Goal: Transaction & Acquisition: Purchase product/service

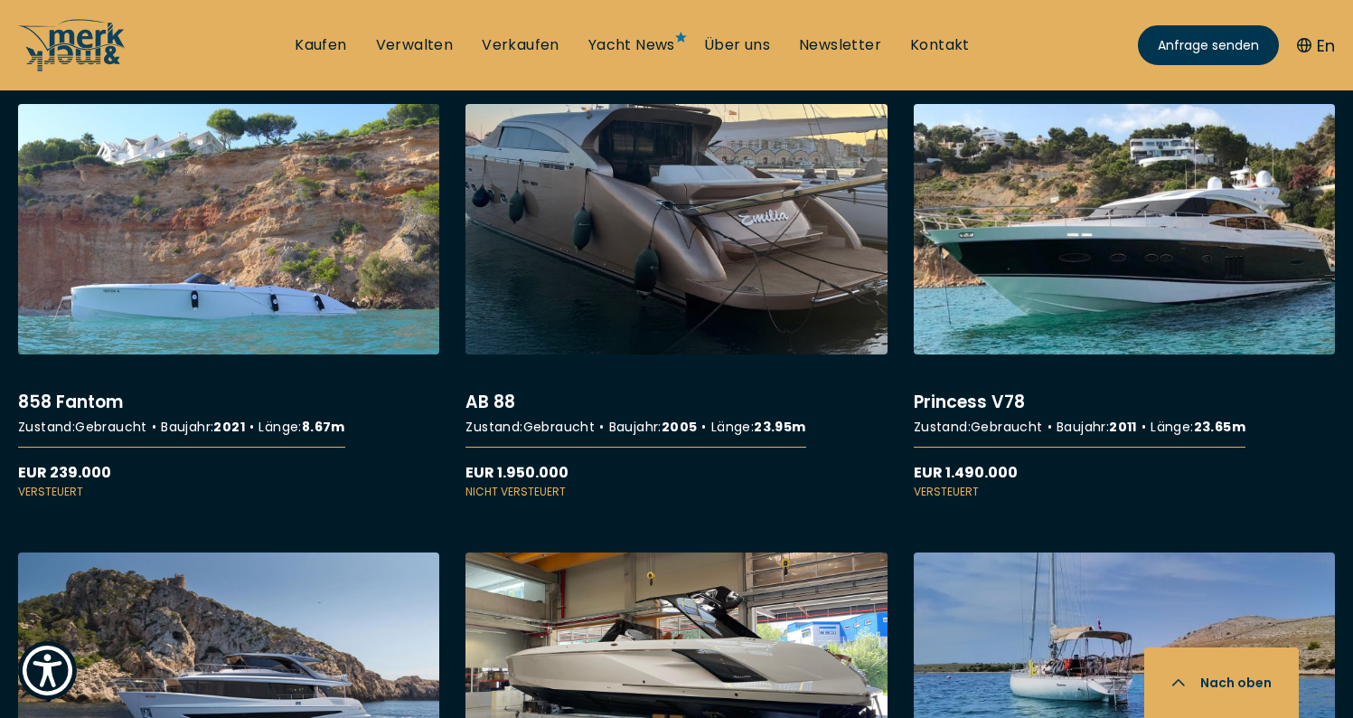
scroll to position [2715, 0]
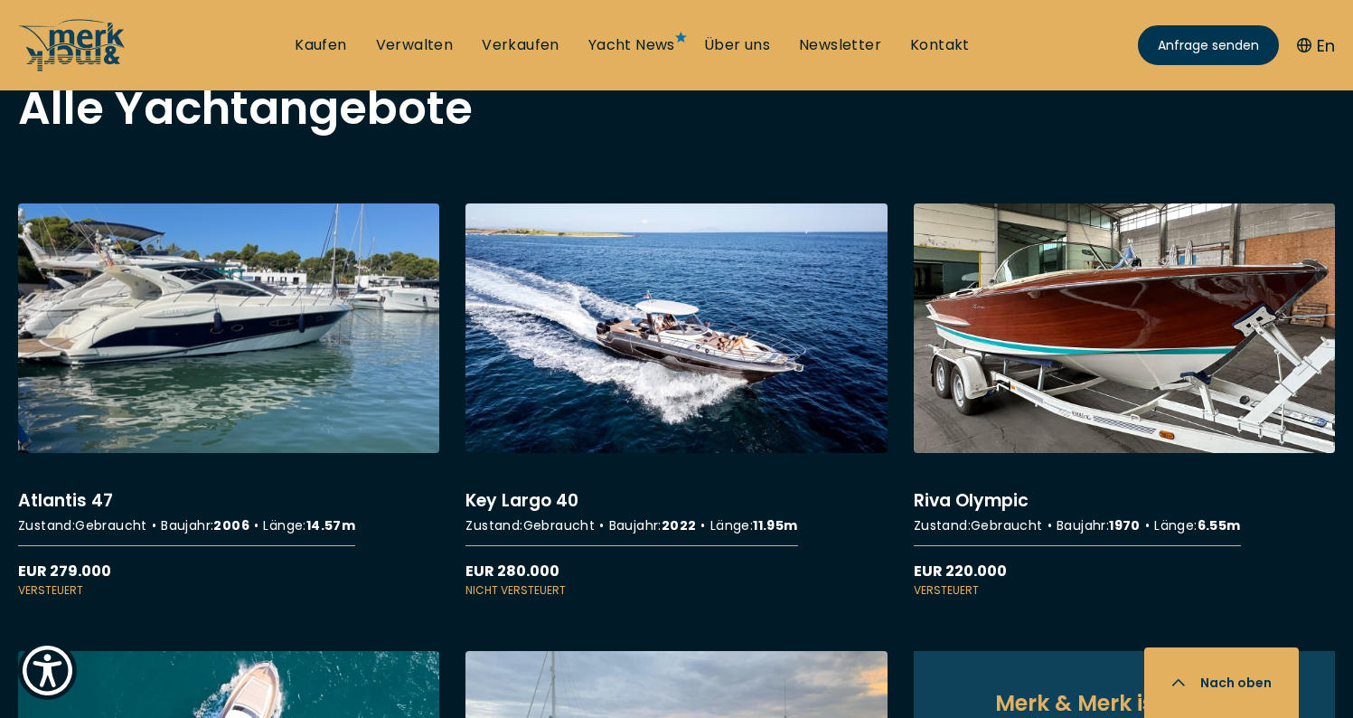
scroll to position [1518, 0]
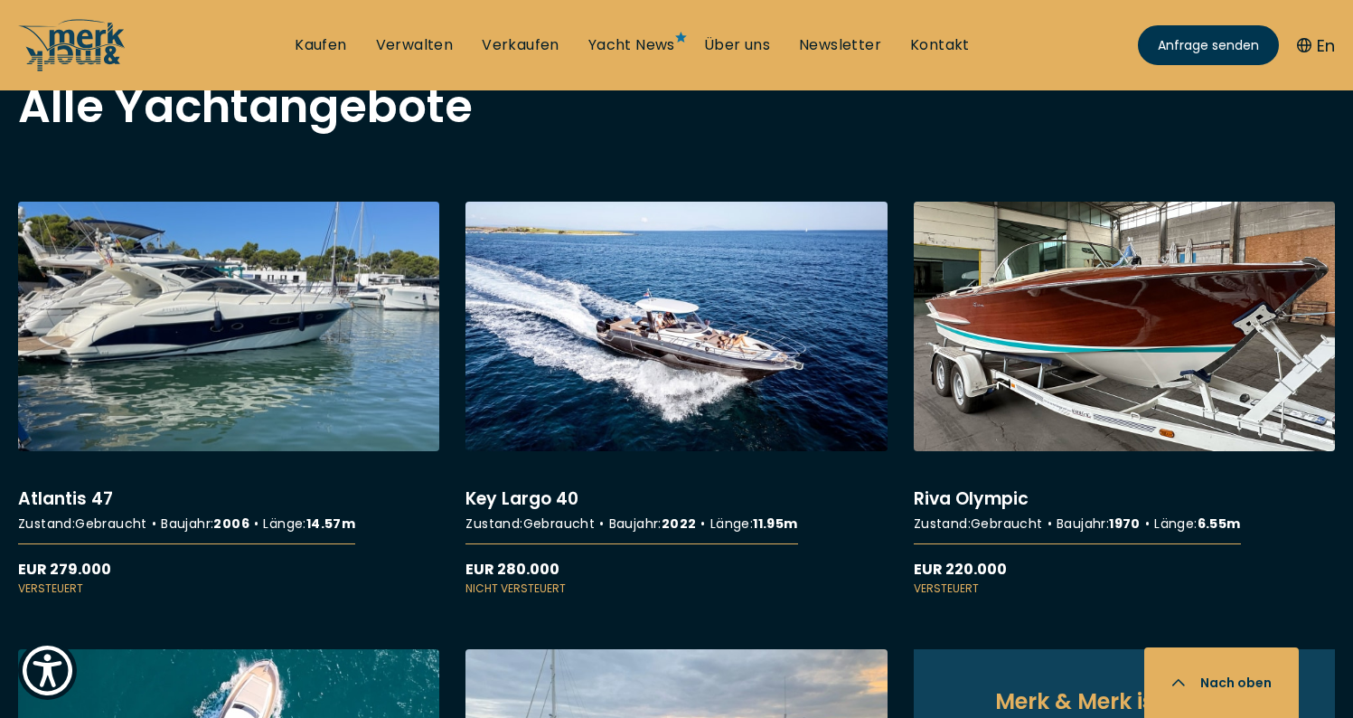
click at [270, 375] on link "More details about Atlantis 47" at bounding box center [228, 400] width 421 height 396
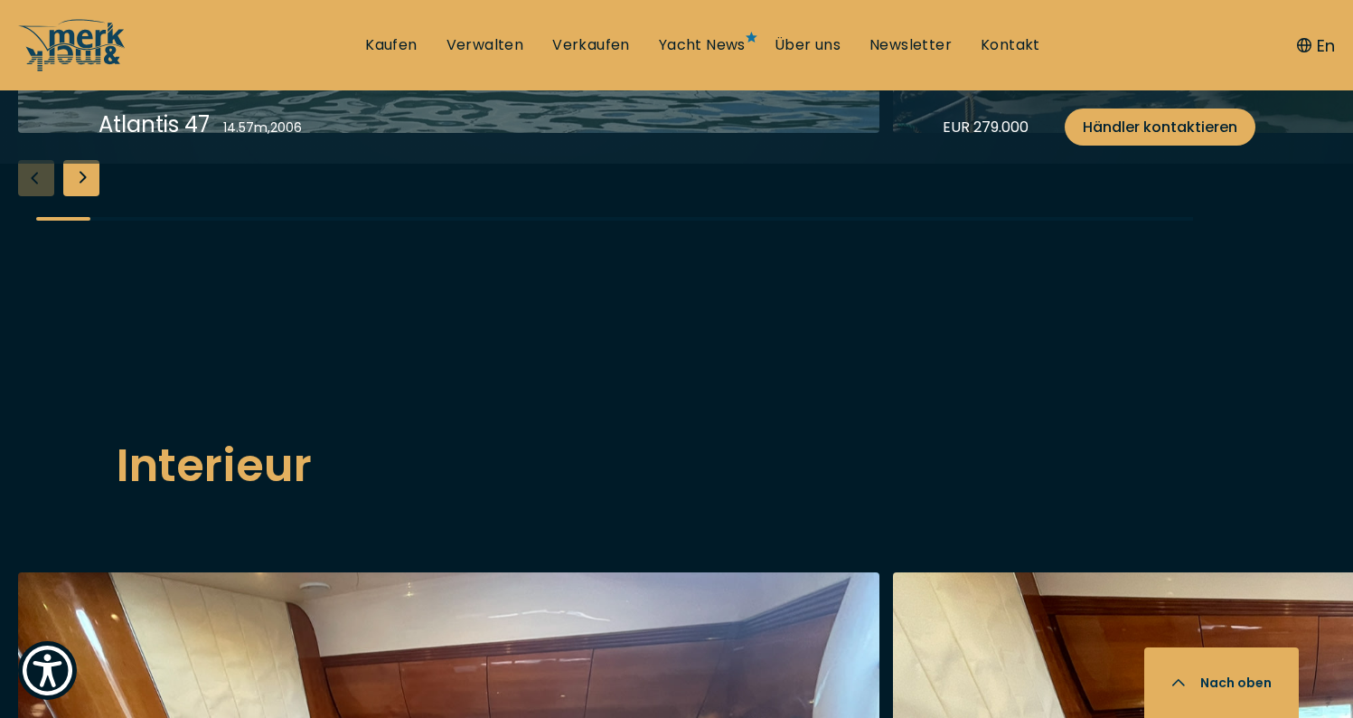
scroll to position [2476, 0]
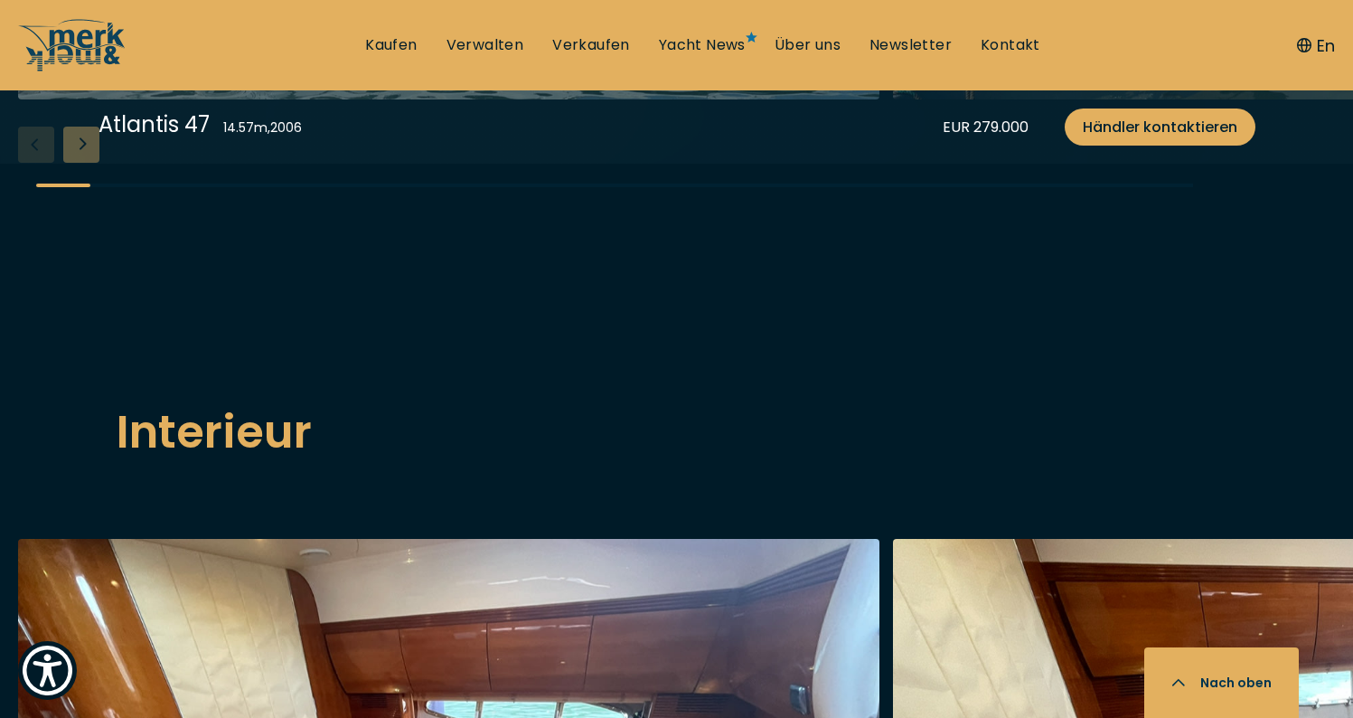
click at [84, 163] on div "Next slide" at bounding box center [81, 145] width 36 height 36
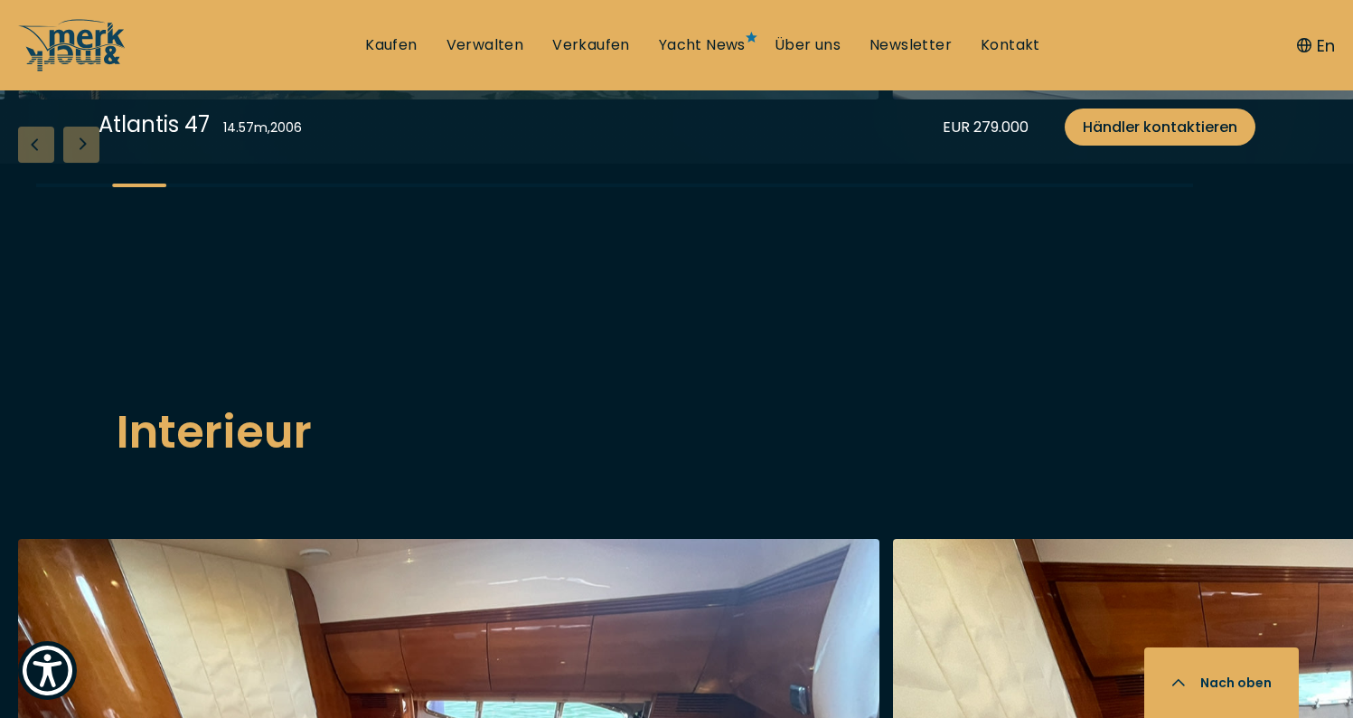
click at [85, 163] on div "Next slide" at bounding box center [81, 145] width 36 height 36
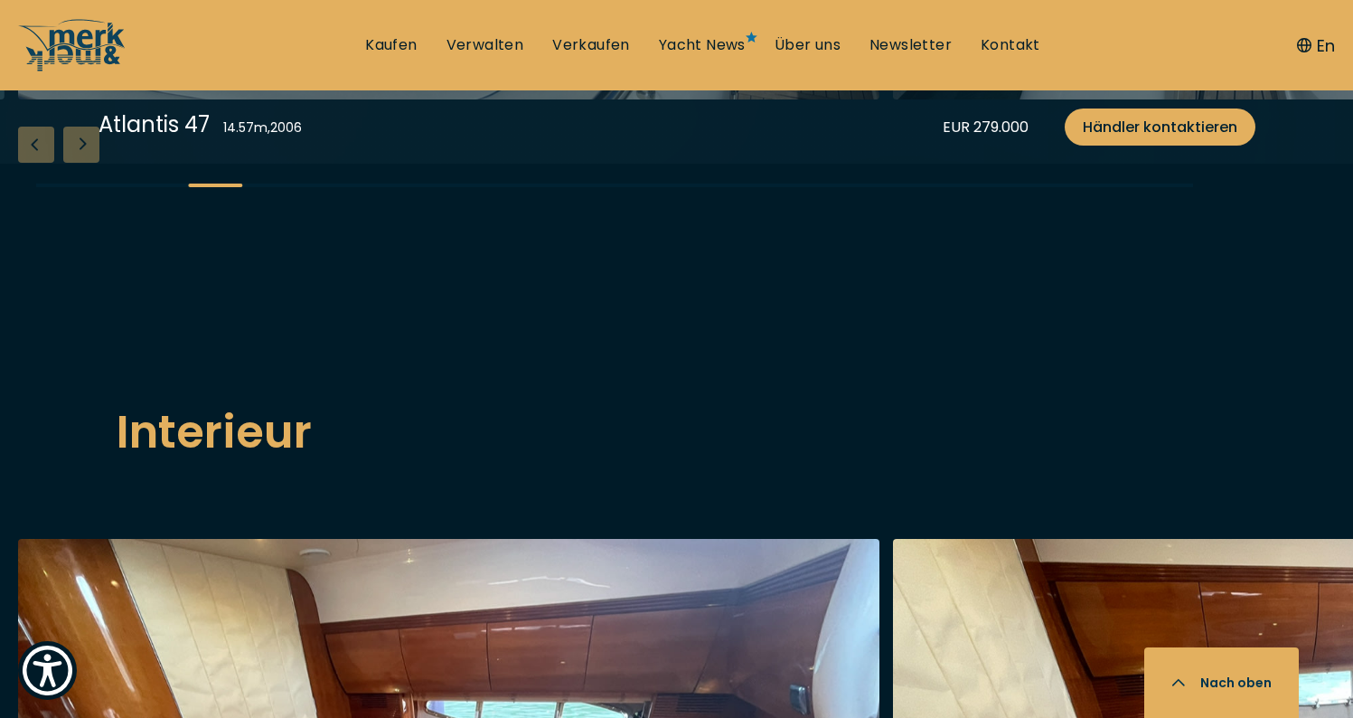
click at [85, 163] on div "Next slide" at bounding box center [81, 145] width 36 height 36
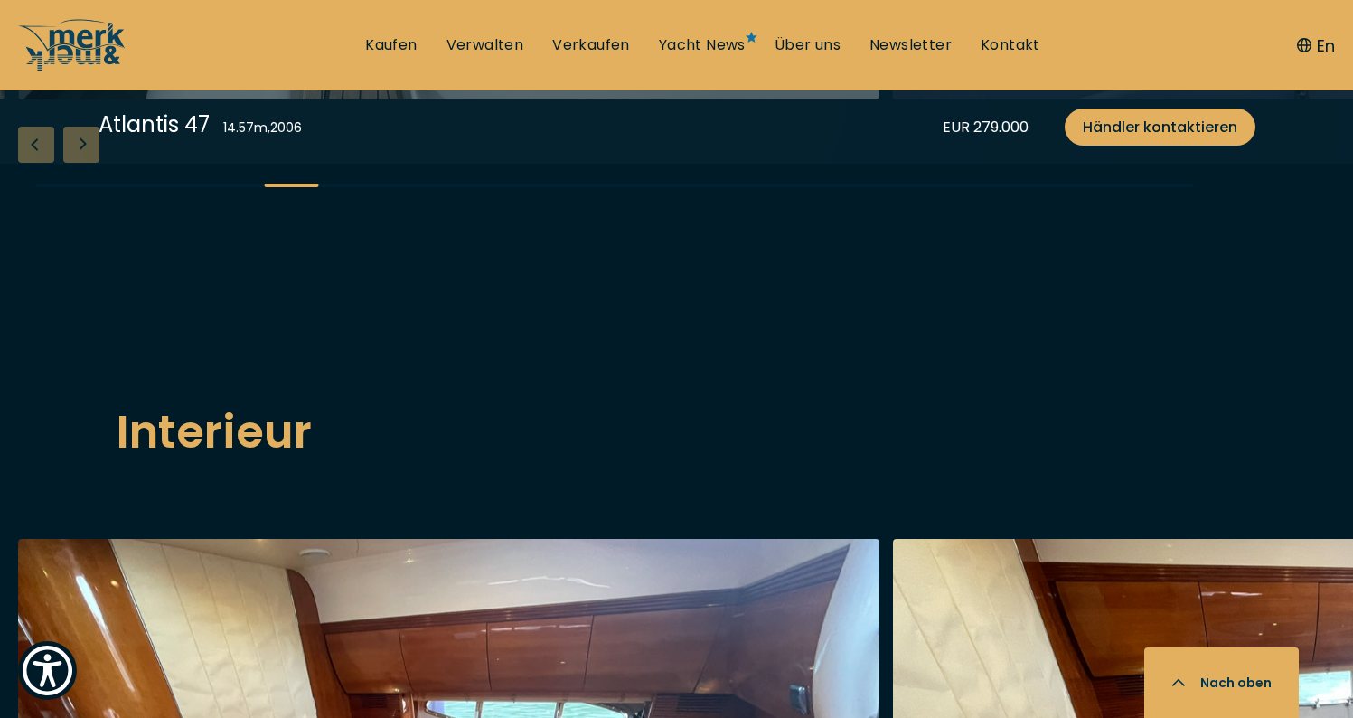
click at [85, 163] on div "Next slide" at bounding box center [81, 145] width 36 height 36
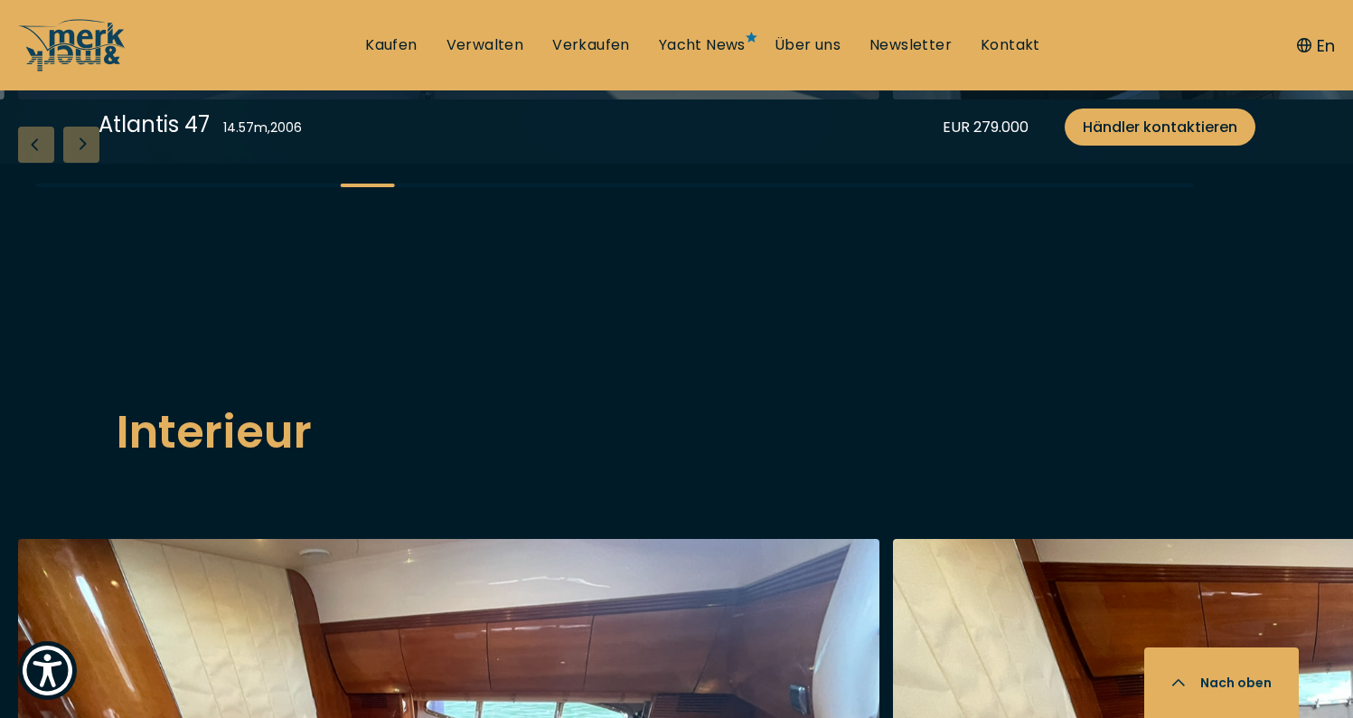
click at [85, 163] on div "Next slide" at bounding box center [81, 145] width 36 height 36
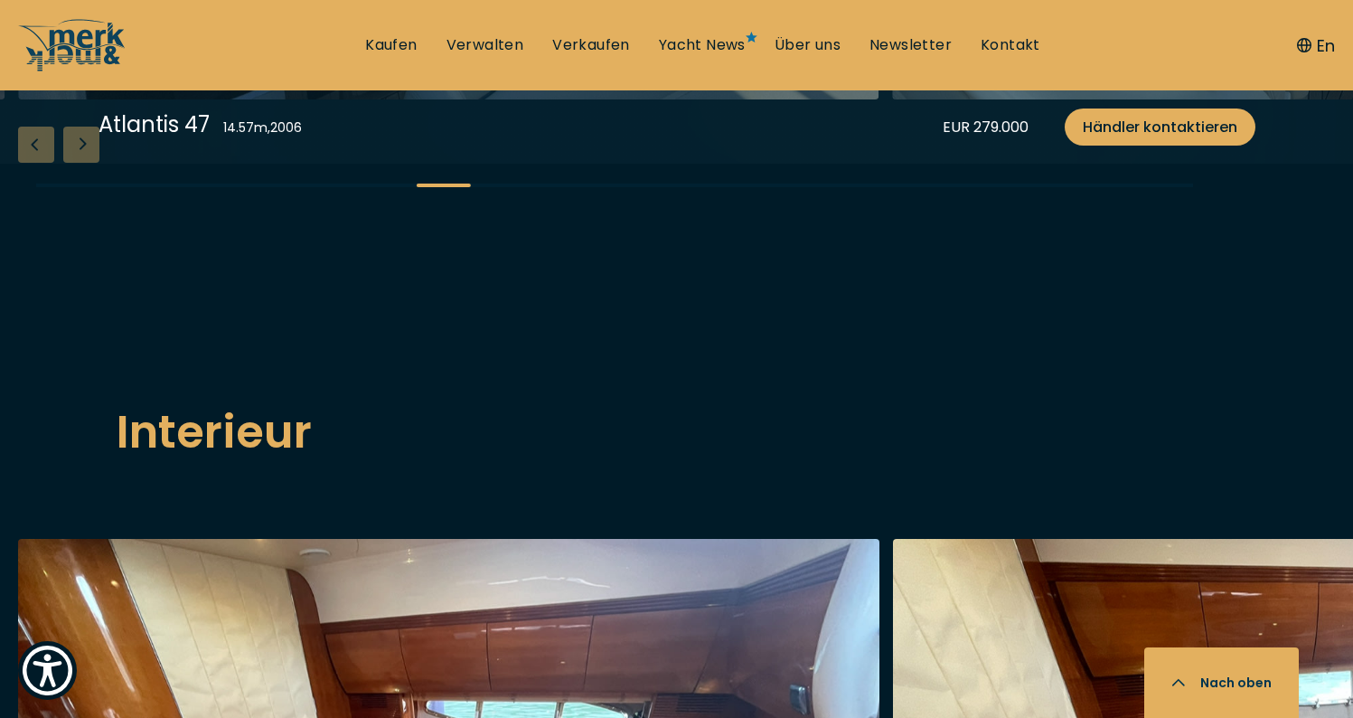
click at [85, 163] on div "Next slide" at bounding box center [81, 145] width 36 height 36
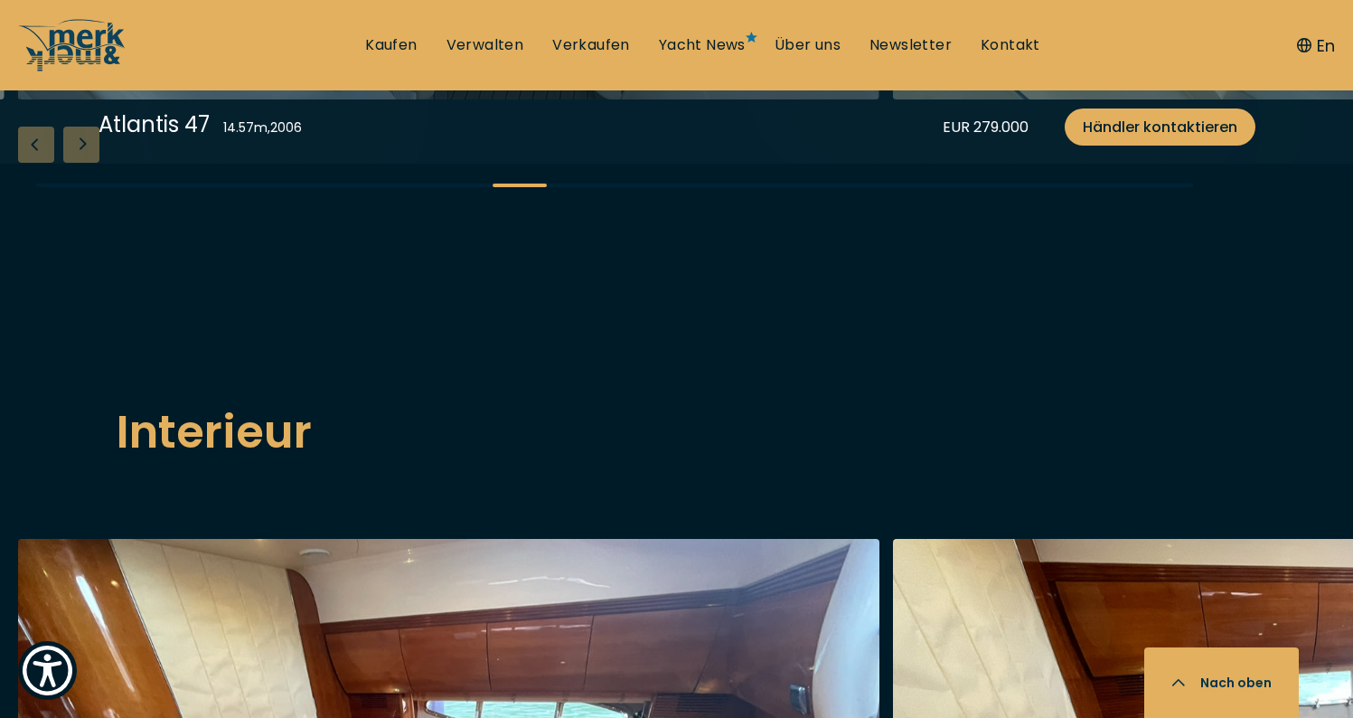
click at [85, 163] on div "Next slide" at bounding box center [81, 145] width 36 height 36
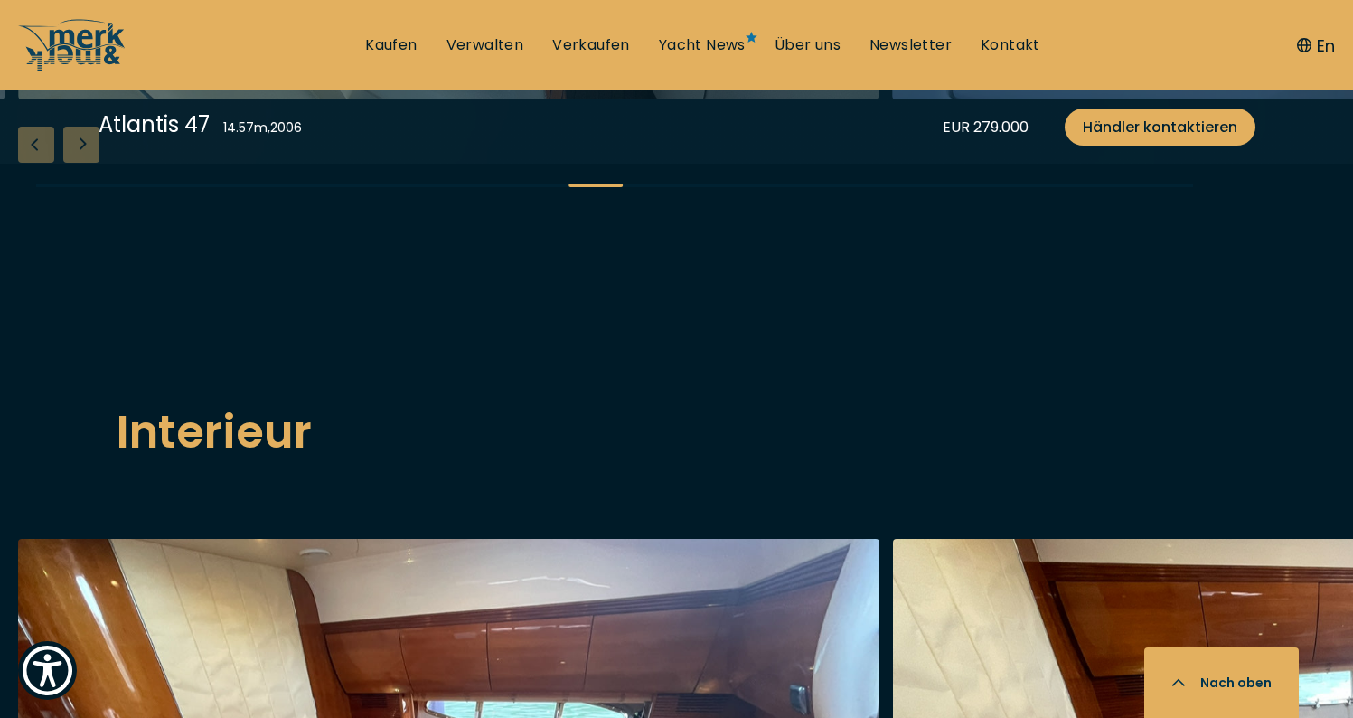
click at [85, 163] on div "Next slide" at bounding box center [81, 145] width 36 height 36
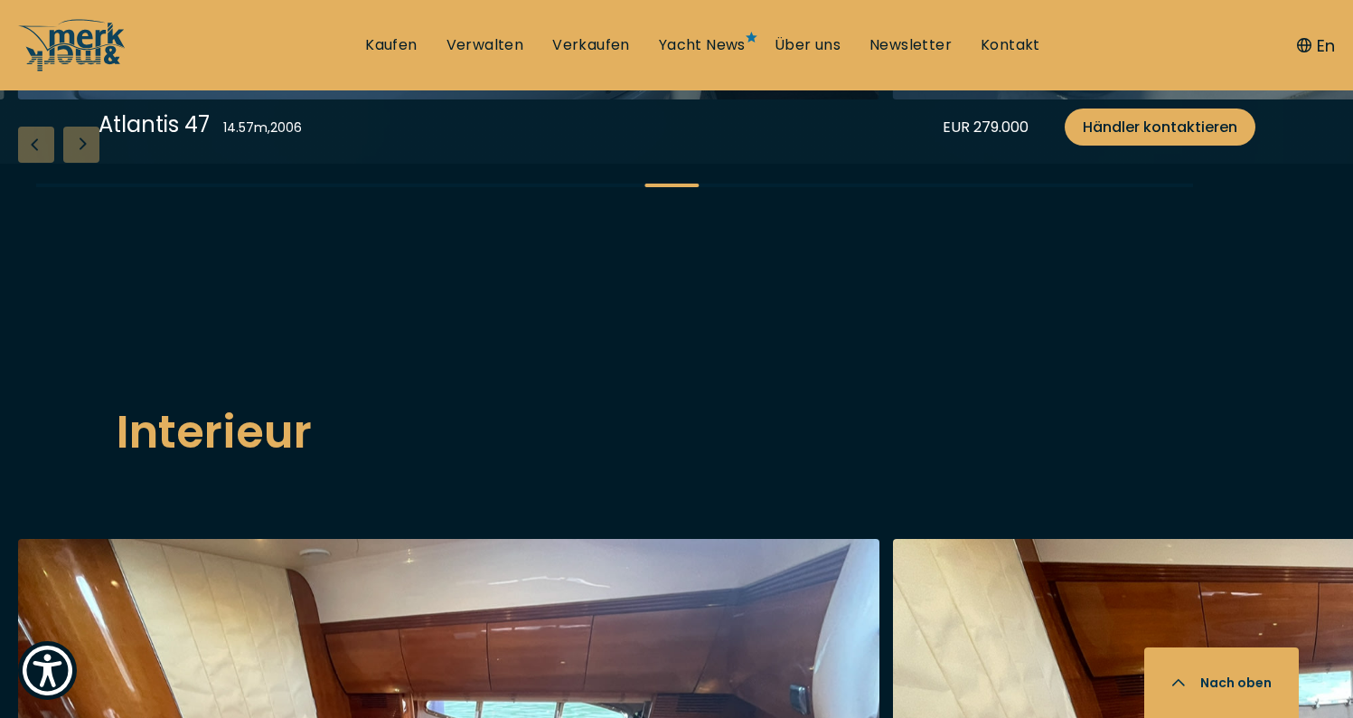
click at [85, 163] on div "Next slide" at bounding box center [81, 145] width 36 height 36
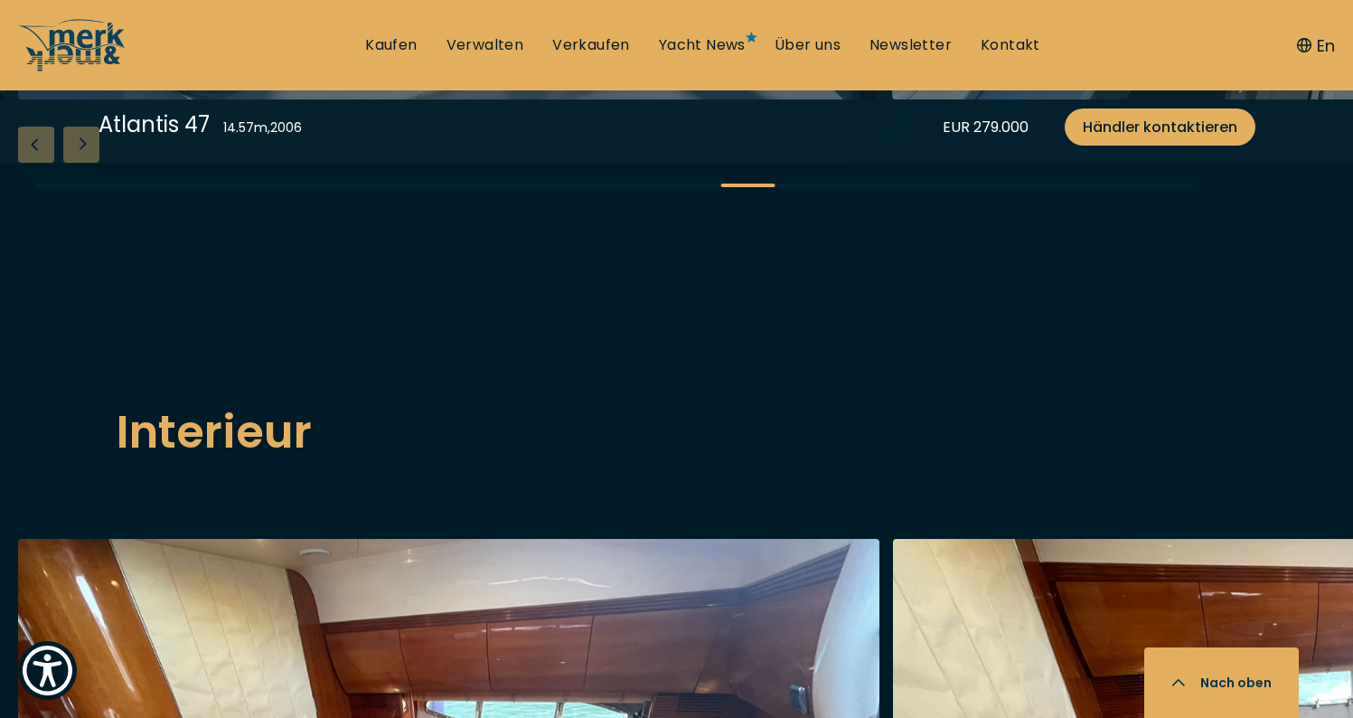
click at [85, 163] on div "Next slide" at bounding box center [81, 145] width 36 height 36
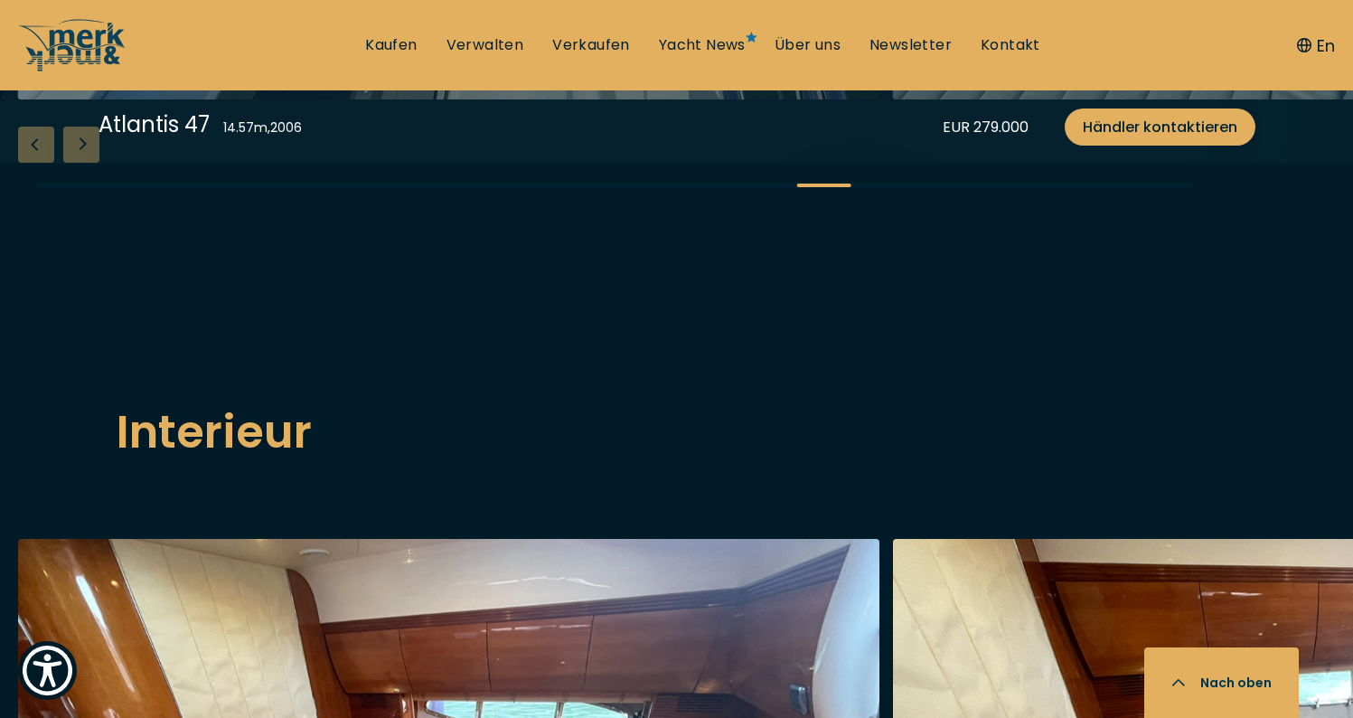
click at [85, 163] on div "Next slide" at bounding box center [81, 145] width 36 height 36
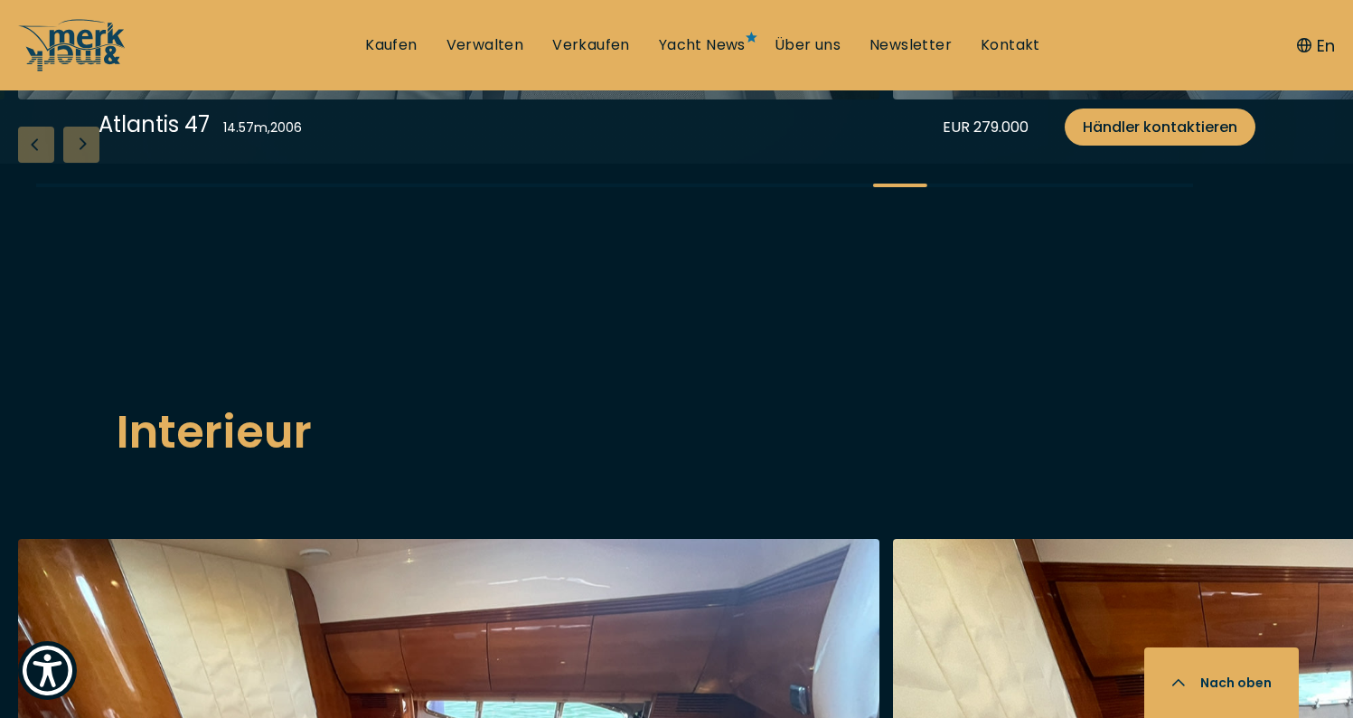
click at [85, 163] on div "Next slide" at bounding box center [81, 145] width 36 height 36
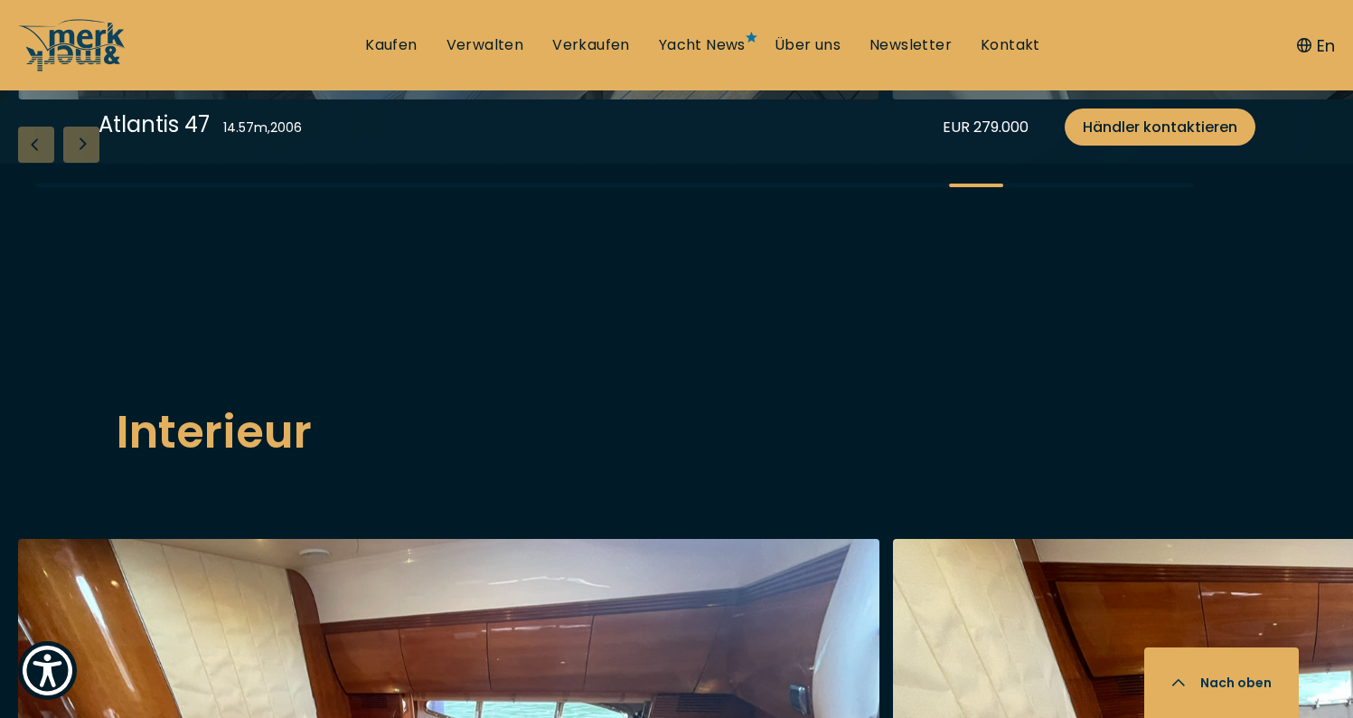
click at [85, 163] on div "Next slide" at bounding box center [81, 145] width 36 height 36
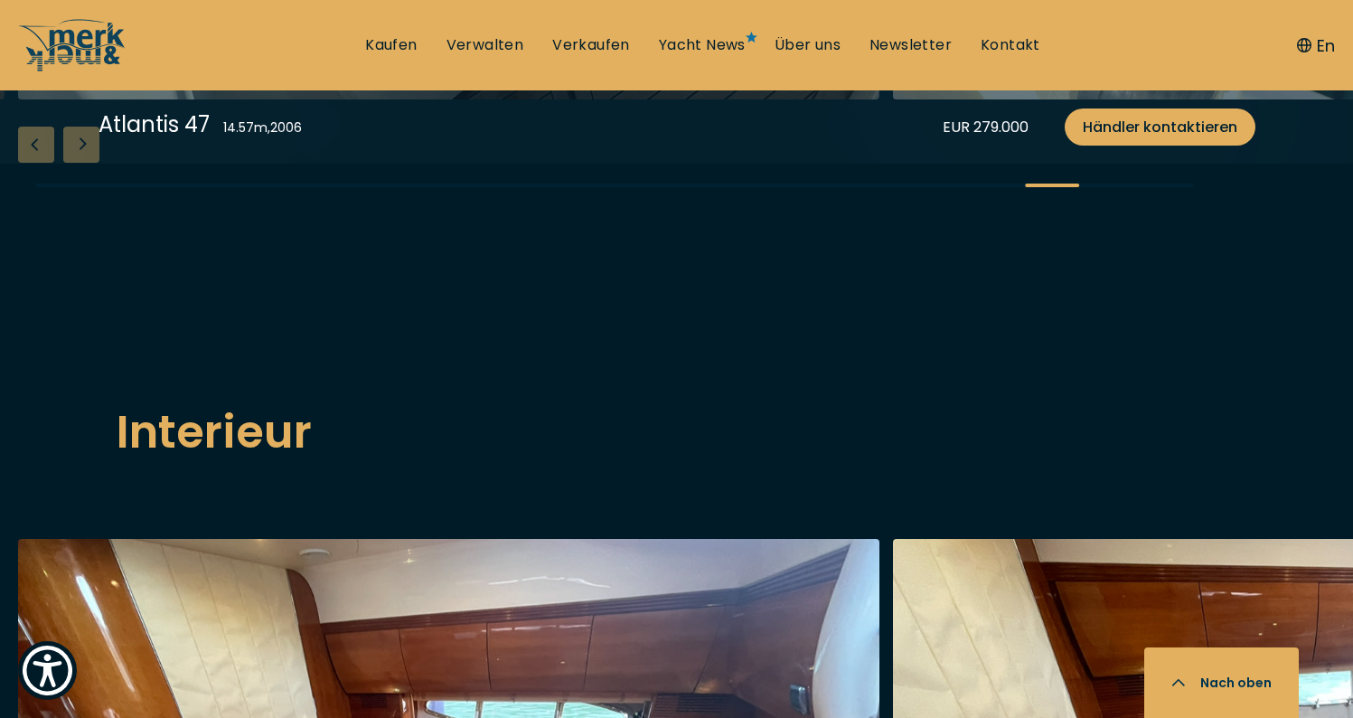
click at [85, 163] on div "Next slide" at bounding box center [81, 145] width 36 height 36
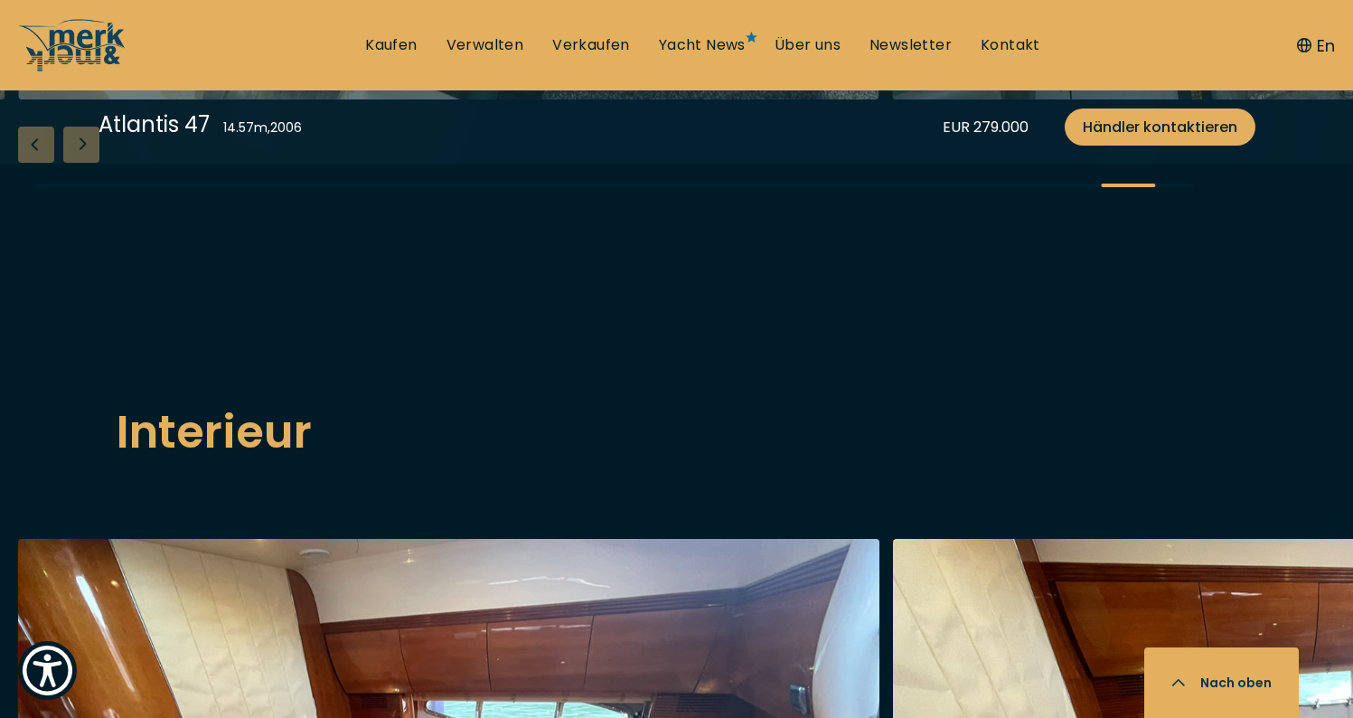
click at [85, 163] on div "Next slide" at bounding box center [81, 145] width 36 height 36
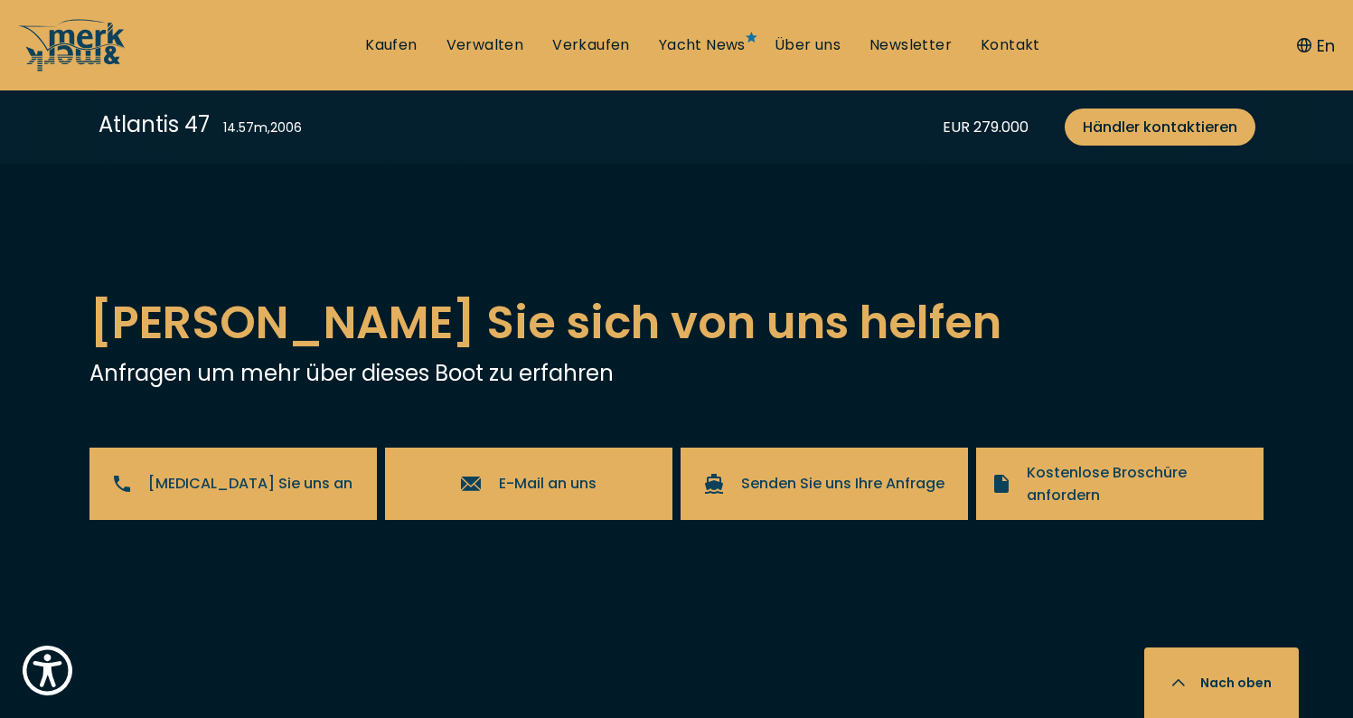
scroll to position [3613, 0]
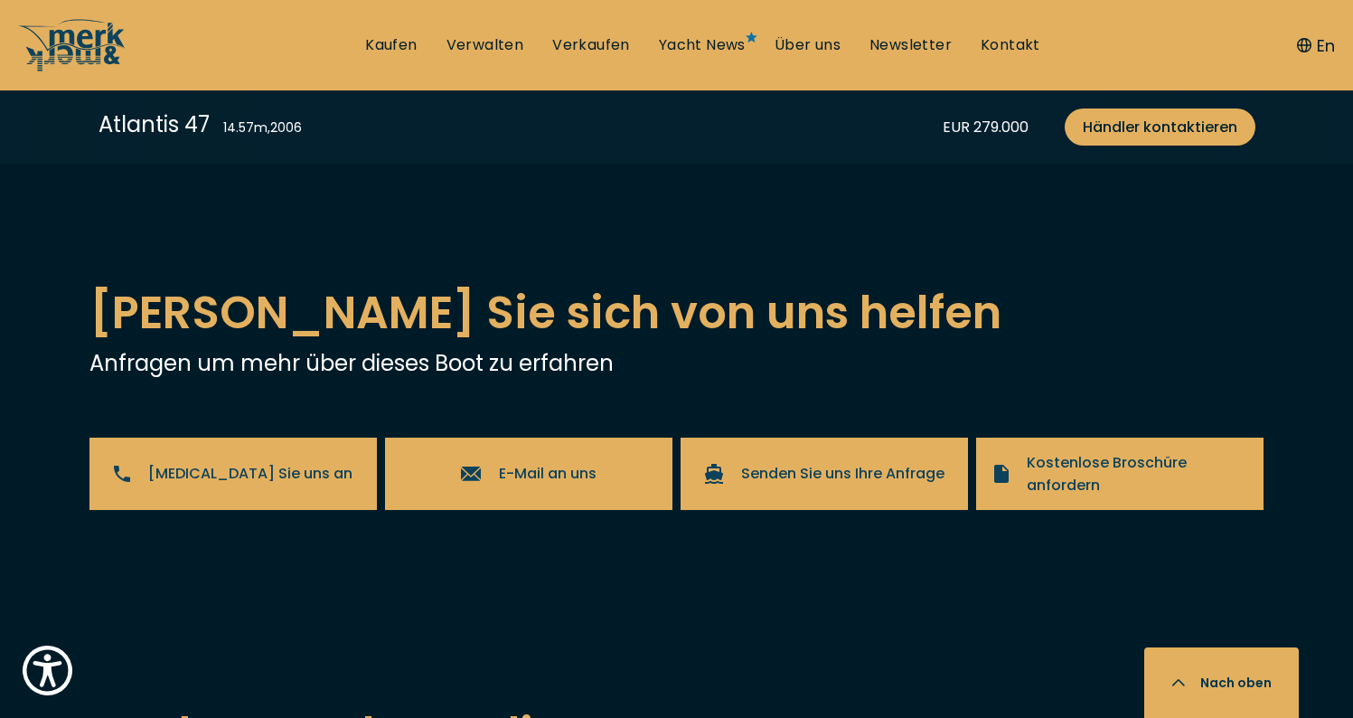
click at [84, 43] on div "Next slide" at bounding box center [81, 25] width 36 height 36
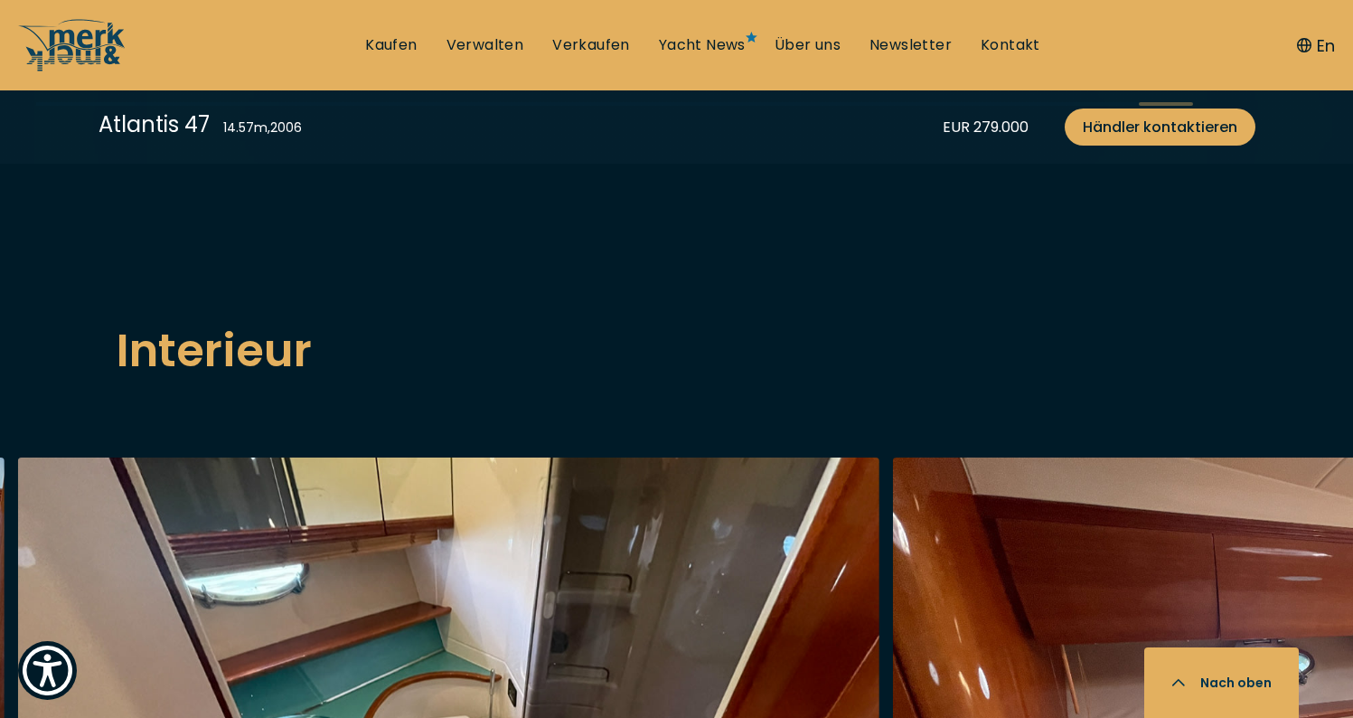
scroll to position [2469, 0]
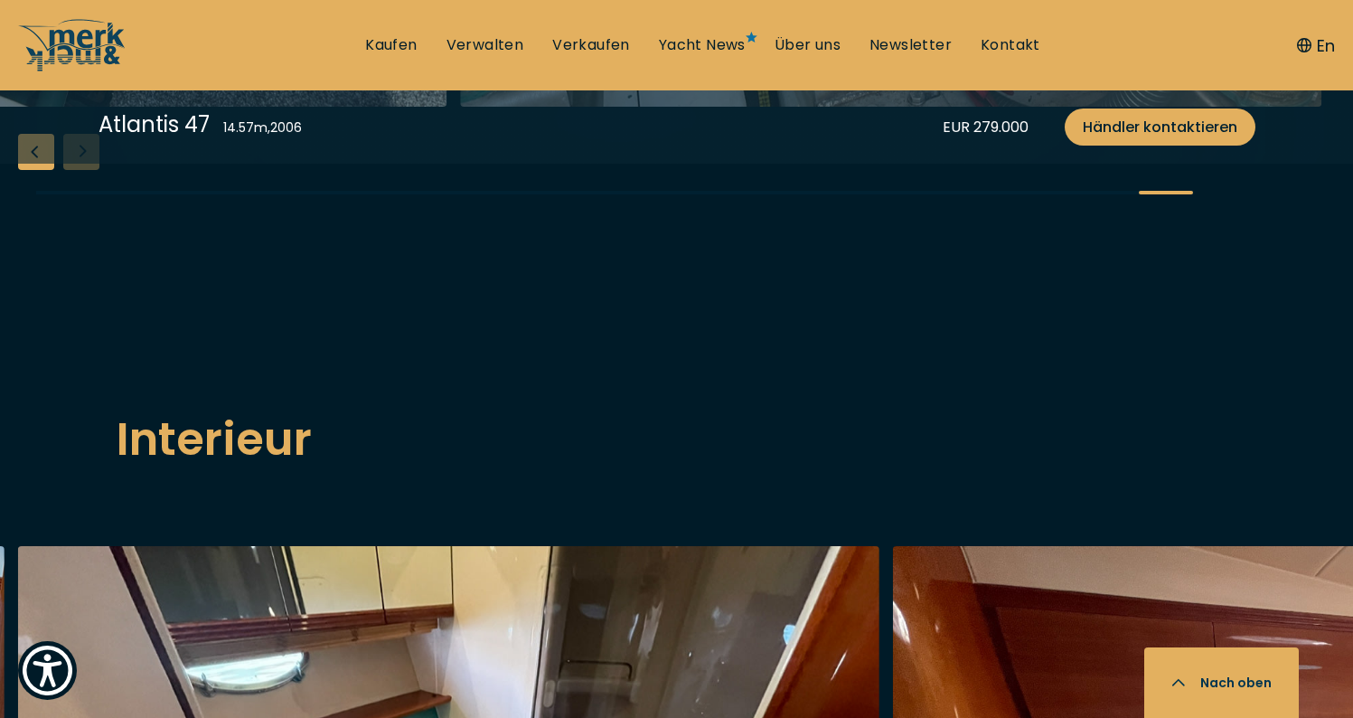
click at [35, 170] on div "Previous slide" at bounding box center [36, 152] width 36 height 36
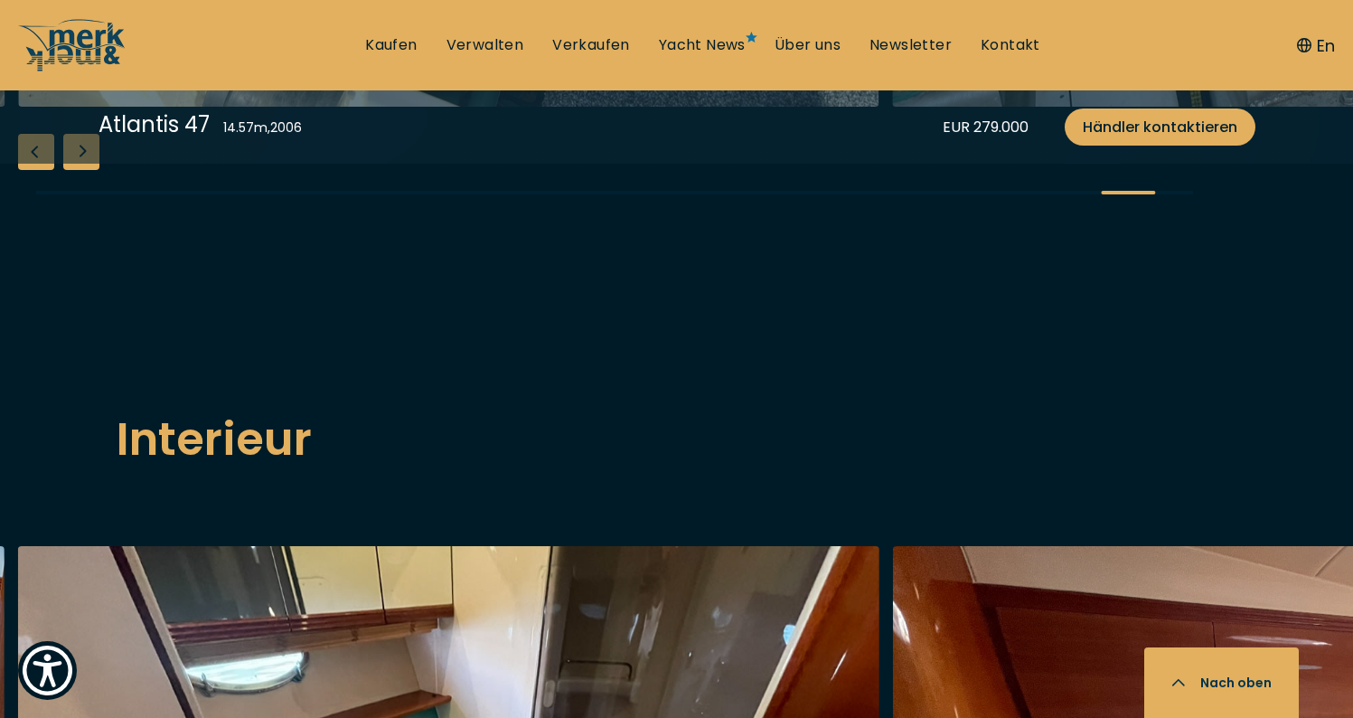
click at [35, 170] on div "Previous slide" at bounding box center [36, 152] width 36 height 36
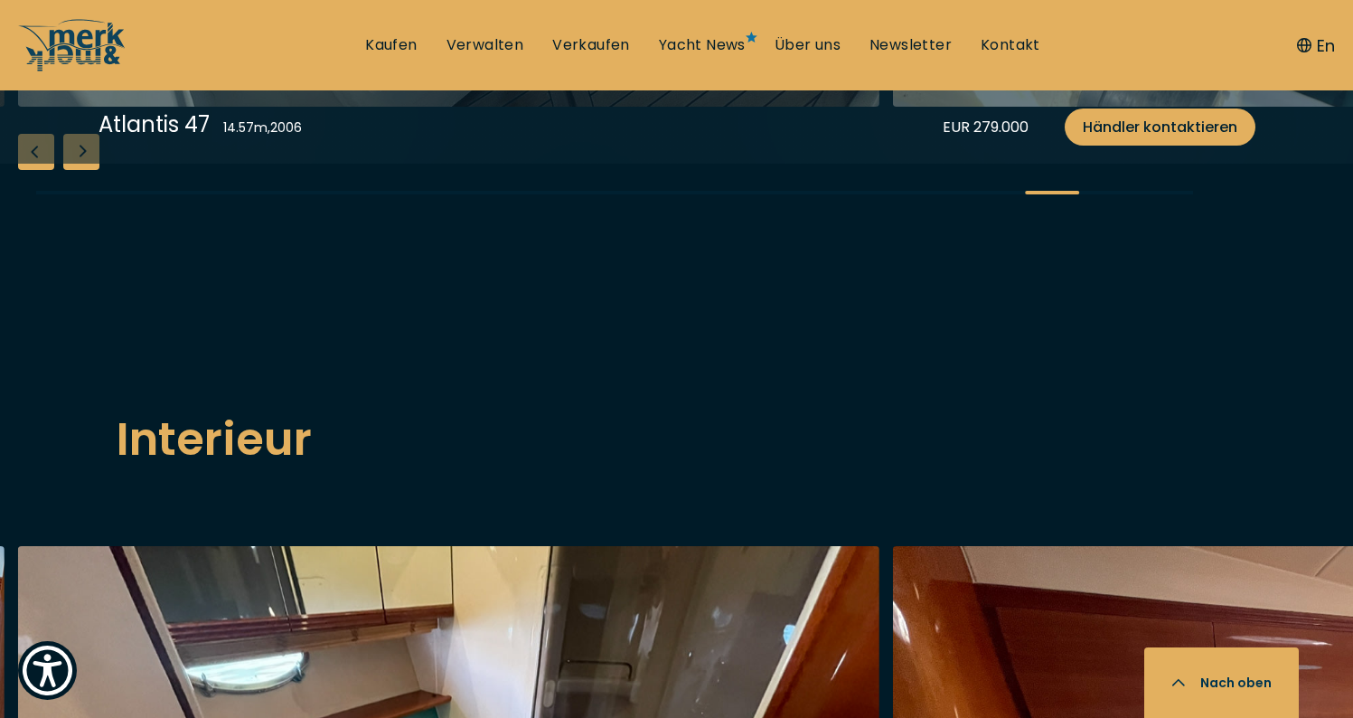
click at [35, 170] on div "Previous slide" at bounding box center [36, 152] width 36 height 36
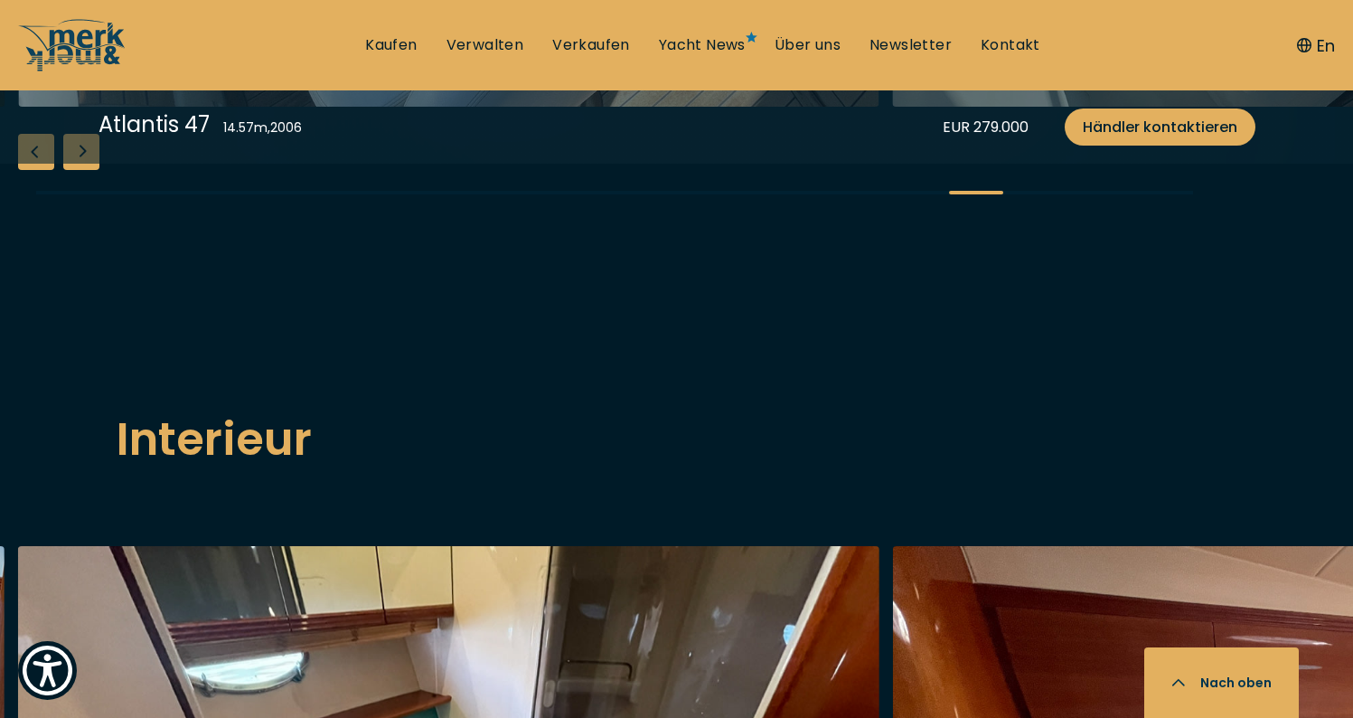
click at [35, 170] on div "Previous slide" at bounding box center [36, 152] width 36 height 36
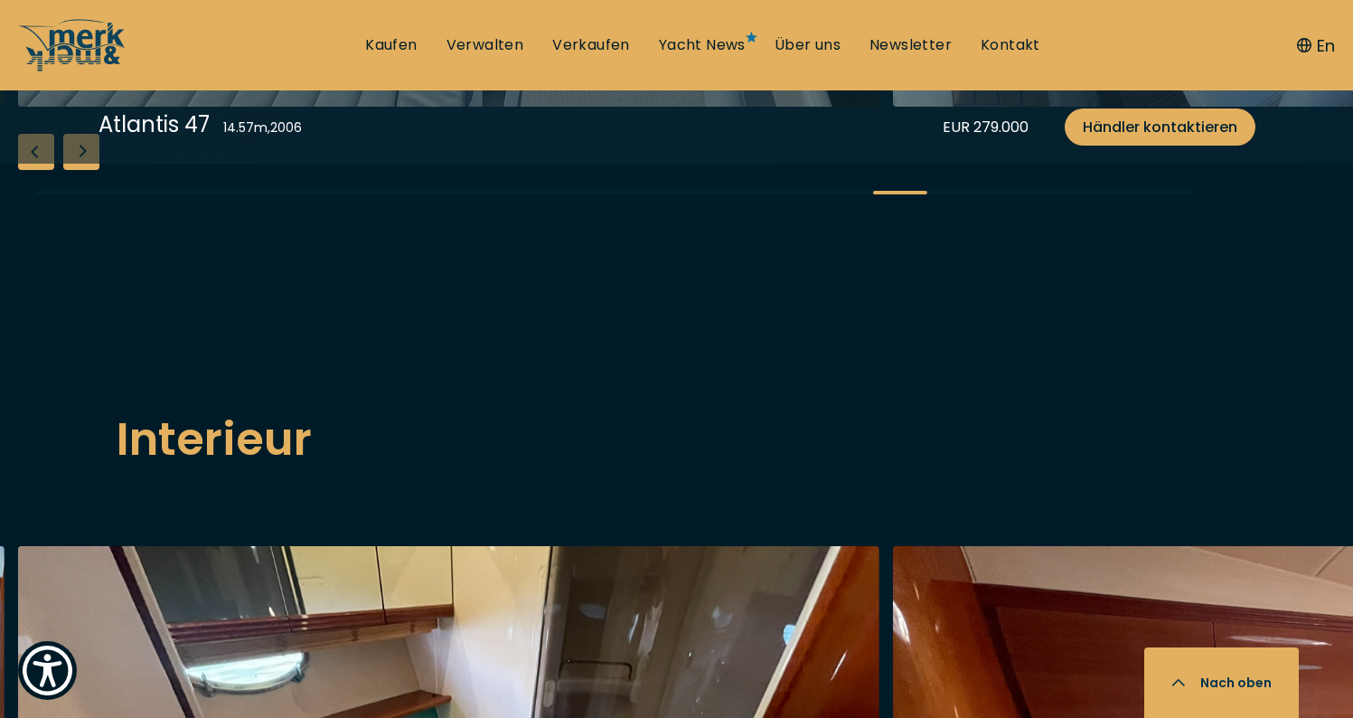
click at [35, 170] on div "Previous slide" at bounding box center [36, 152] width 36 height 36
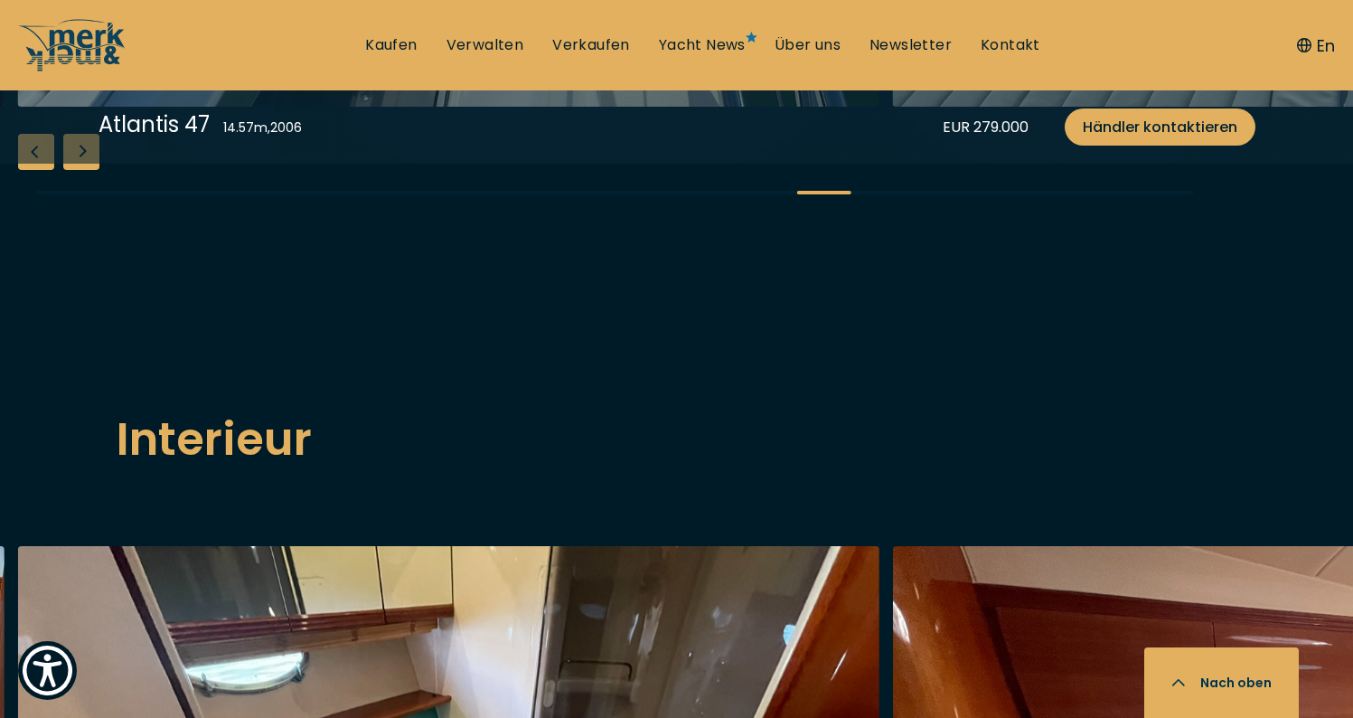
click at [35, 170] on div "Previous slide" at bounding box center [36, 152] width 36 height 36
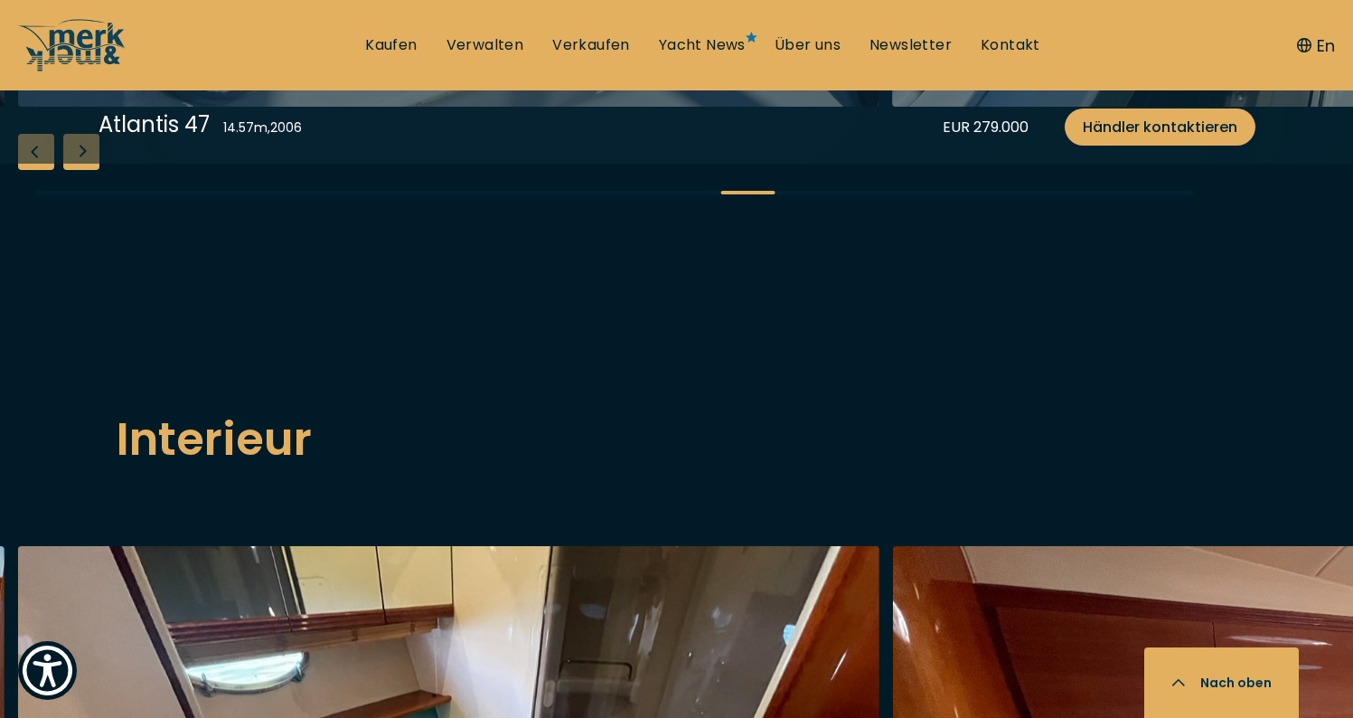
click at [35, 170] on div "Previous slide" at bounding box center [36, 152] width 36 height 36
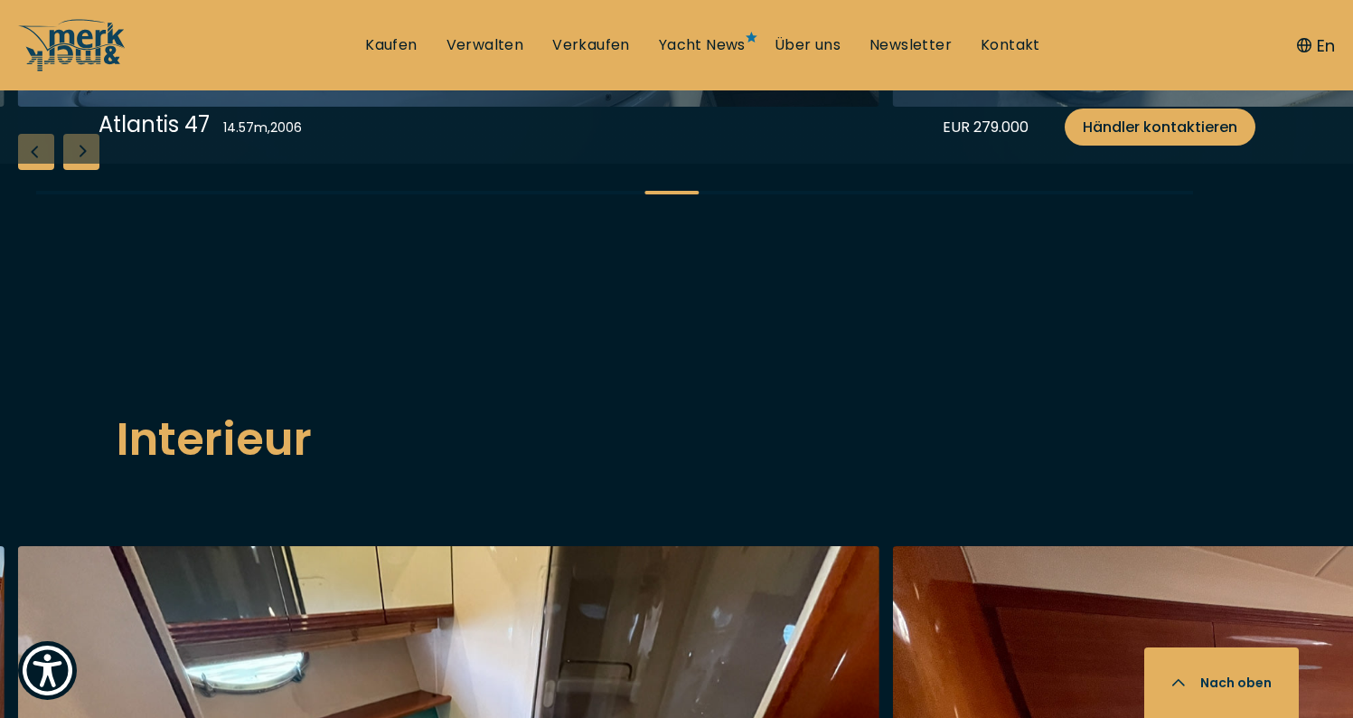
click at [35, 170] on div "Previous slide" at bounding box center [36, 152] width 36 height 36
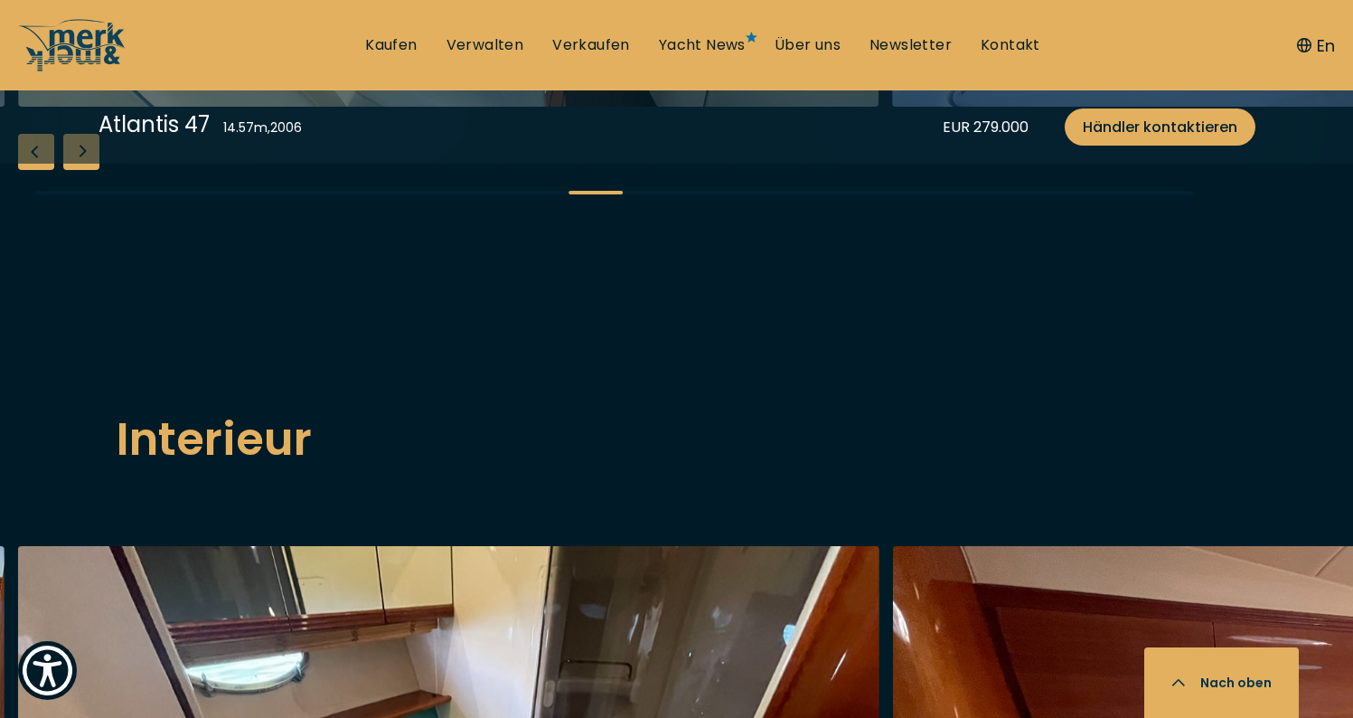
click at [35, 170] on div "Previous slide" at bounding box center [36, 152] width 36 height 36
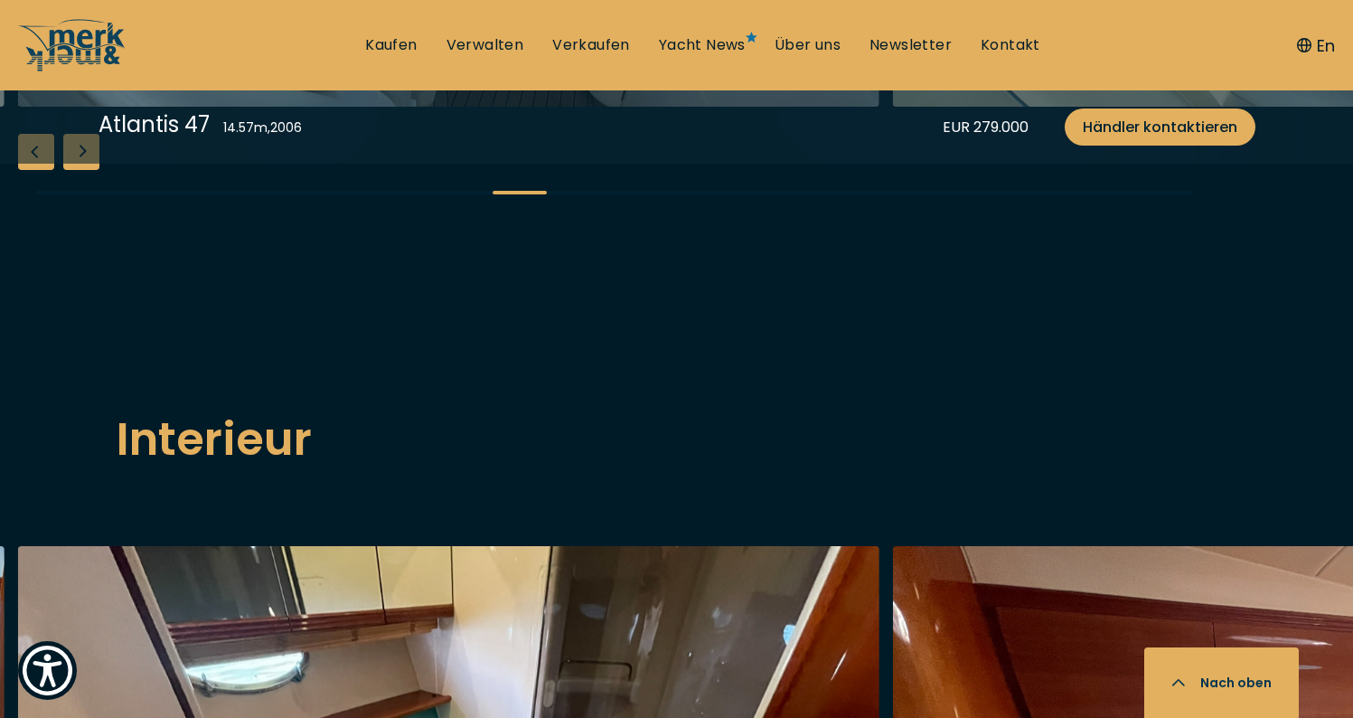
click at [35, 170] on div "Previous slide" at bounding box center [36, 152] width 36 height 36
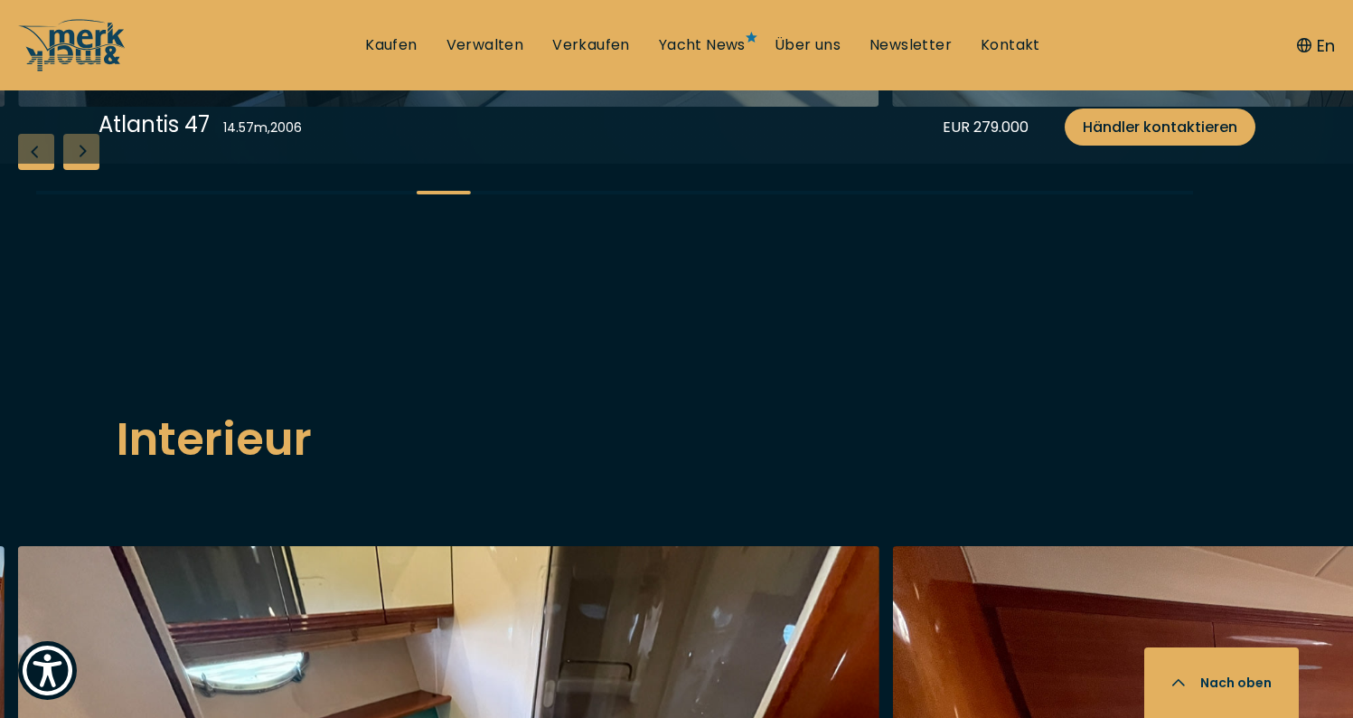
click at [35, 170] on div "Previous slide" at bounding box center [36, 152] width 36 height 36
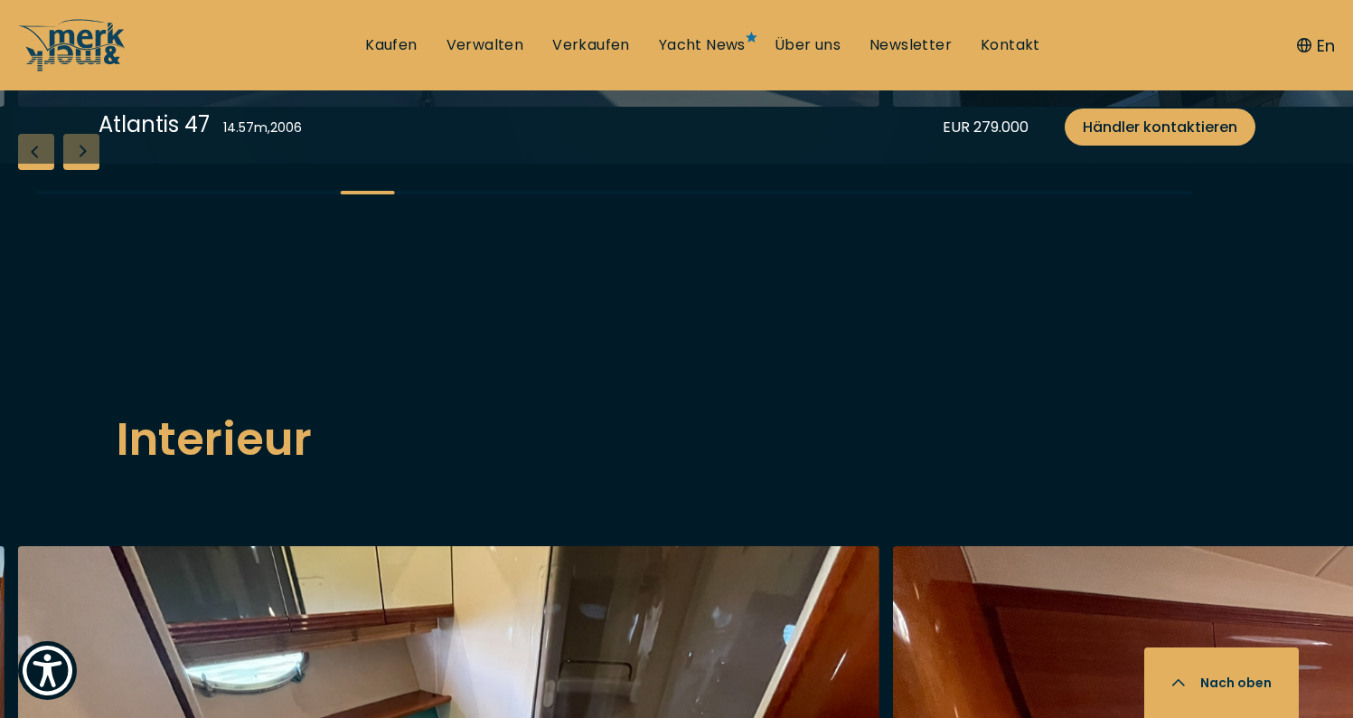
click at [35, 170] on div "Previous slide" at bounding box center [36, 152] width 36 height 36
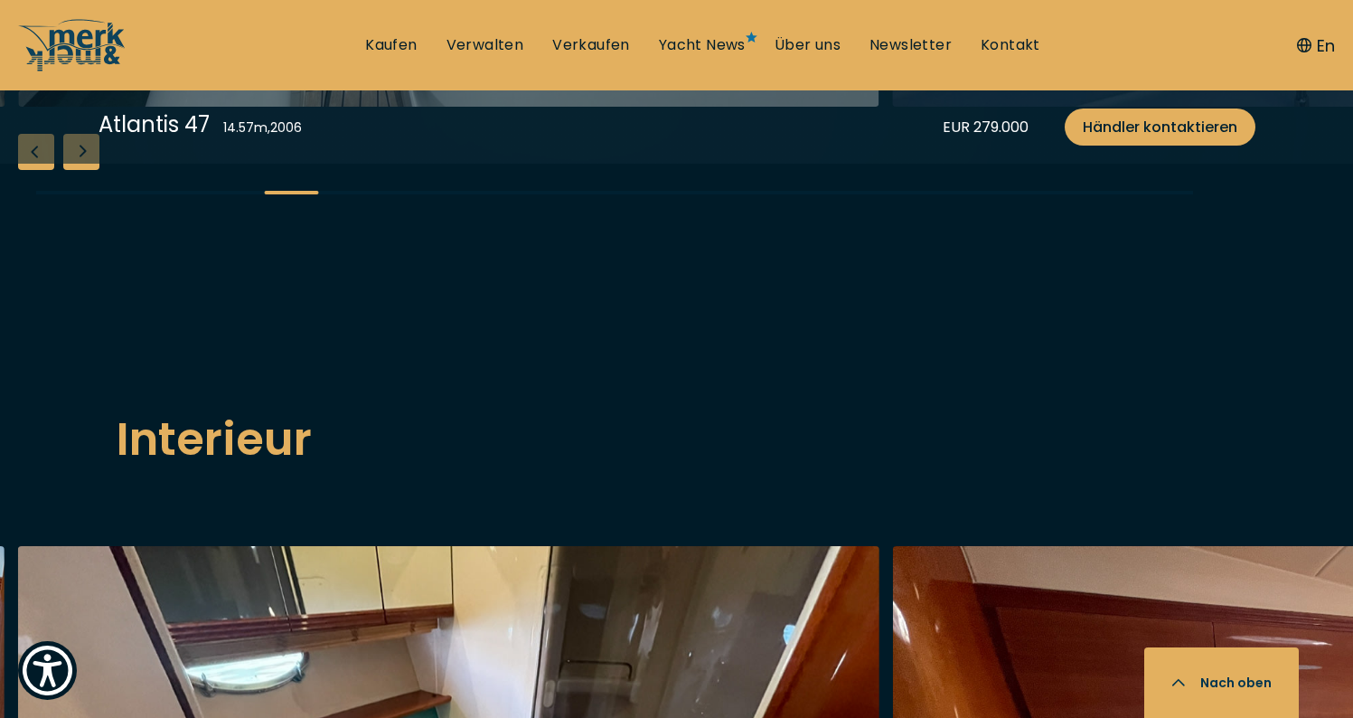
click at [35, 170] on div "Previous slide" at bounding box center [36, 152] width 36 height 36
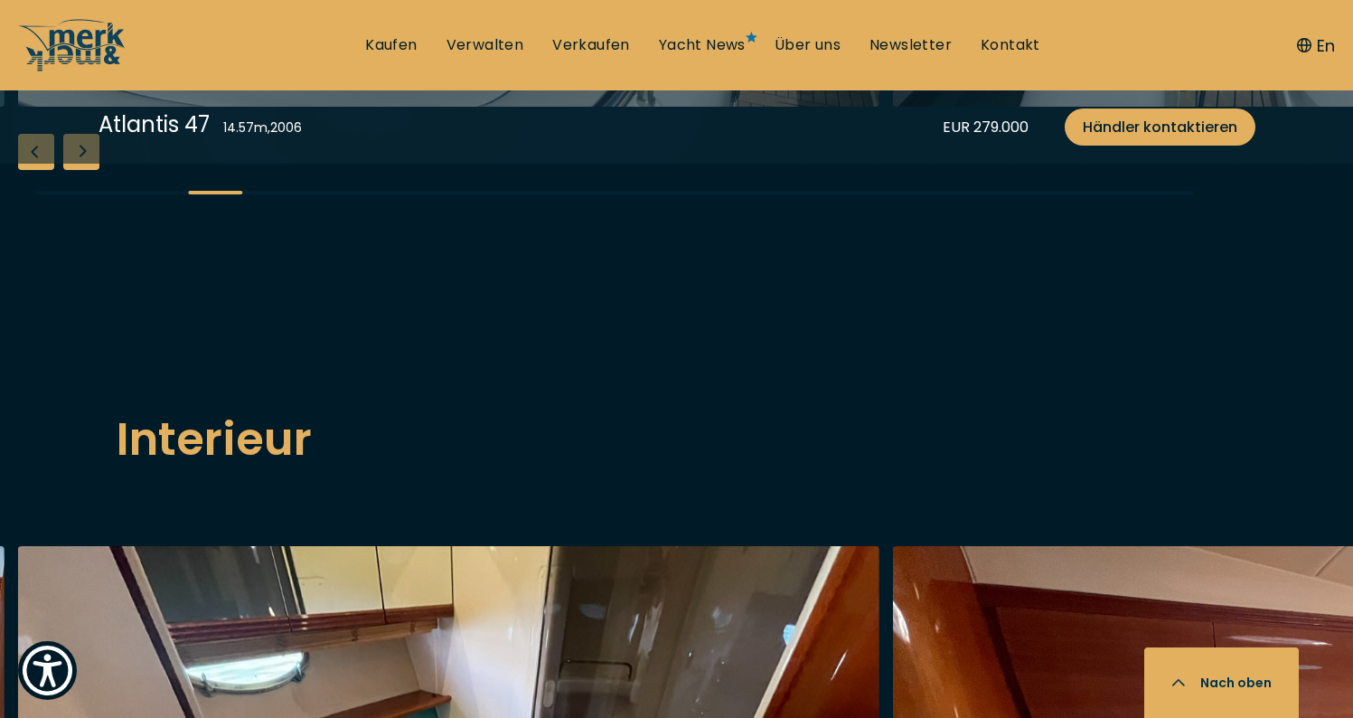
click at [40, 170] on div "Previous slide" at bounding box center [36, 152] width 36 height 36
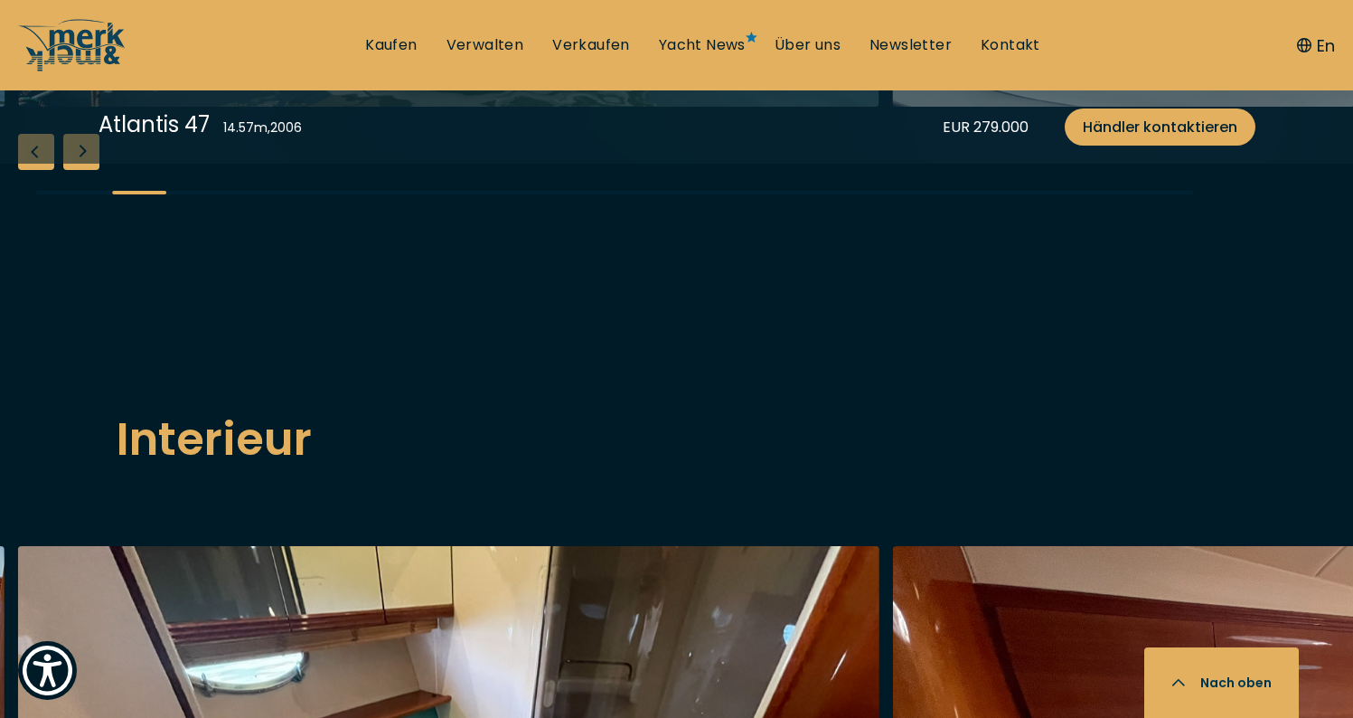
click at [91, 170] on div "Next slide" at bounding box center [81, 152] width 36 height 36
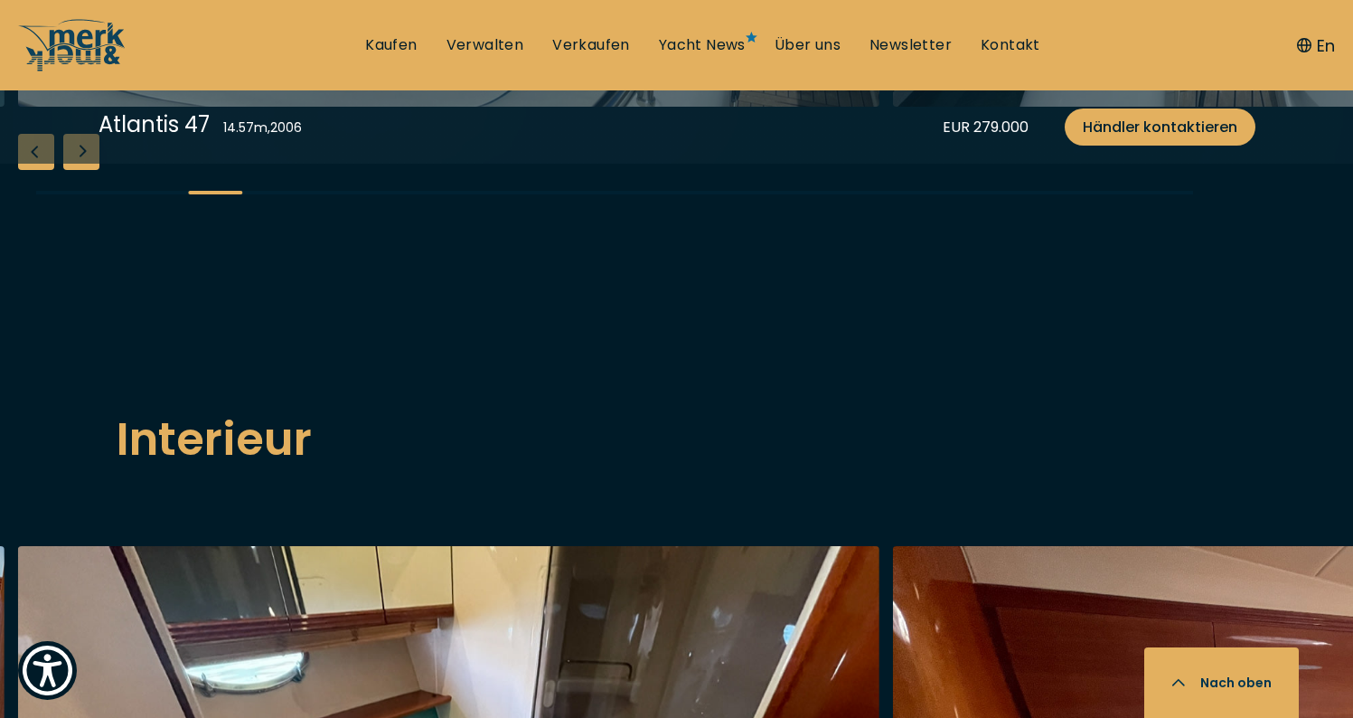
click at [91, 170] on div "Next slide" at bounding box center [81, 152] width 36 height 36
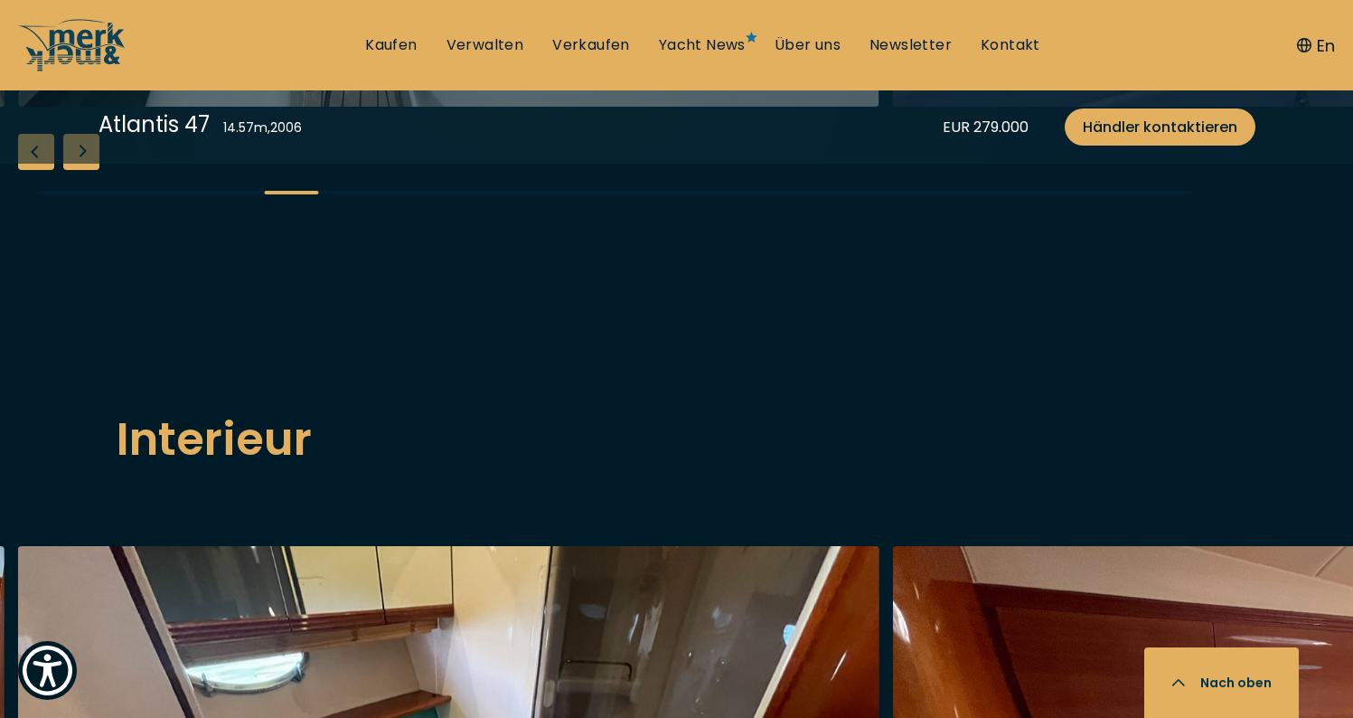
click at [91, 170] on div "Next slide" at bounding box center [81, 152] width 36 height 36
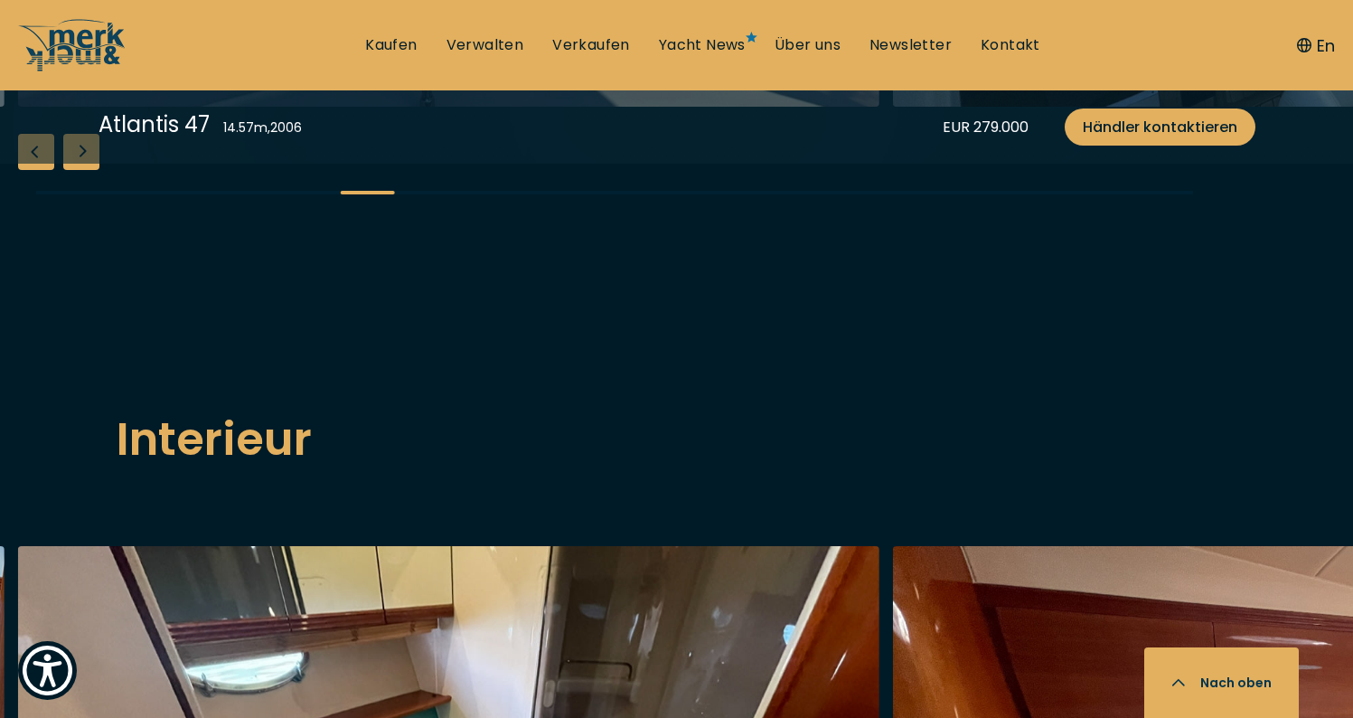
click at [91, 170] on div "Next slide" at bounding box center [81, 152] width 36 height 36
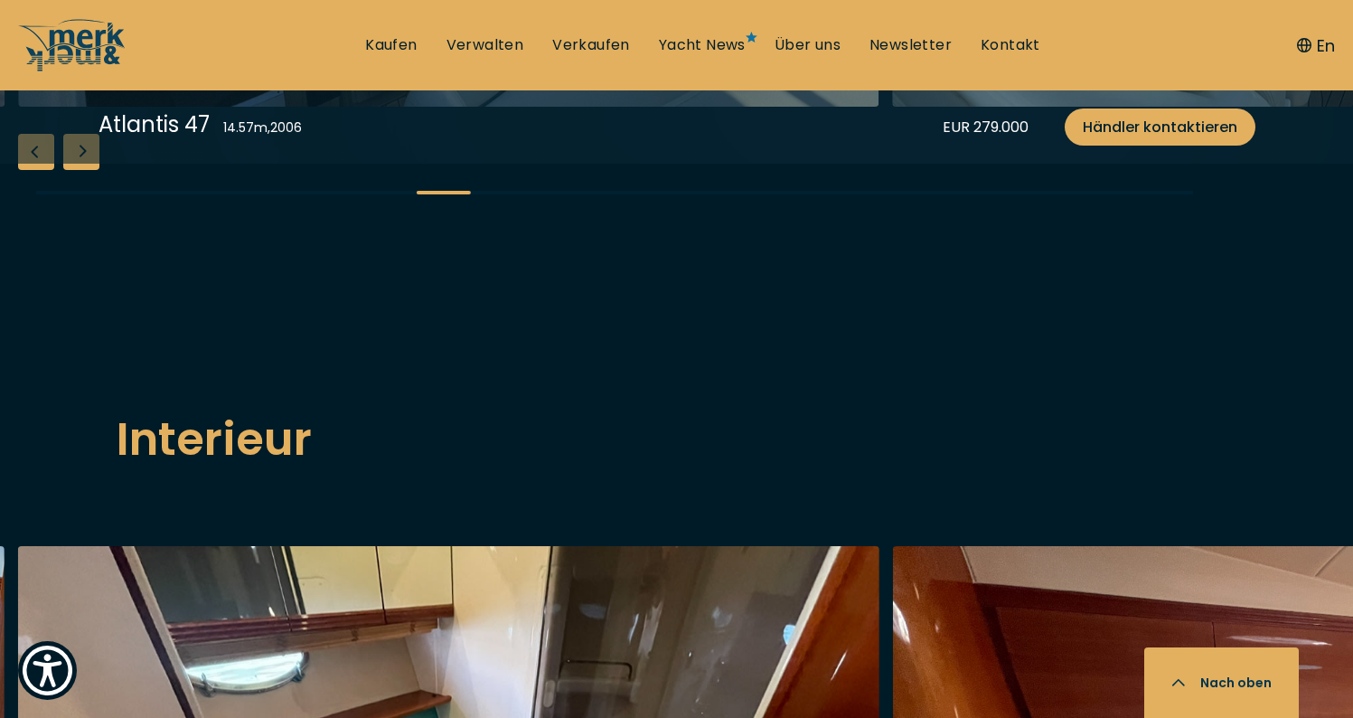
click at [91, 170] on div "Next slide" at bounding box center [81, 152] width 36 height 36
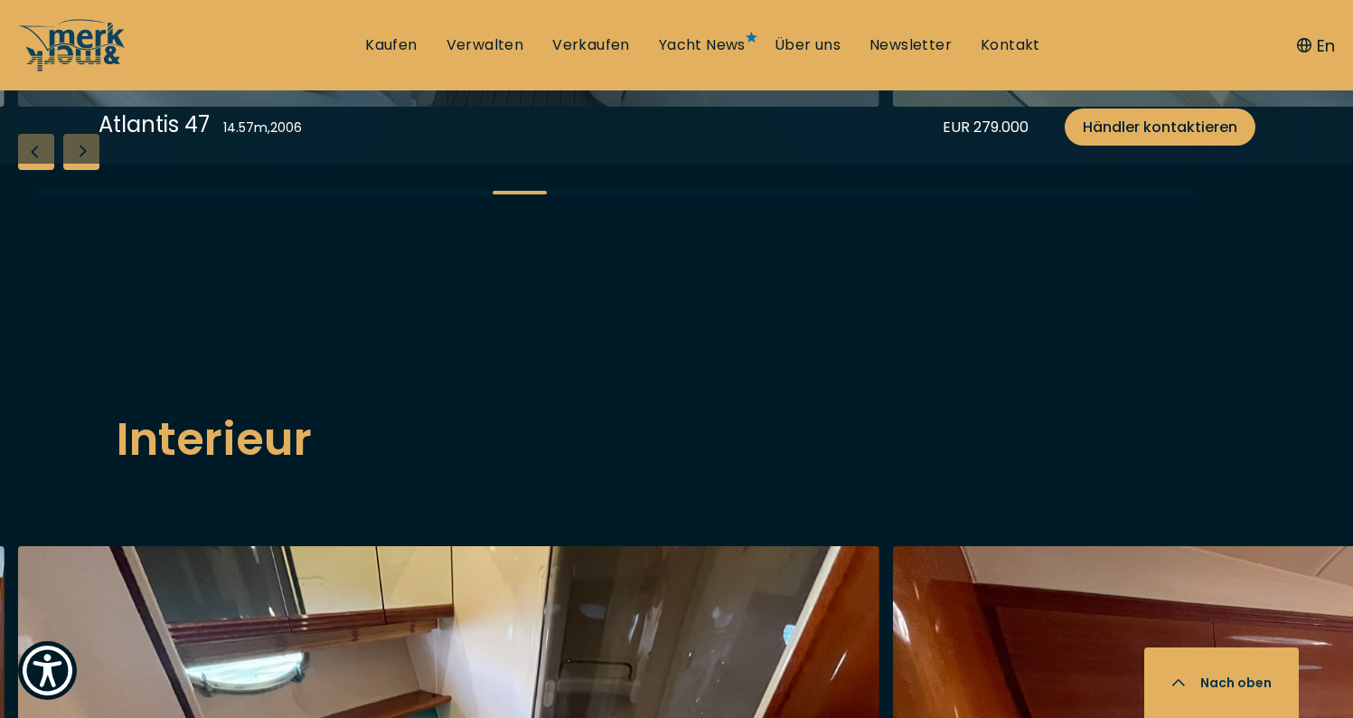
click at [91, 170] on div "Next slide" at bounding box center [81, 152] width 36 height 36
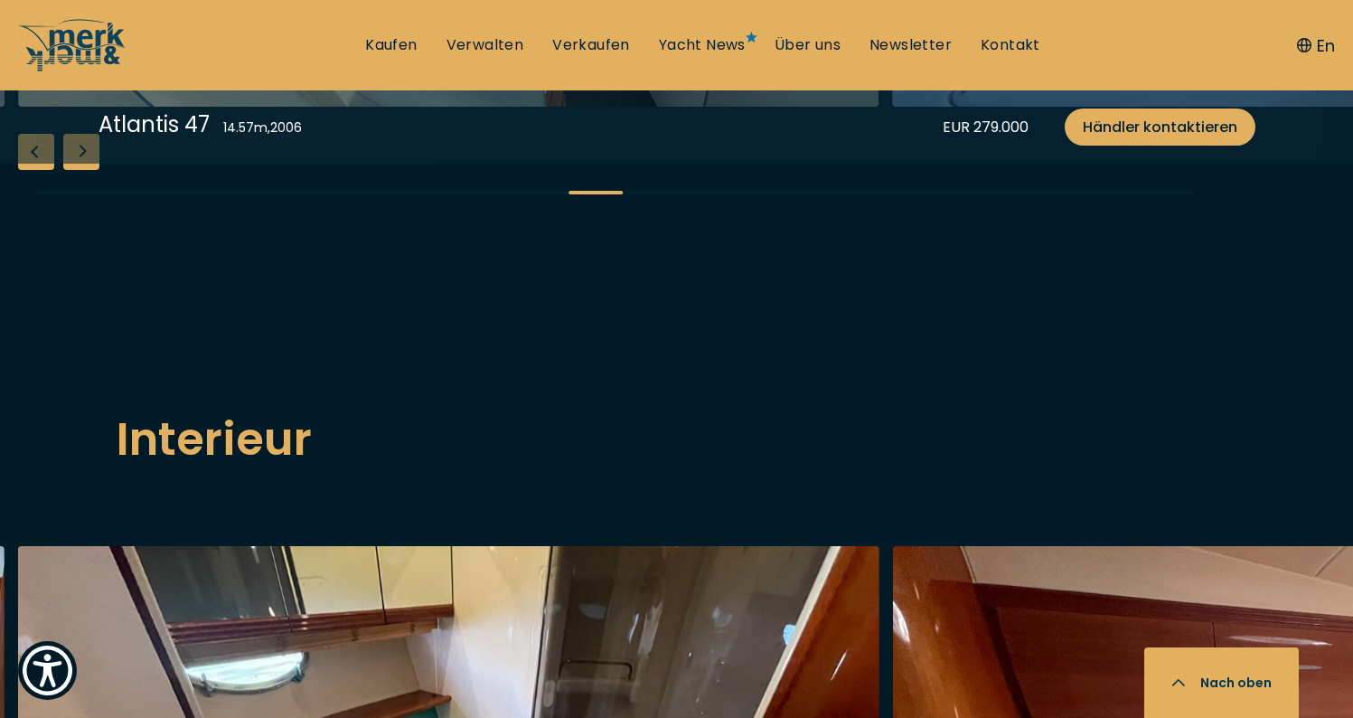
click at [91, 170] on div "Next slide" at bounding box center [81, 152] width 36 height 36
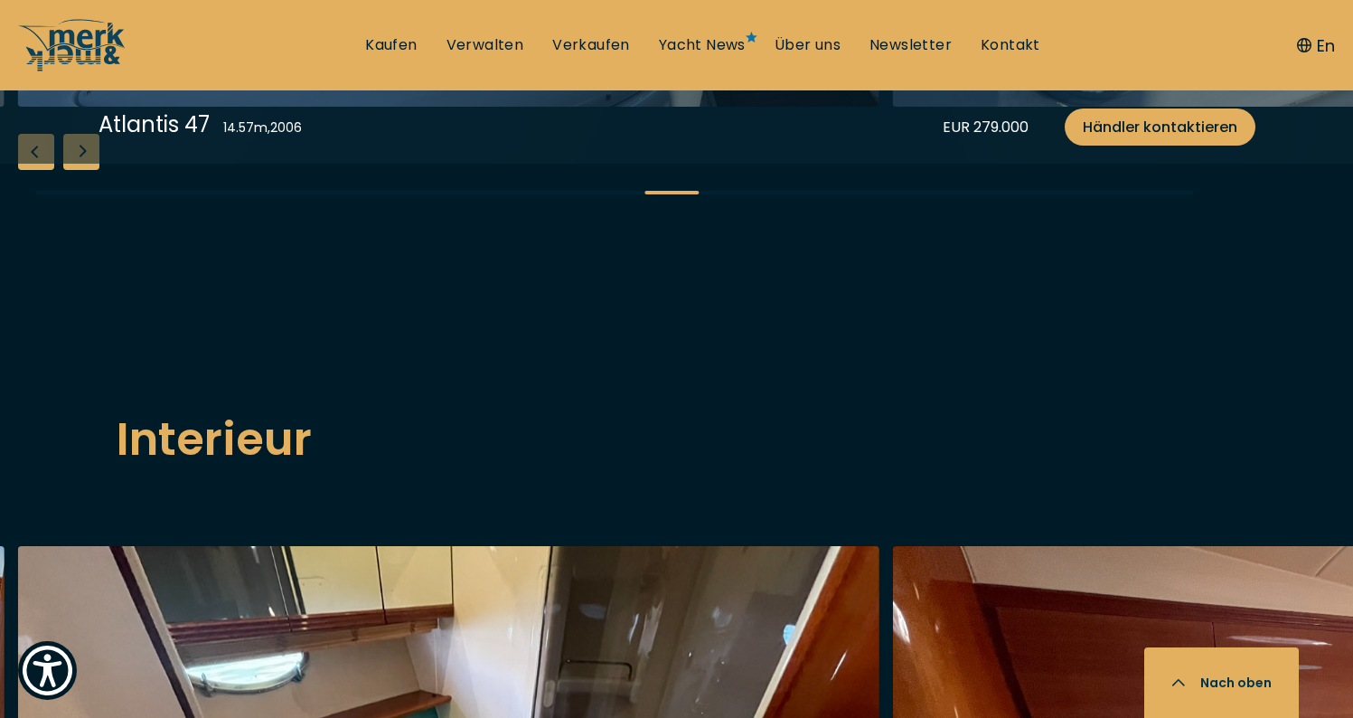
click at [91, 170] on div "Next slide" at bounding box center [81, 152] width 36 height 36
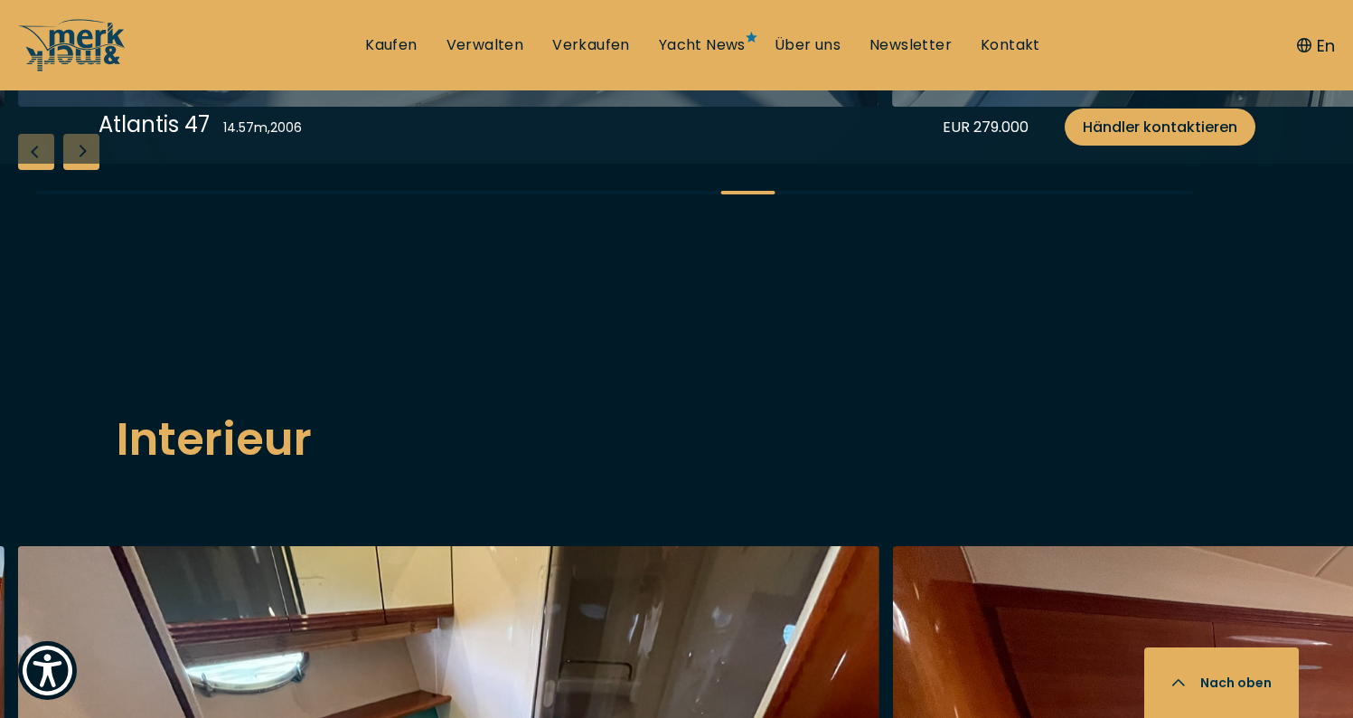
click at [91, 170] on div "Next slide" at bounding box center [81, 152] width 36 height 36
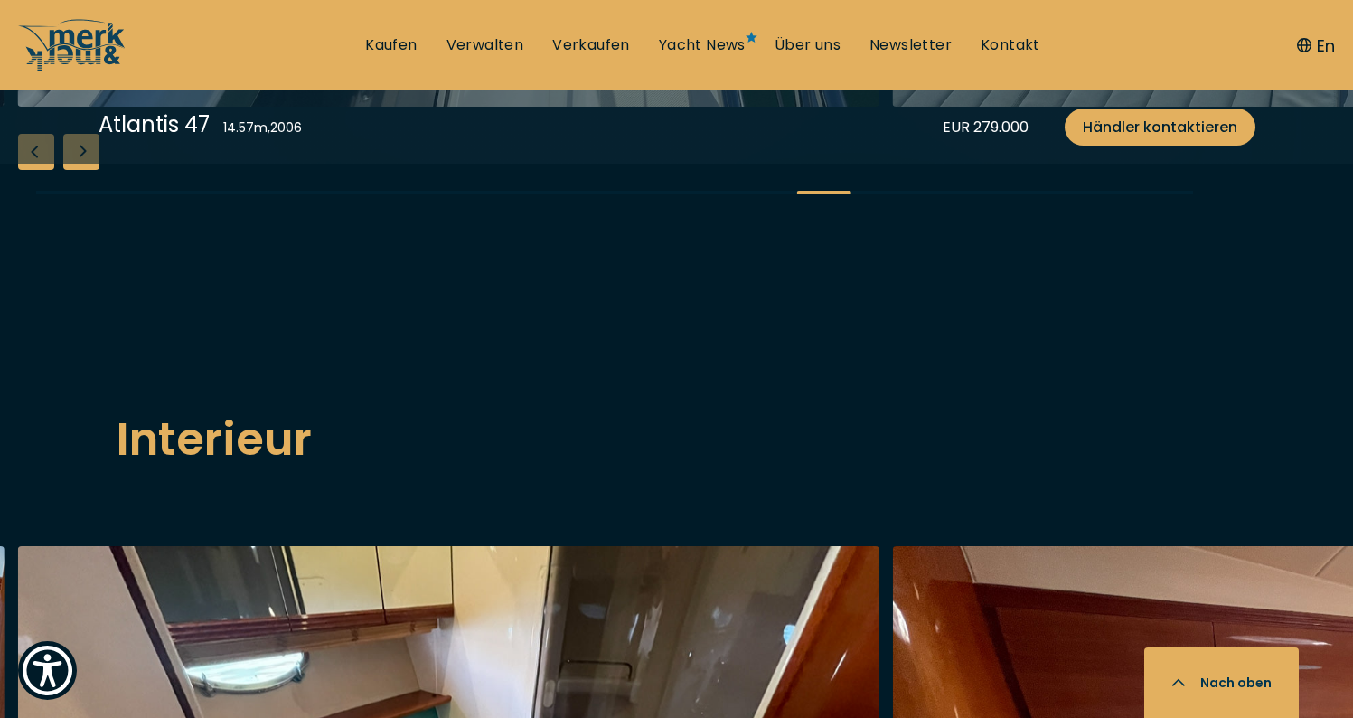
click at [91, 170] on div "Next slide" at bounding box center [81, 152] width 36 height 36
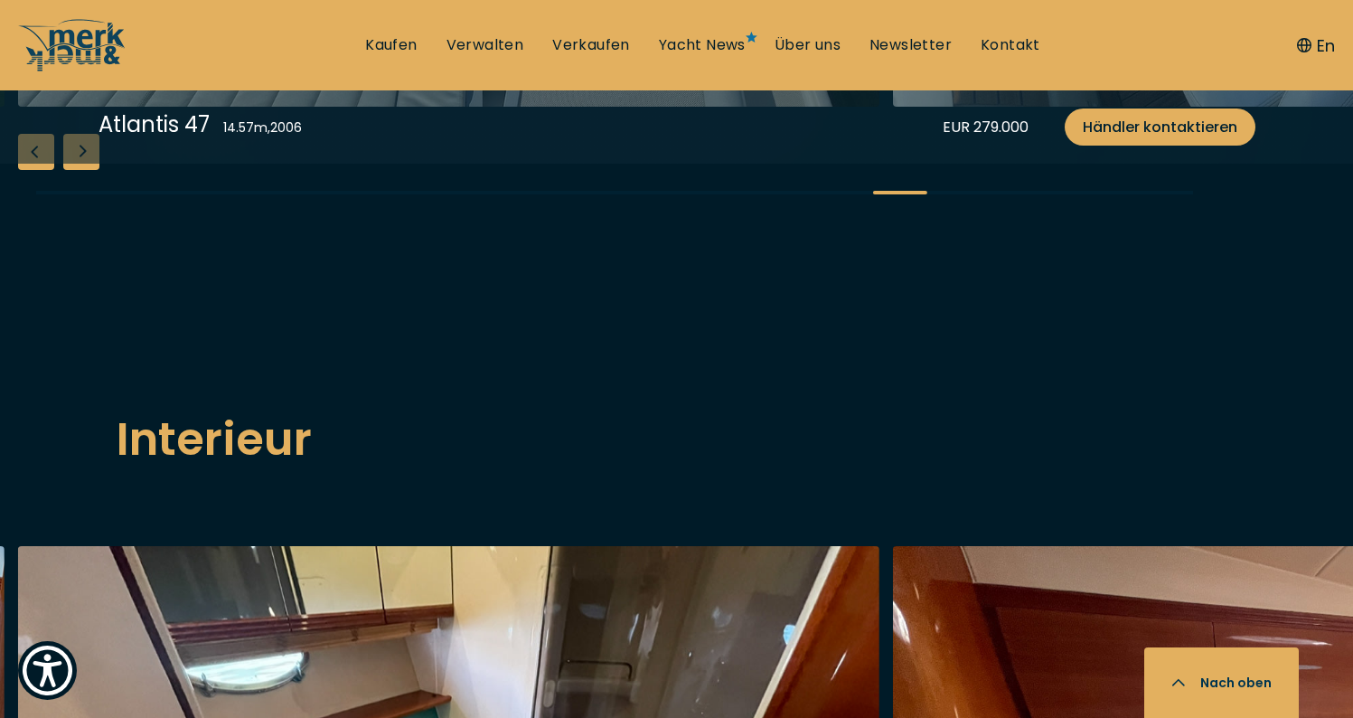
click at [91, 170] on div "Next slide" at bounding box center [81, 152] width 36 height 36
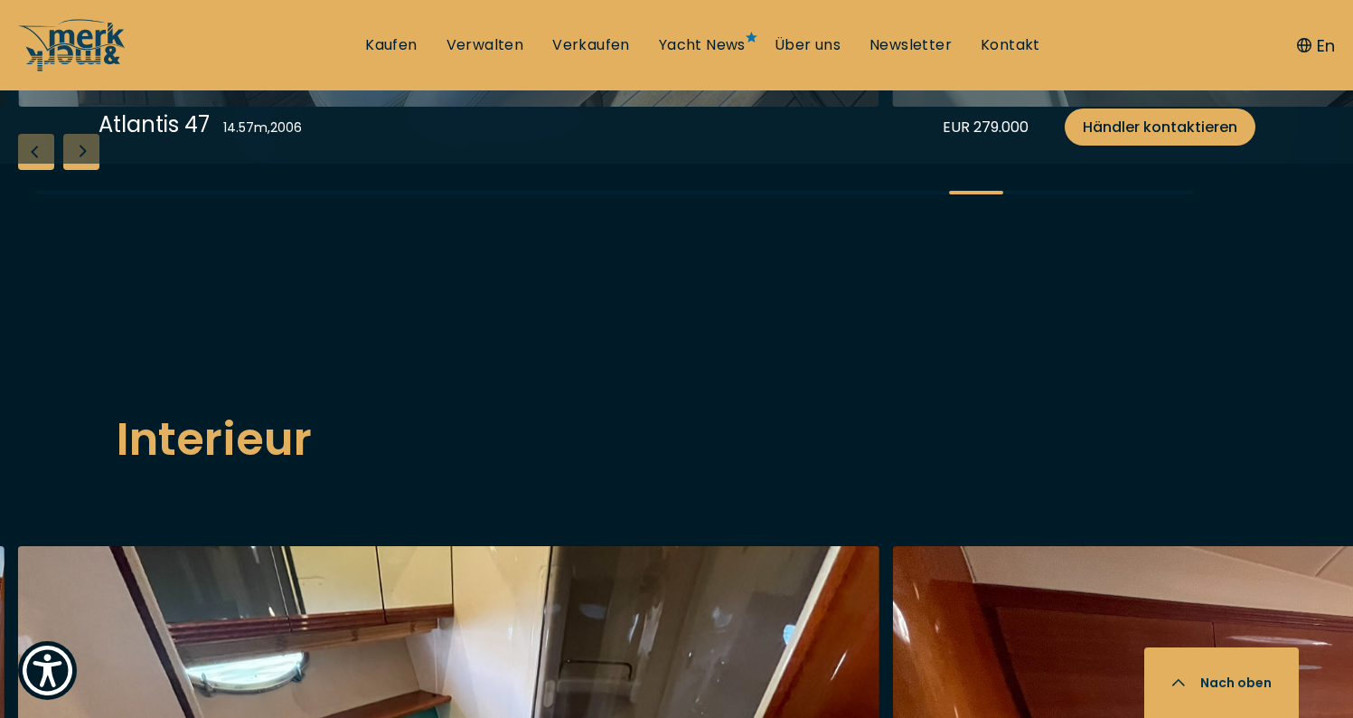
click at [91, 170] on div "Next slide" at bounding box center [81, 152] width 36 height 36
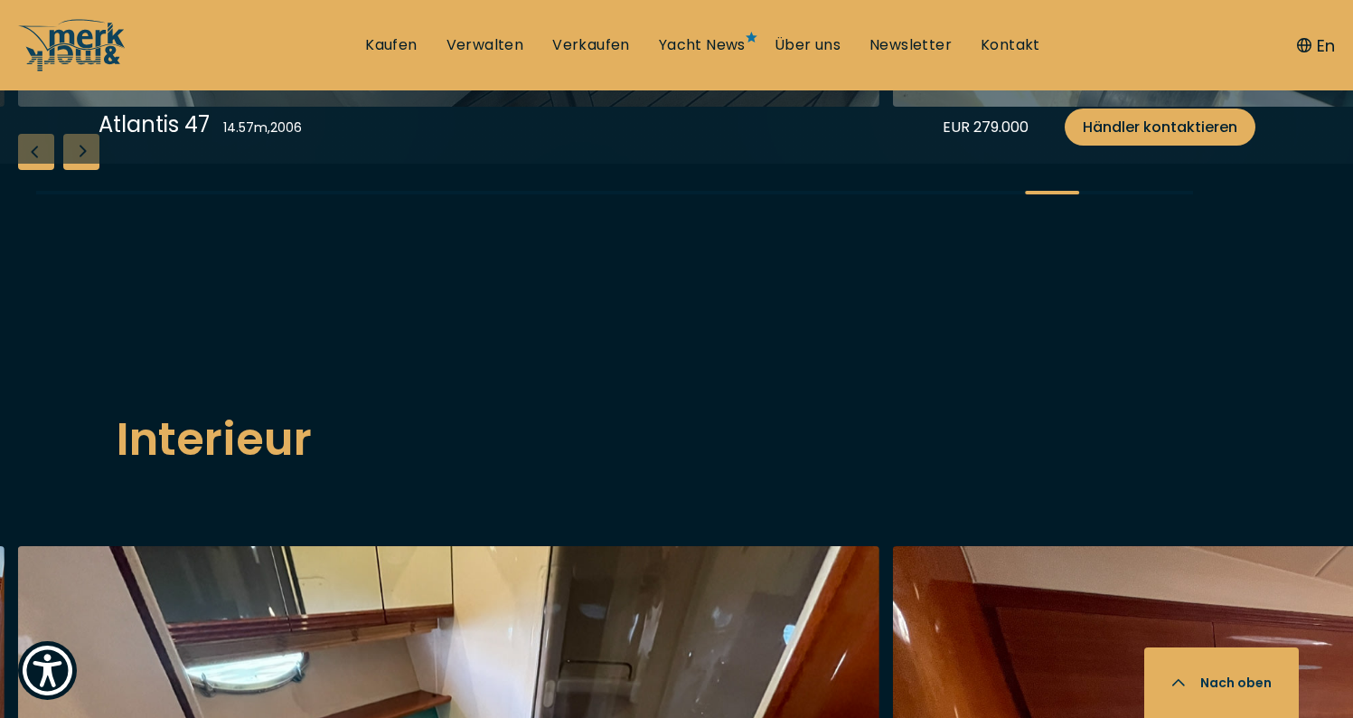
click at [91, 170] on div "Next slide" at bounding box center [81, 152] width 36 height 36
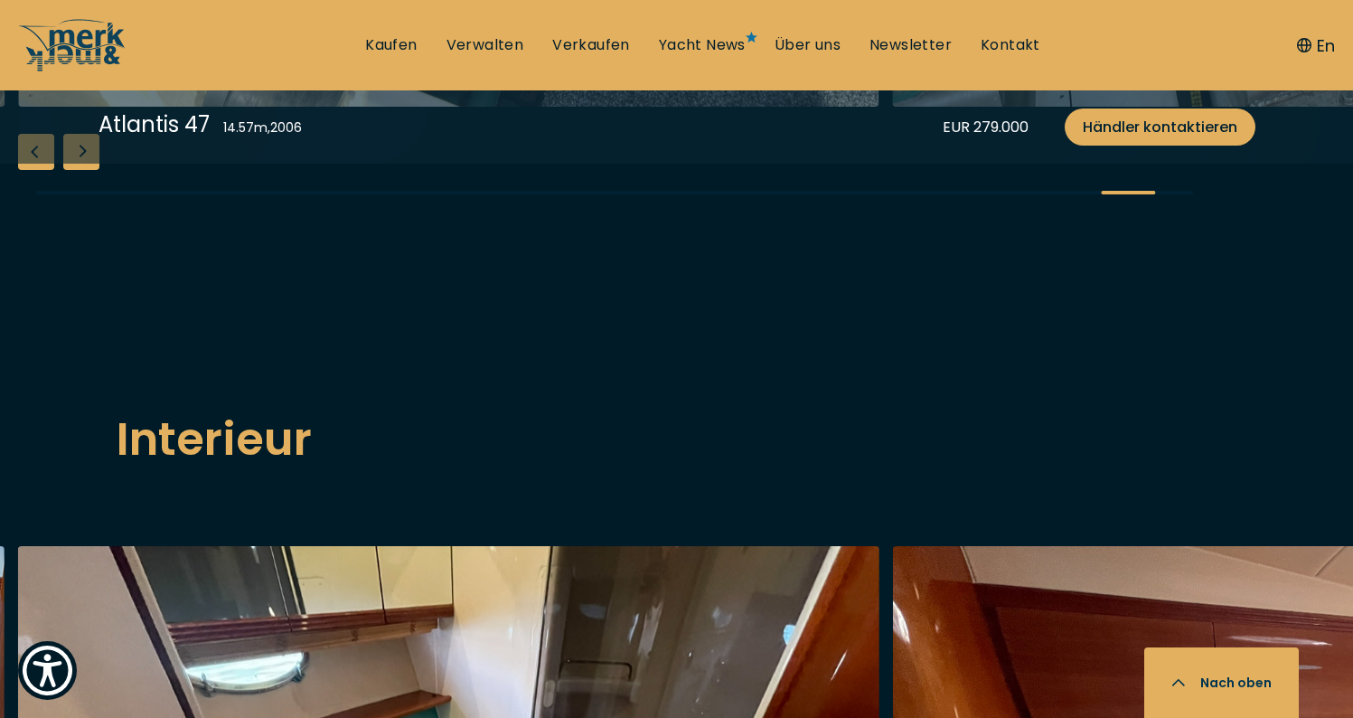
click at [91, 170] on div "Next slide" at bounding box center [81, 152] width 36 height 36
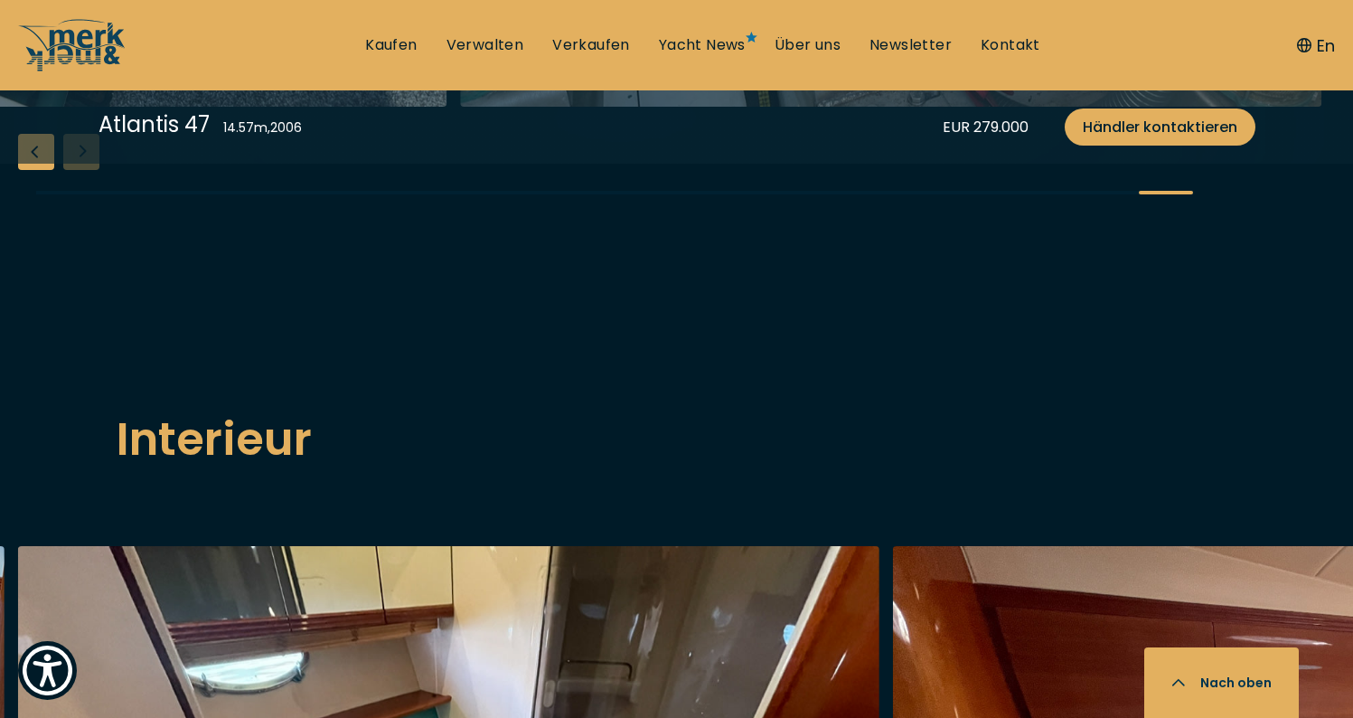
click at [31, 170] on div "Previous slide" at bounding box center [36, 152] width 36 height 36
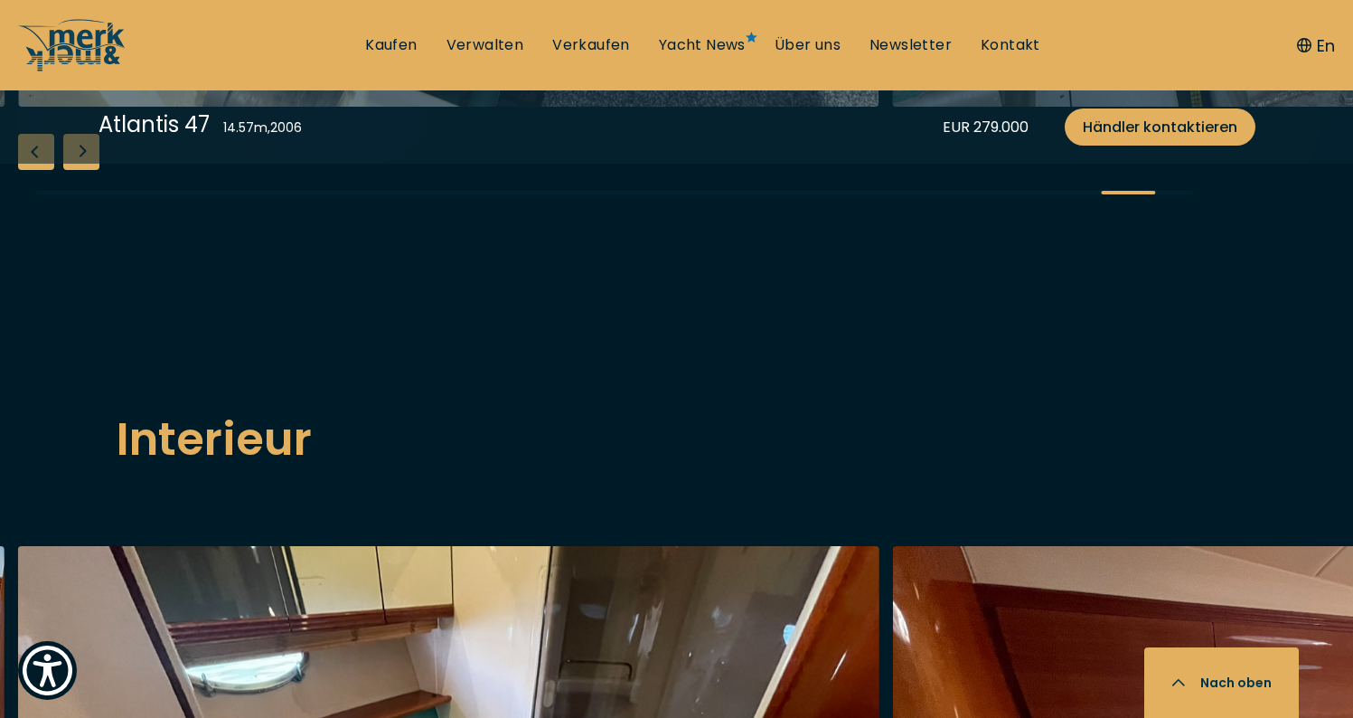
click at [31, 170] on div "Previous slide" at bounding box center [36, 152] width 36 height 36
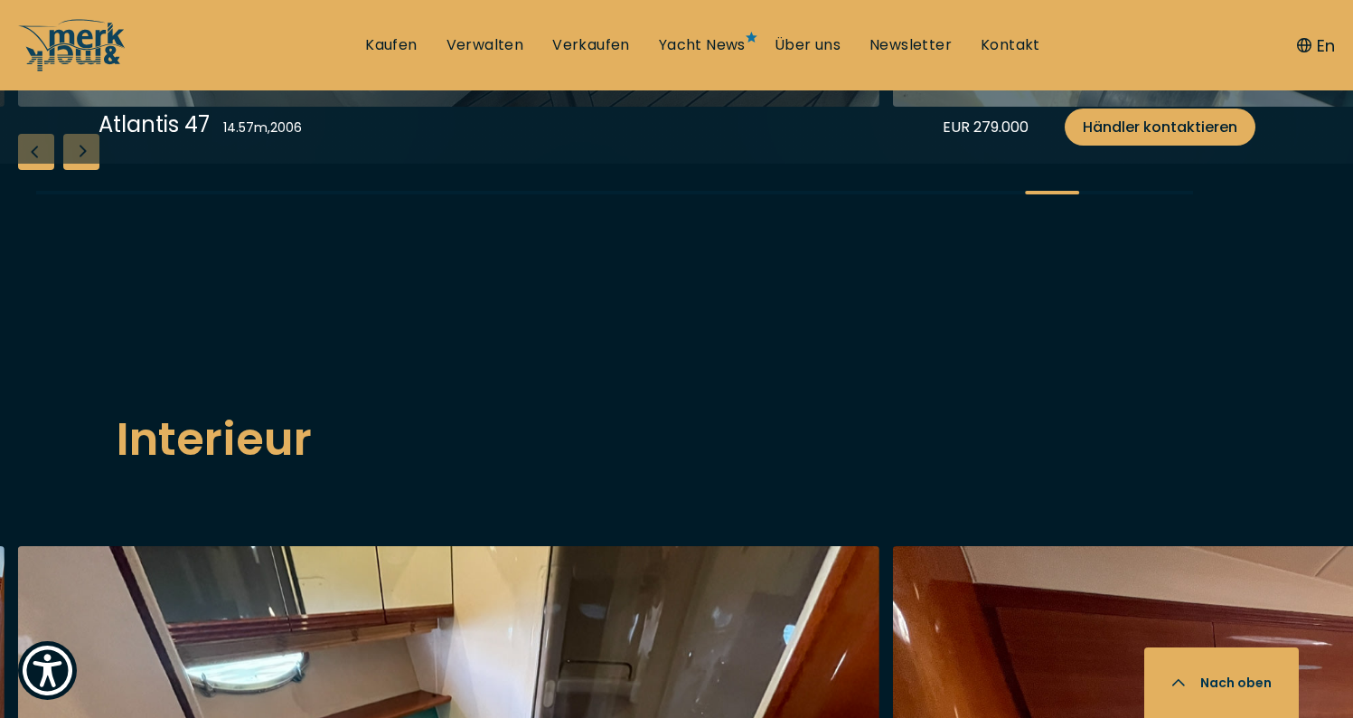
click at [31, 170] on div "Previous slide" at bounding box center [36, 152] width 36 height 36
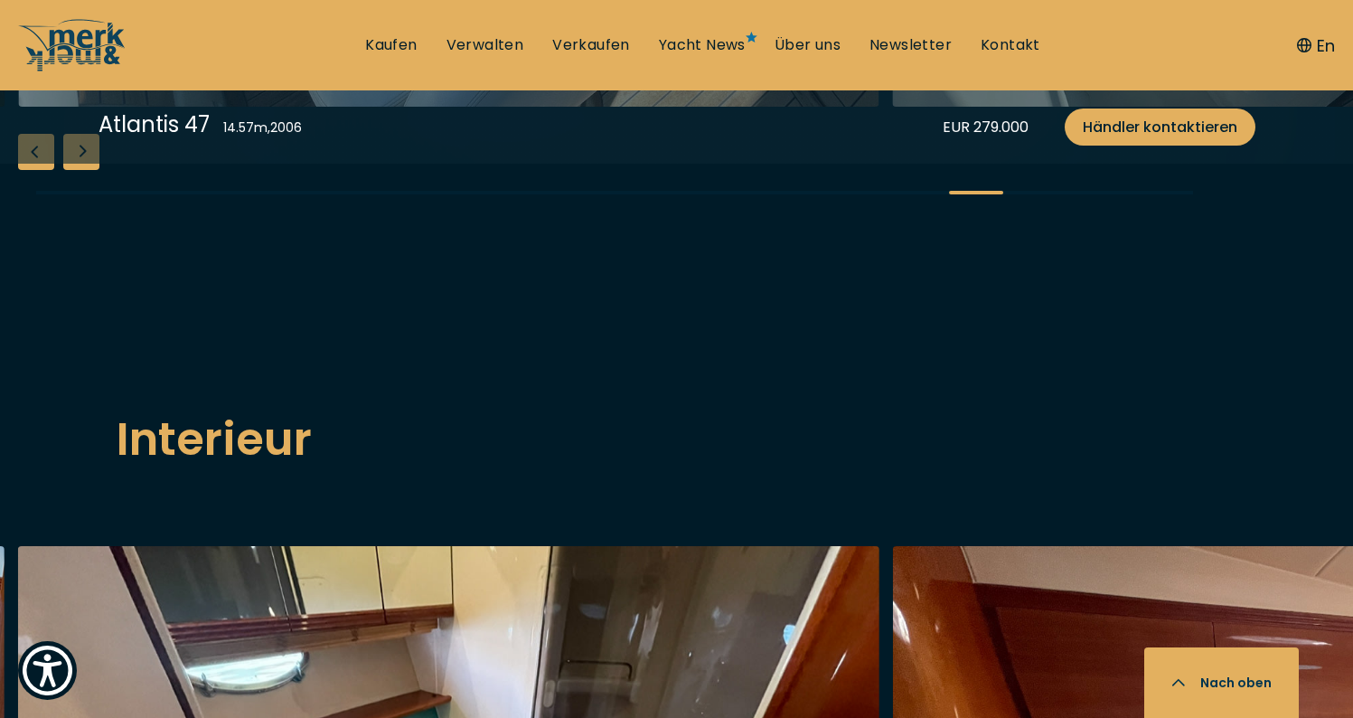
click at [31, 170] on div "Previous slide" at bounding box center [36, 152] width 36 height 36
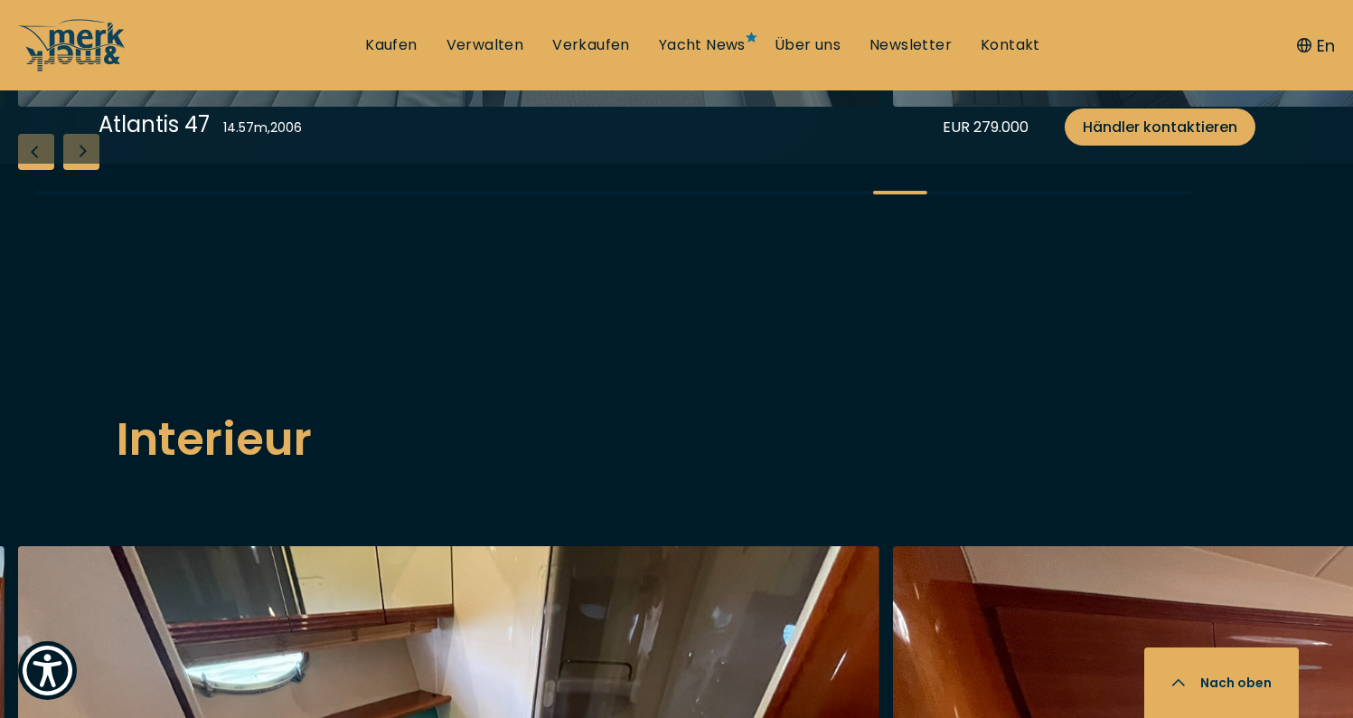
click at [31, 170] on div "Previous slide" at bounding box center [36, 152] width 36 height 36
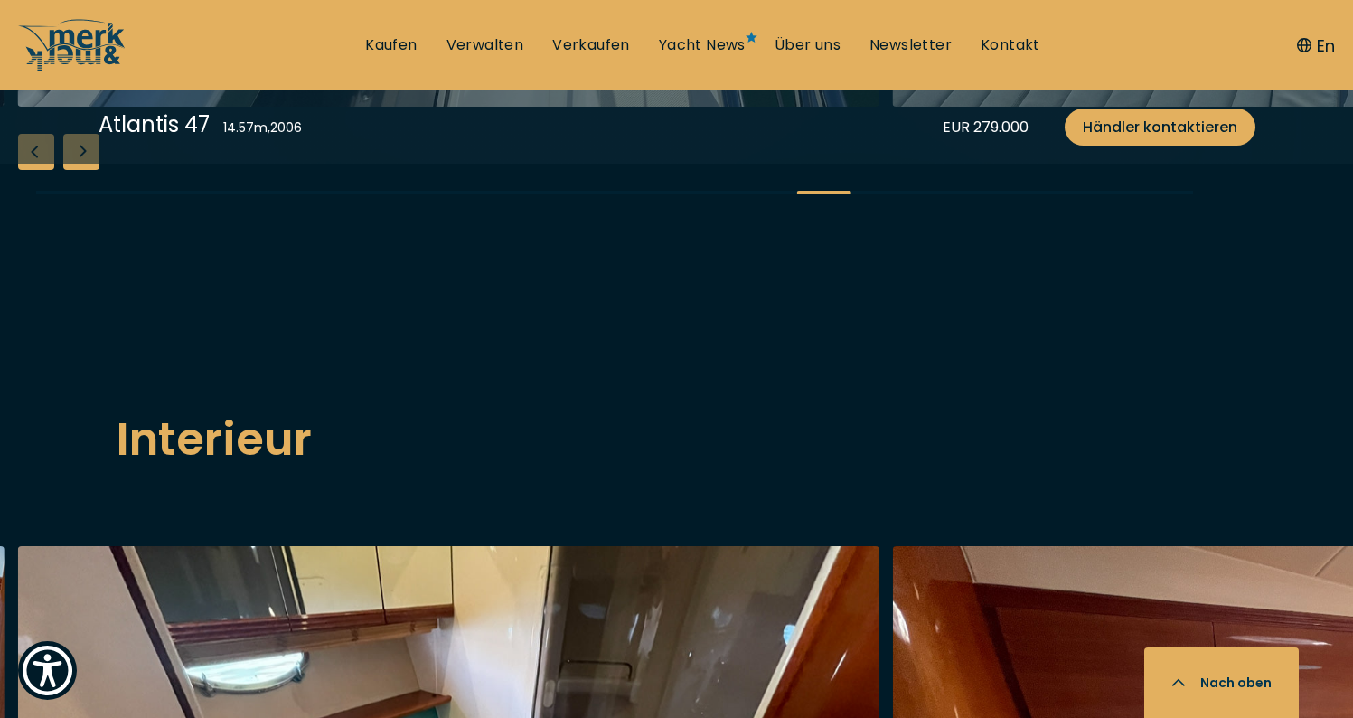
click at [88, 170] on div "Next slide" at bounding box center [81, 152] width 36 height 36
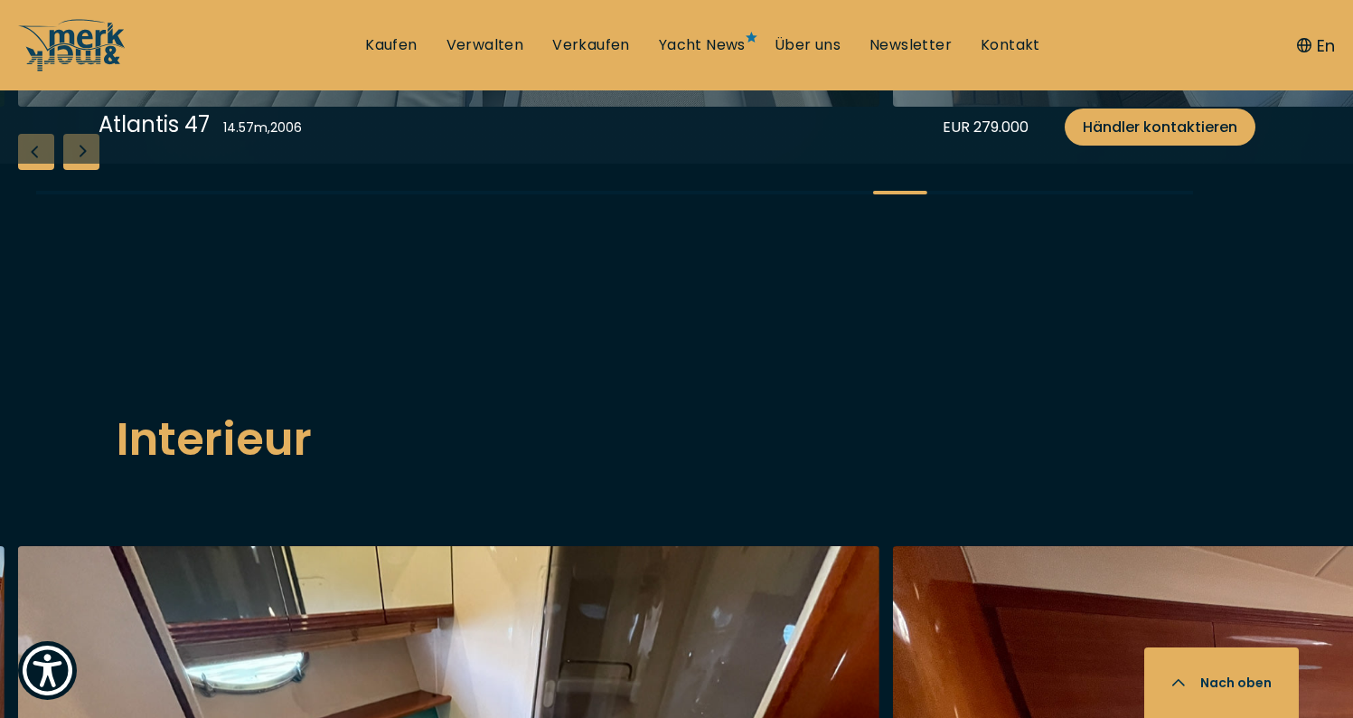
click at [86, 170] on div "Next slide" at bounding box center [81, 152] width 36 height 36
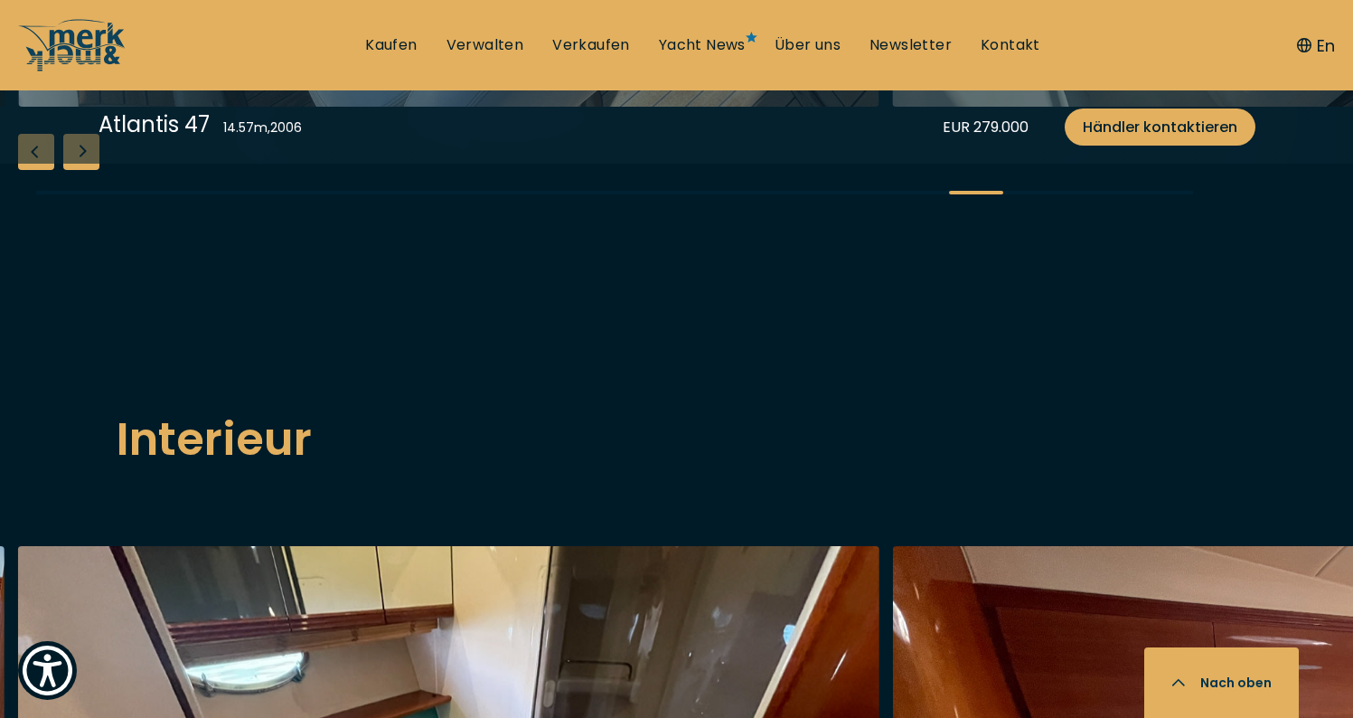
click at [86, 170] on div "Next slide" at bounding box center [81, 152] width 36 height 36
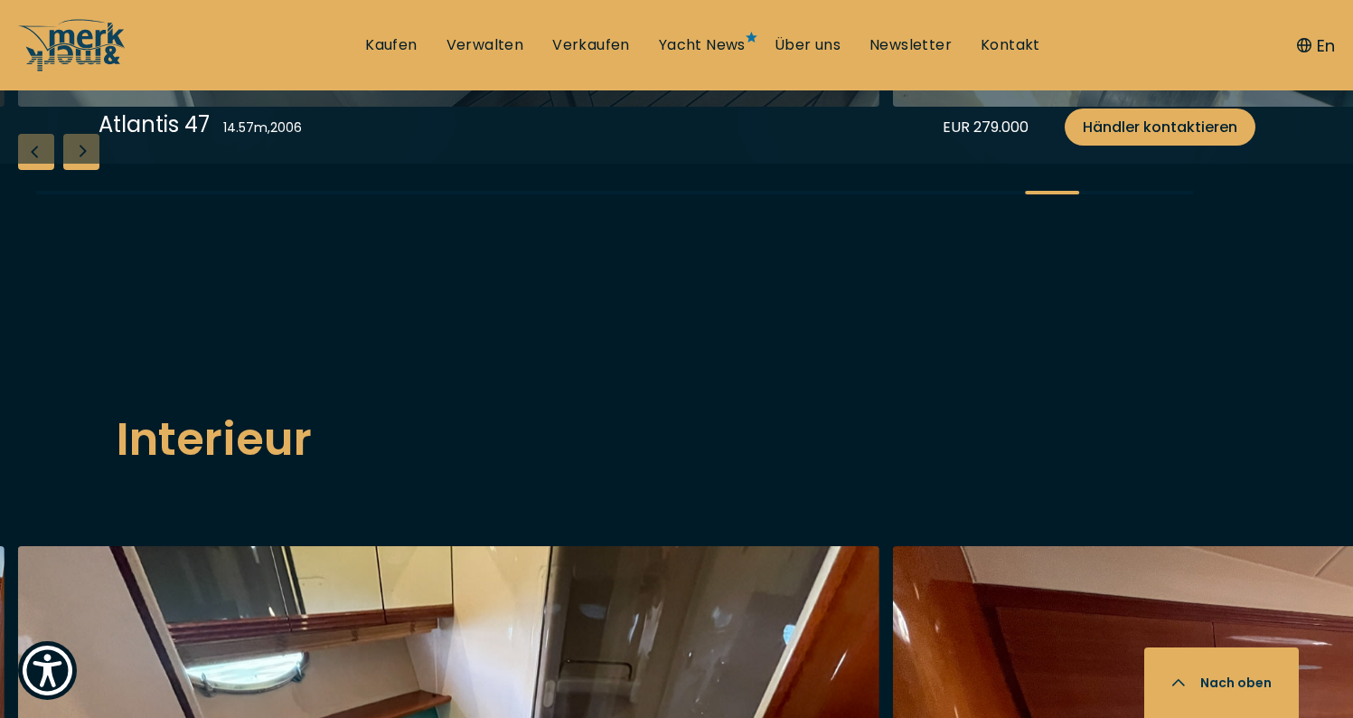
click at [86, 170] on div "Next slide" at bounding box center [81, 152] width 36 height 36
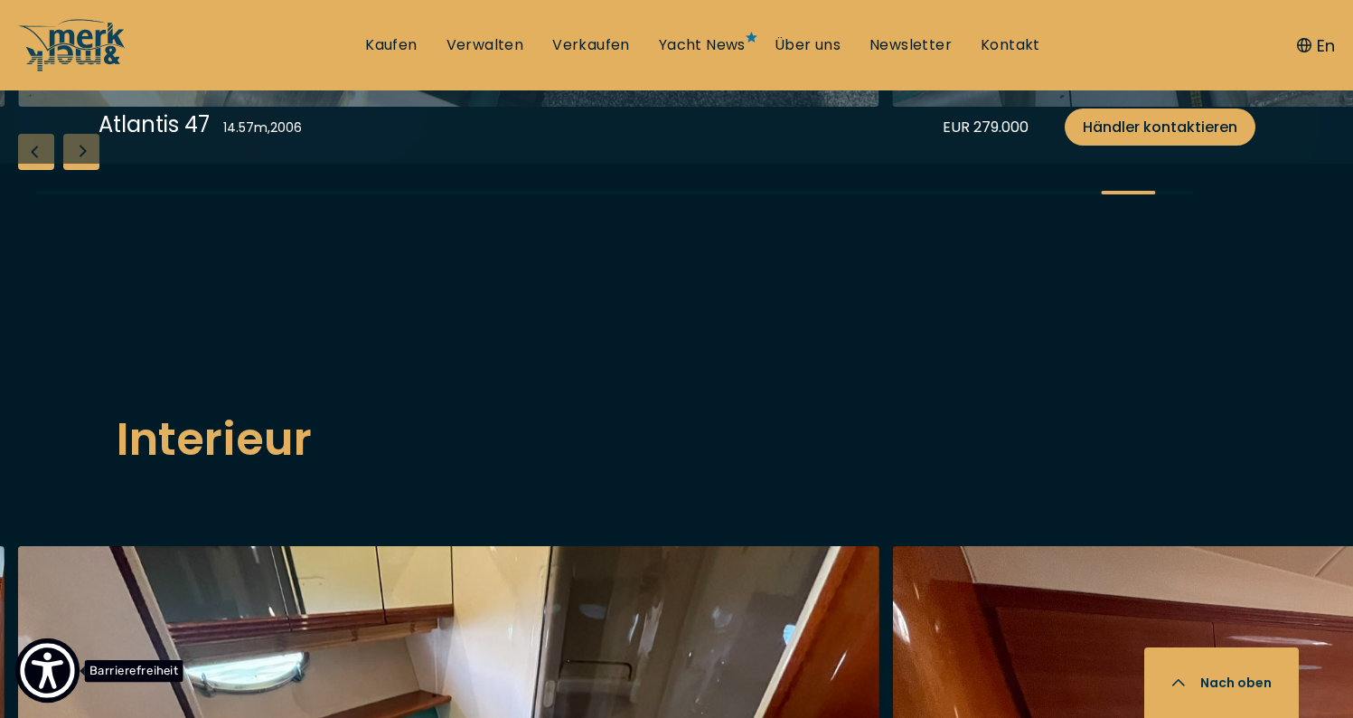
click at [35, 678] on img "Show Accessibility Preferences" at bounding box center [47, 670] width 55 height 55
drag, startPoint x: 35, startPoint y: 678, endPoint x: 1156, endPoint y: 555, distance: 1127.7
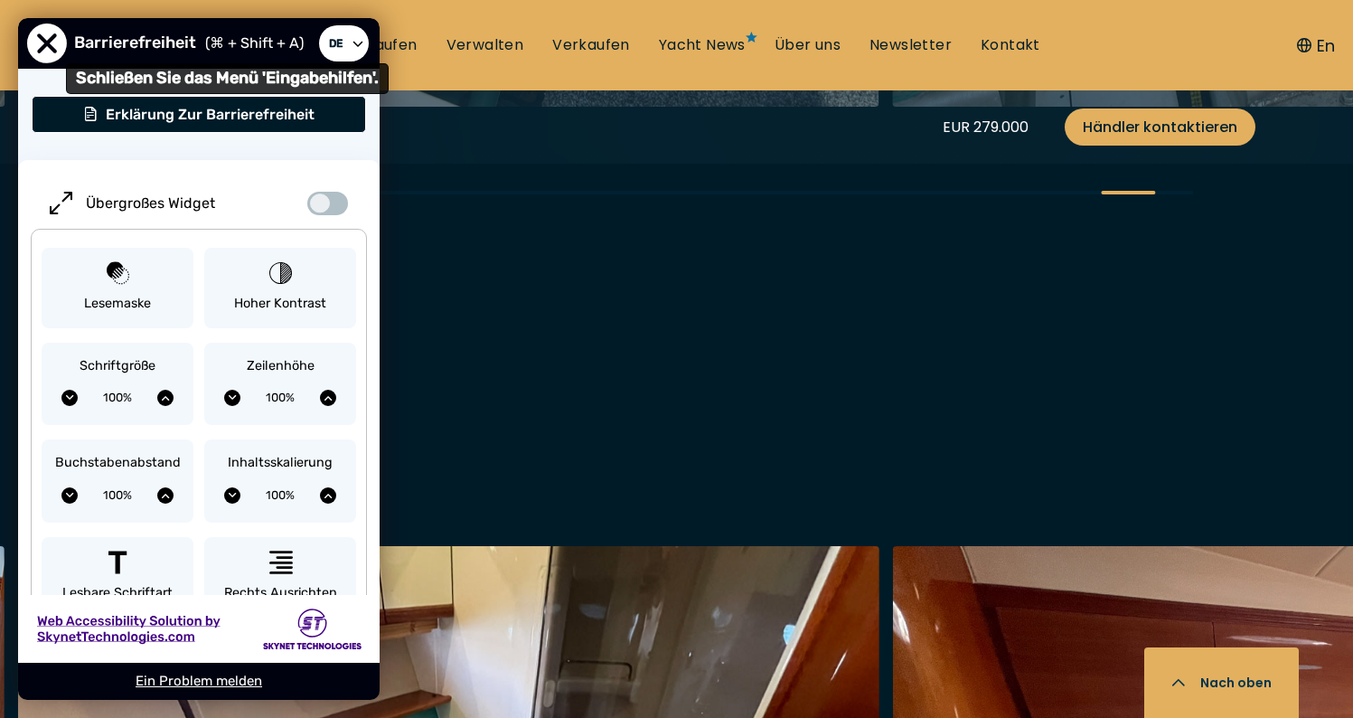
click at [40, 49] on span "Schließen Sie das Menü 'Eingabehilfen'." at bounding box center [47, 44] width 40 height 40
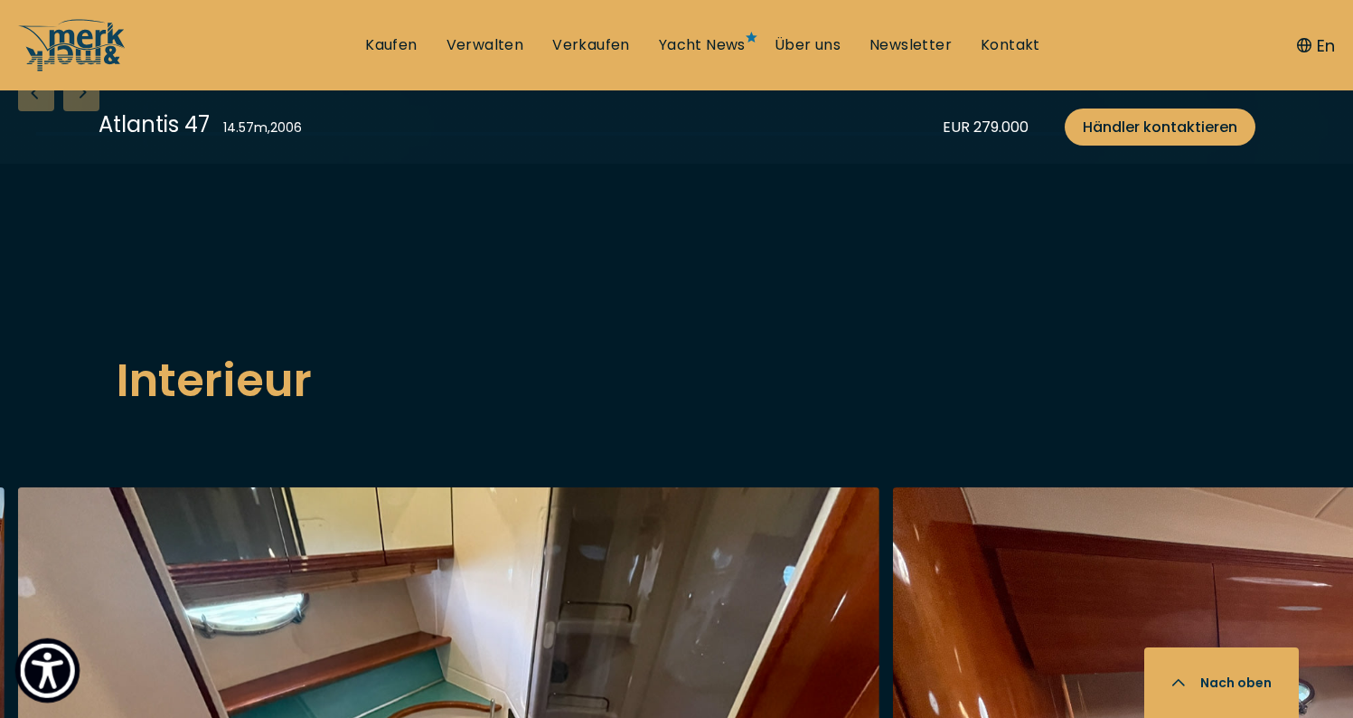
scroll to position [2601, 0]
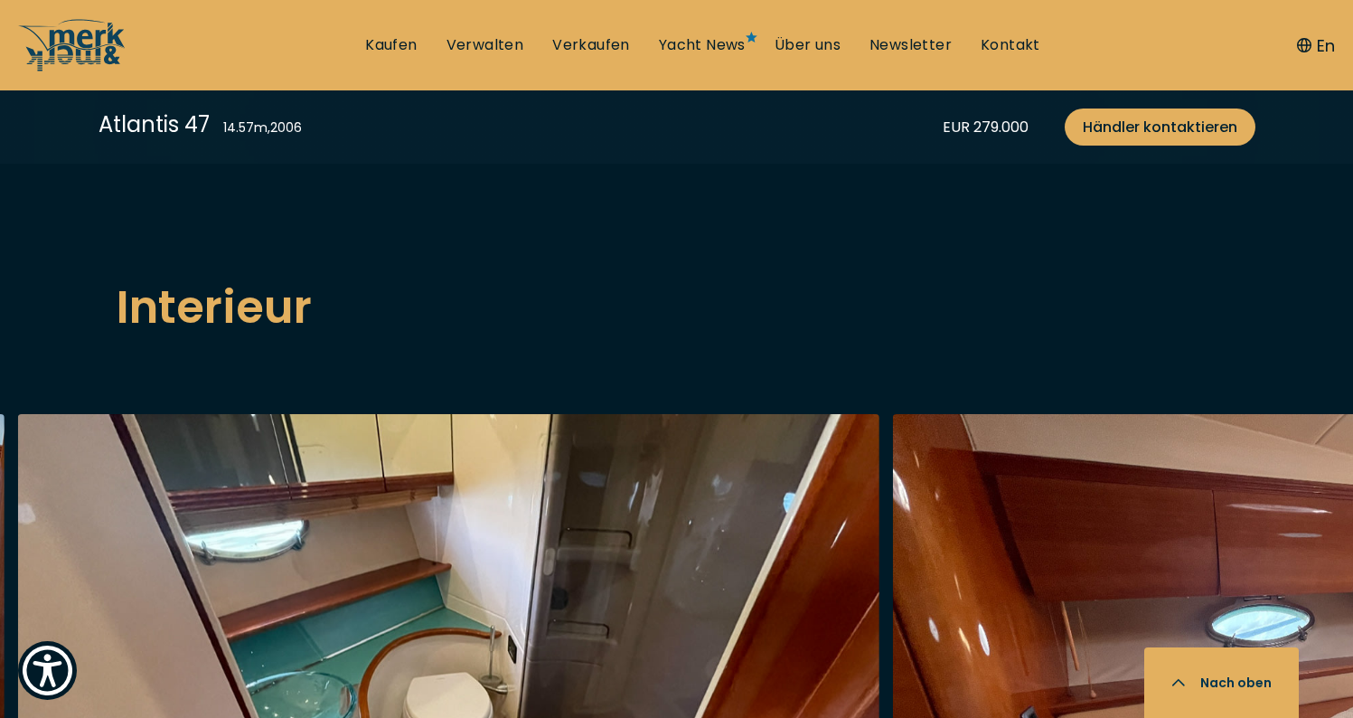
click at [34, 38] on div "Previous slide" at bounding box center [36, 20] width 36 height 36
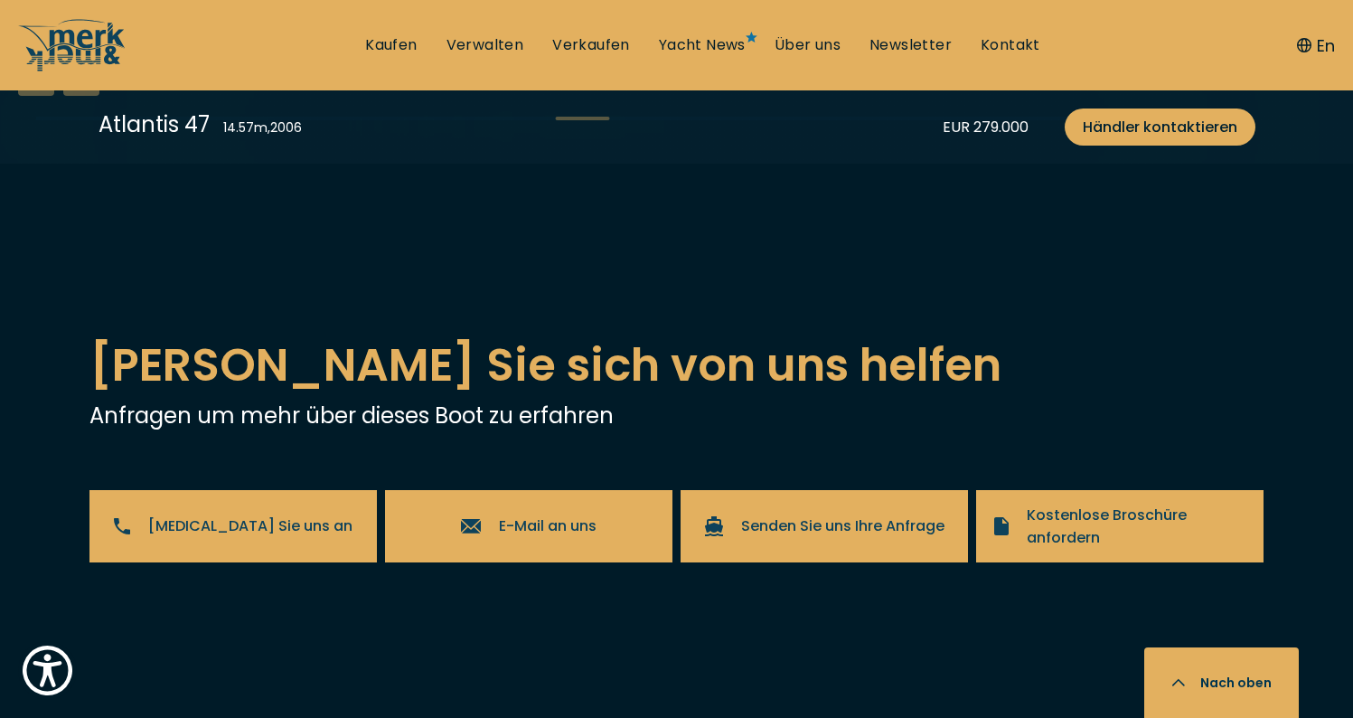
scroll to position [3725, 0]
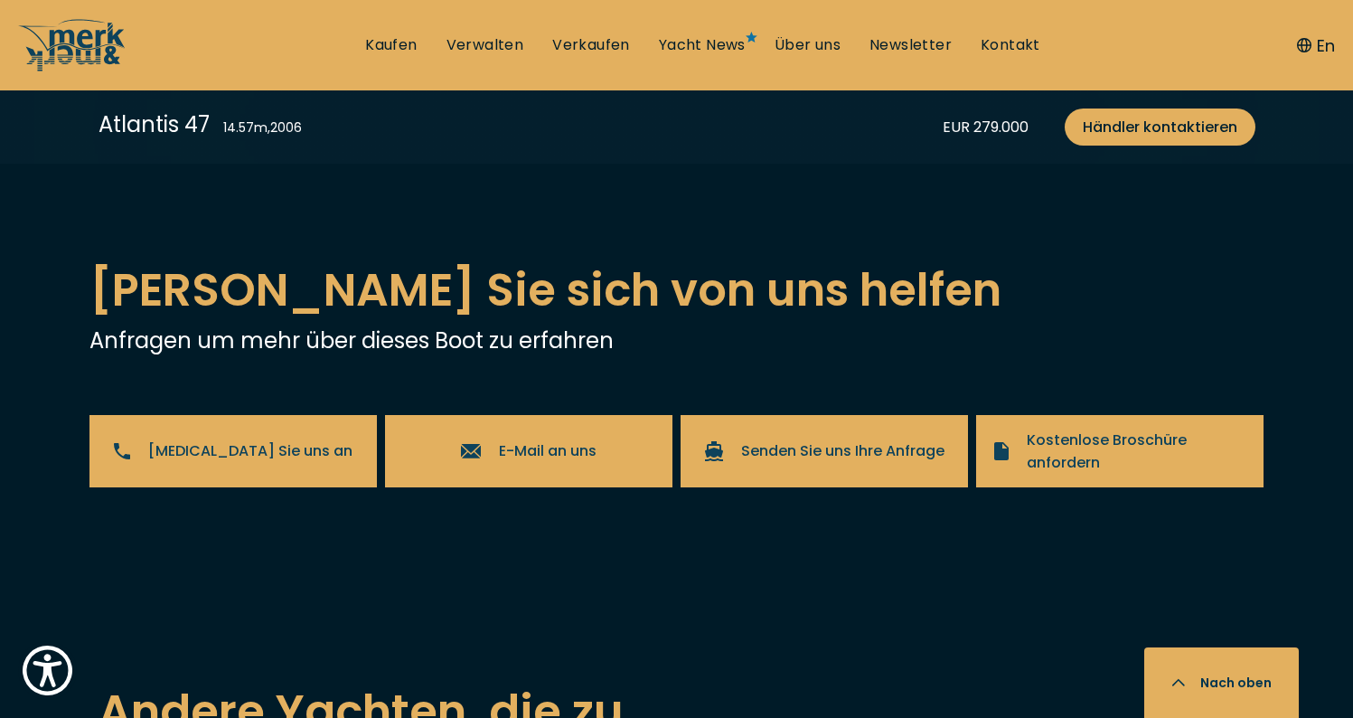
scroll to position [3450, 0]
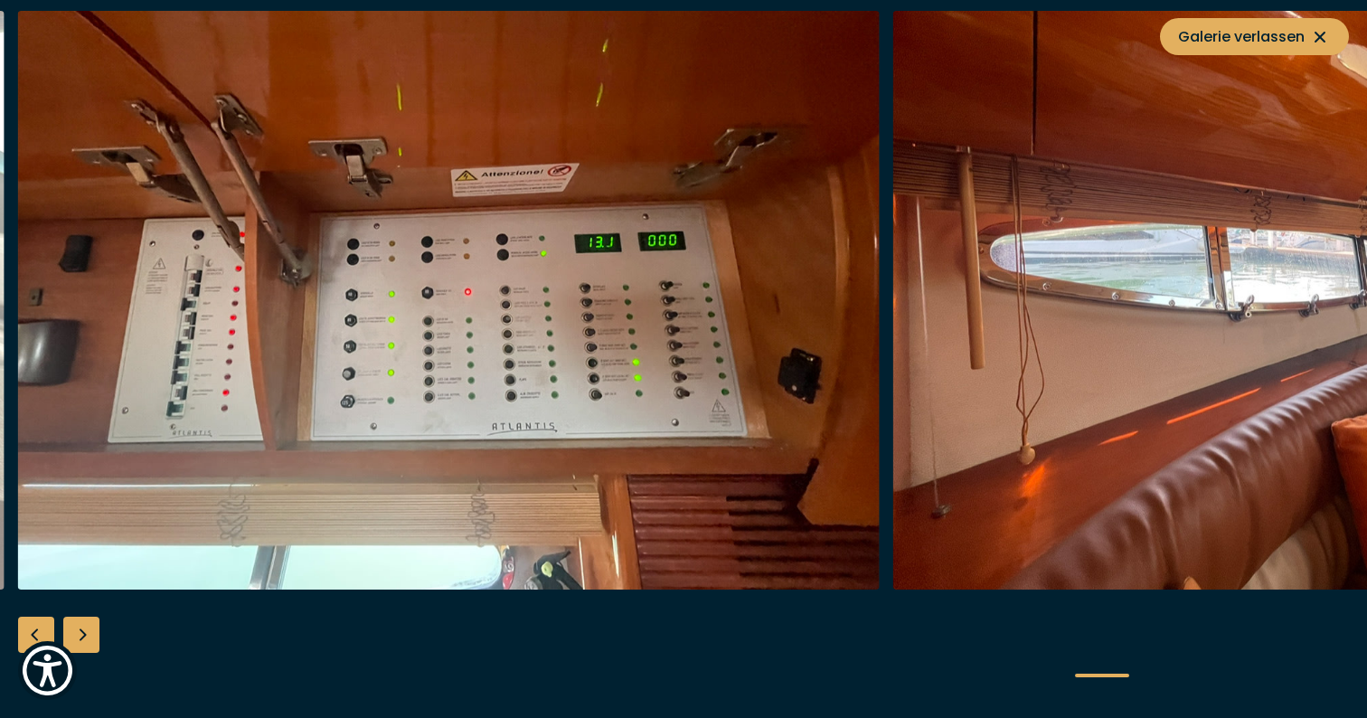
click at [89, 626] on div "Next slide" at bounding box center [81, 635] width 36 height 36
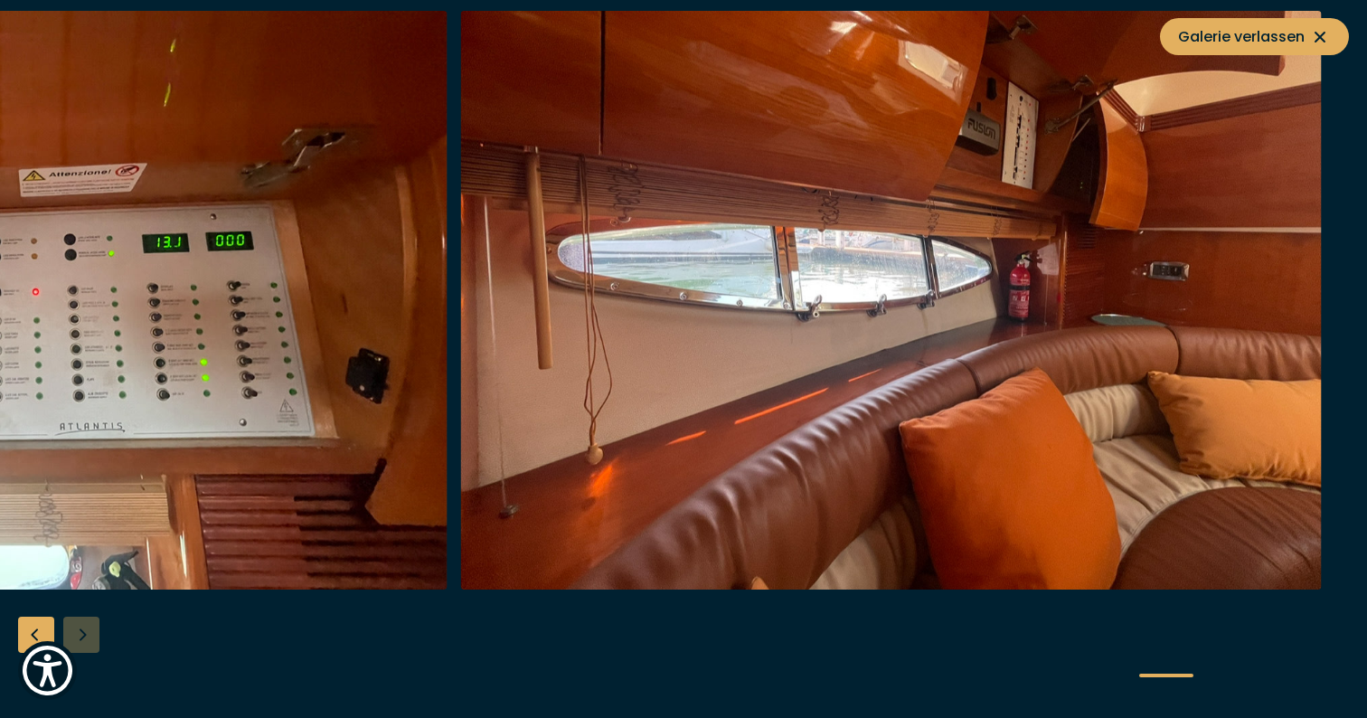
click at [89, 626] on div at bounding box center [683, 359] width 1367 height 696
click at [41, 621] on div "Previous slide" at bounding box center [36, 635] width 36 height 36
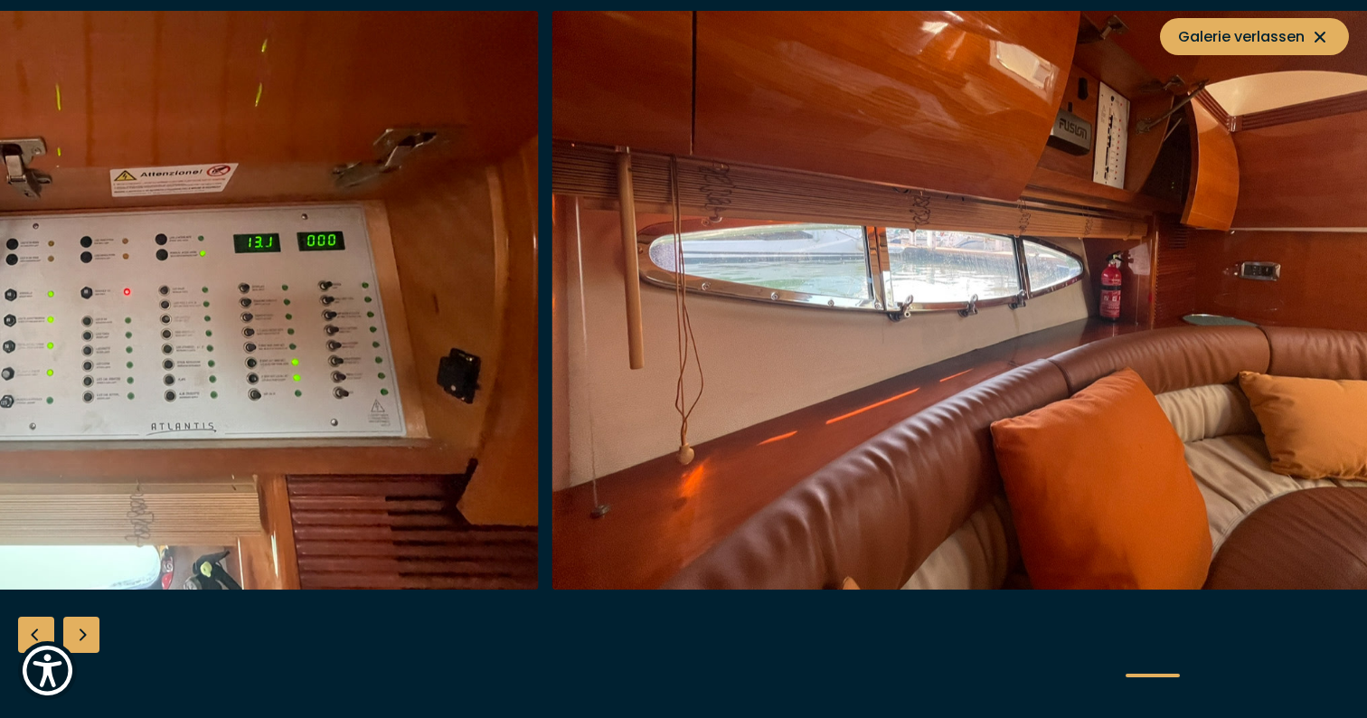
click at [41, 621] on div "Previous slide" at bounding box center [36, 635] width 36 height 36
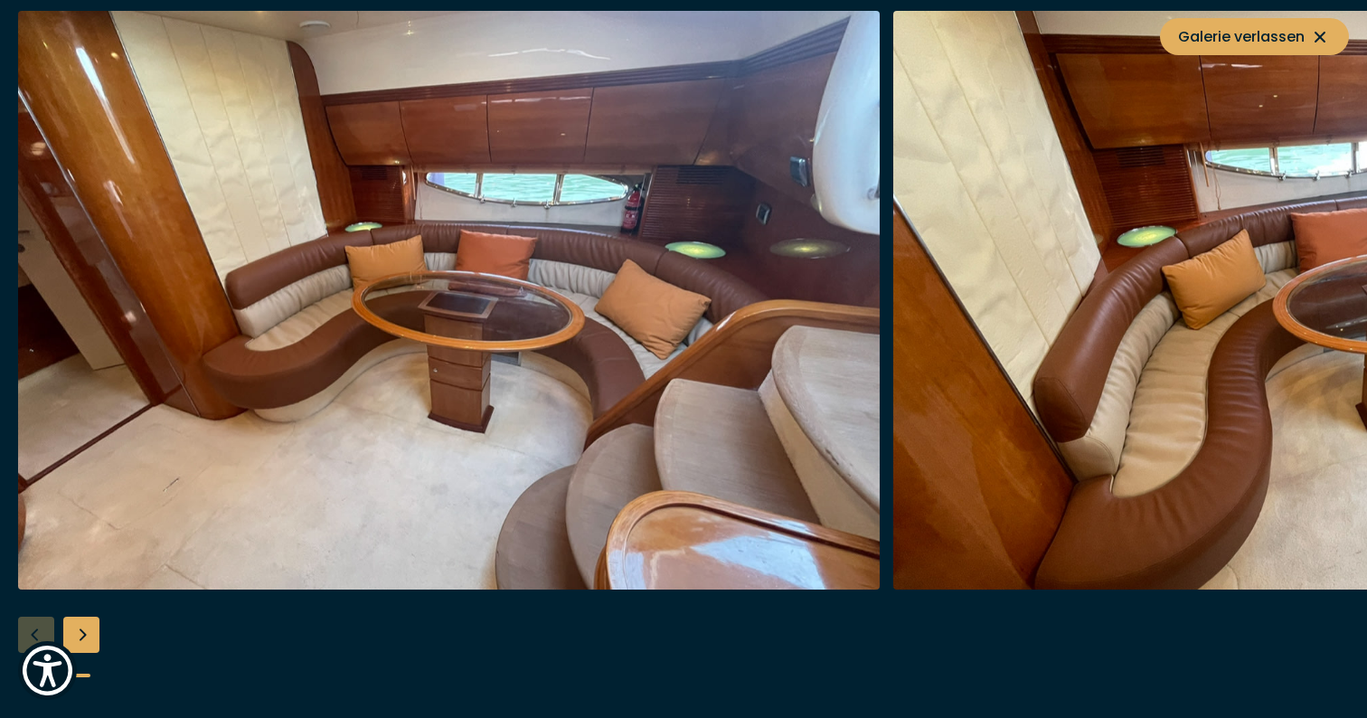
click at [315, 407] on img "button" at bounding box center [449, 300] width 862 height 579
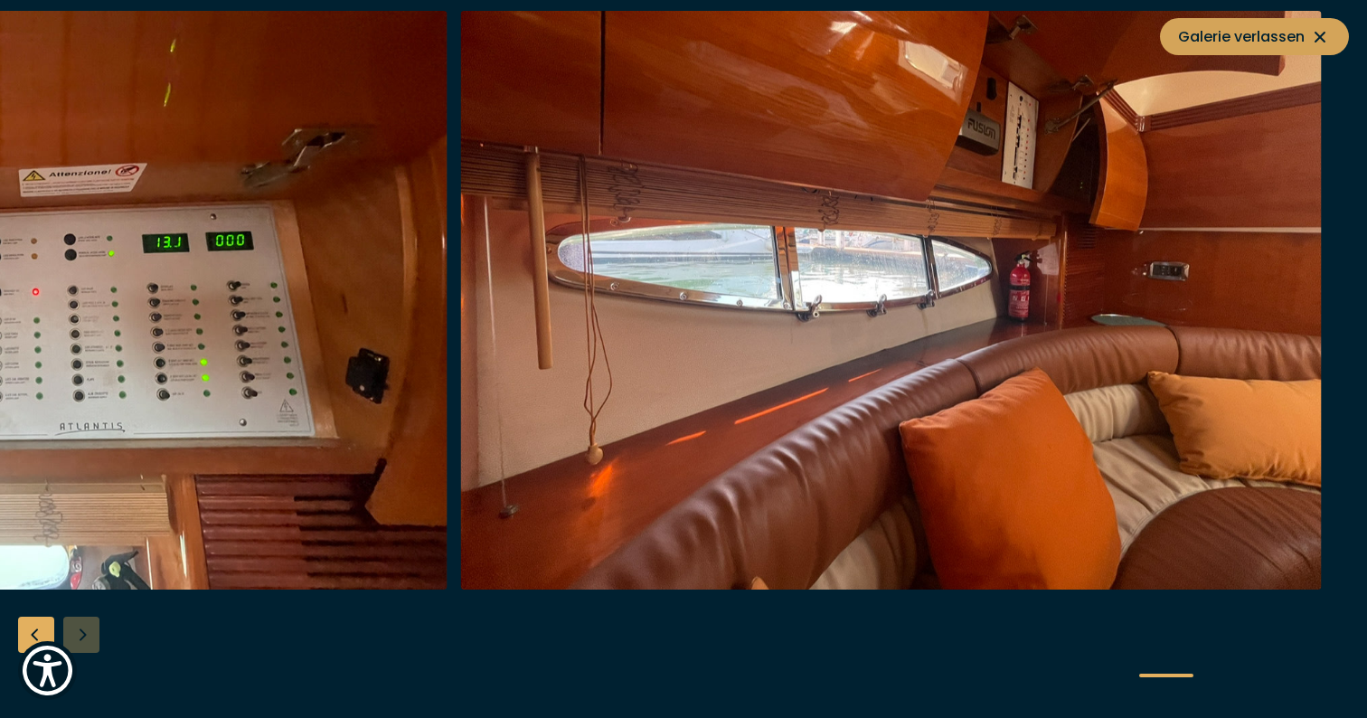
click at [1304, 50] on button "Galerie verlassen" at bounding box center [1254, 36] width 189 height 37
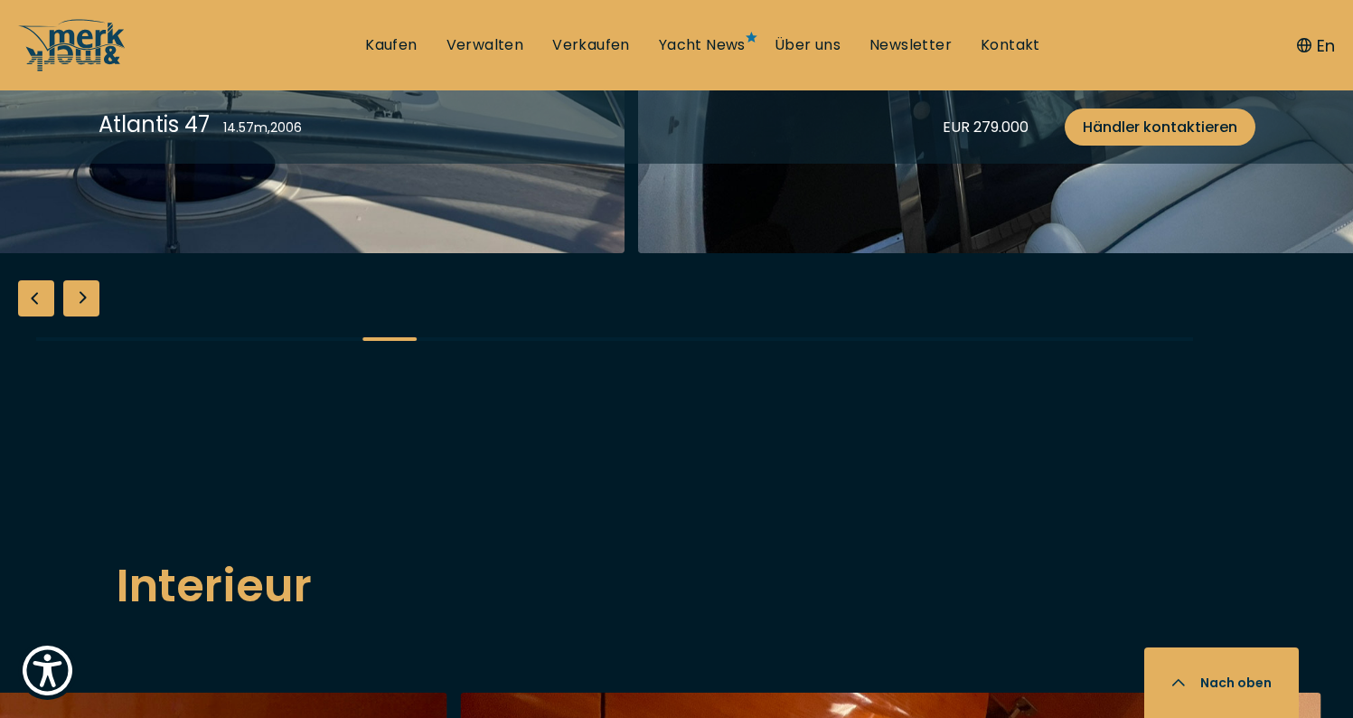
scroll to position [2324, 0]
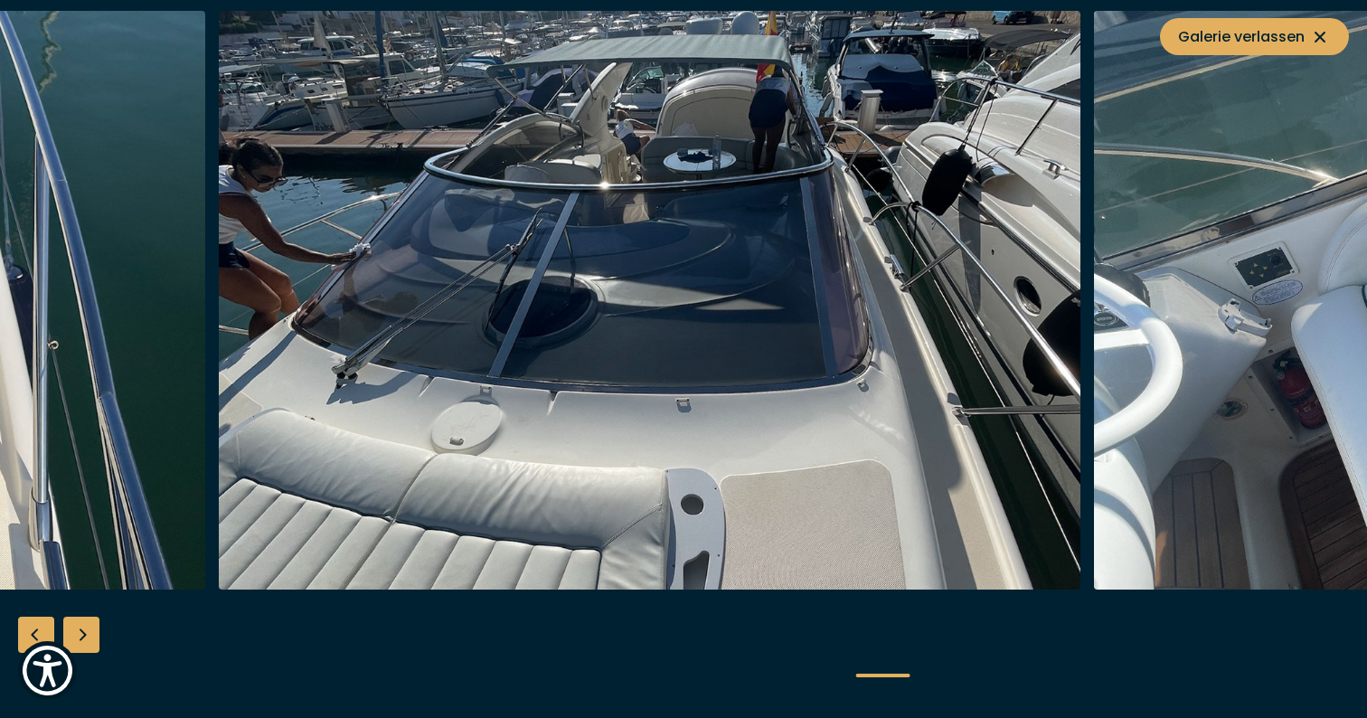
click at [710, 333] on img "button" at bounding box center [650, 300] width 862 height 579
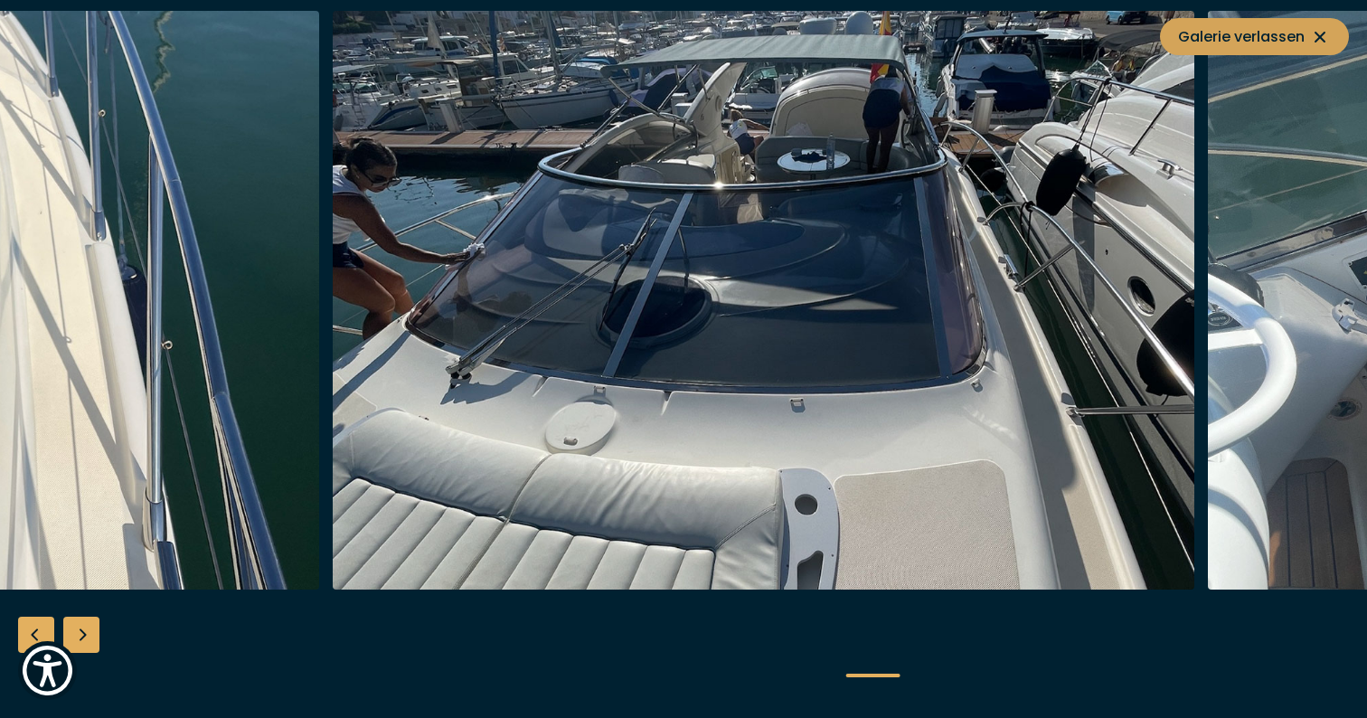
click at [1318, 28] on icon at bounding box center [1320, 37] width 22 height 22
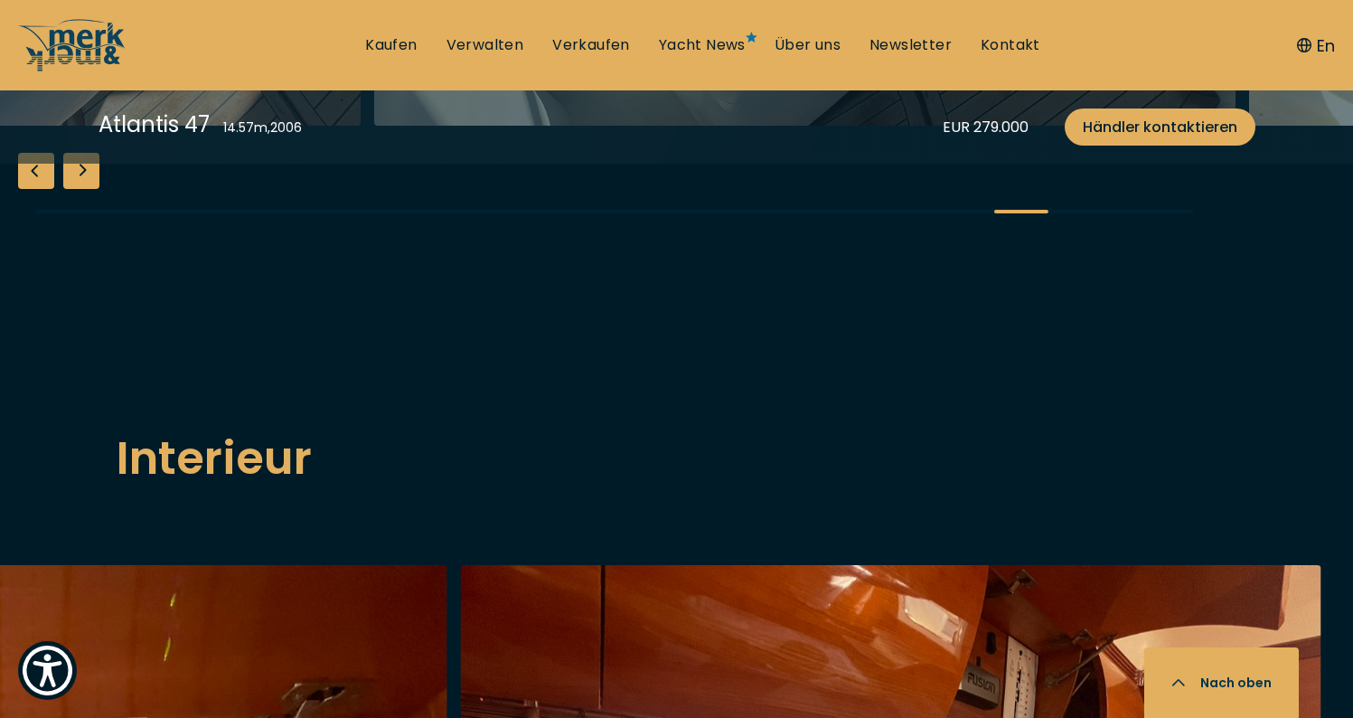
scroll to position [2447, 0]
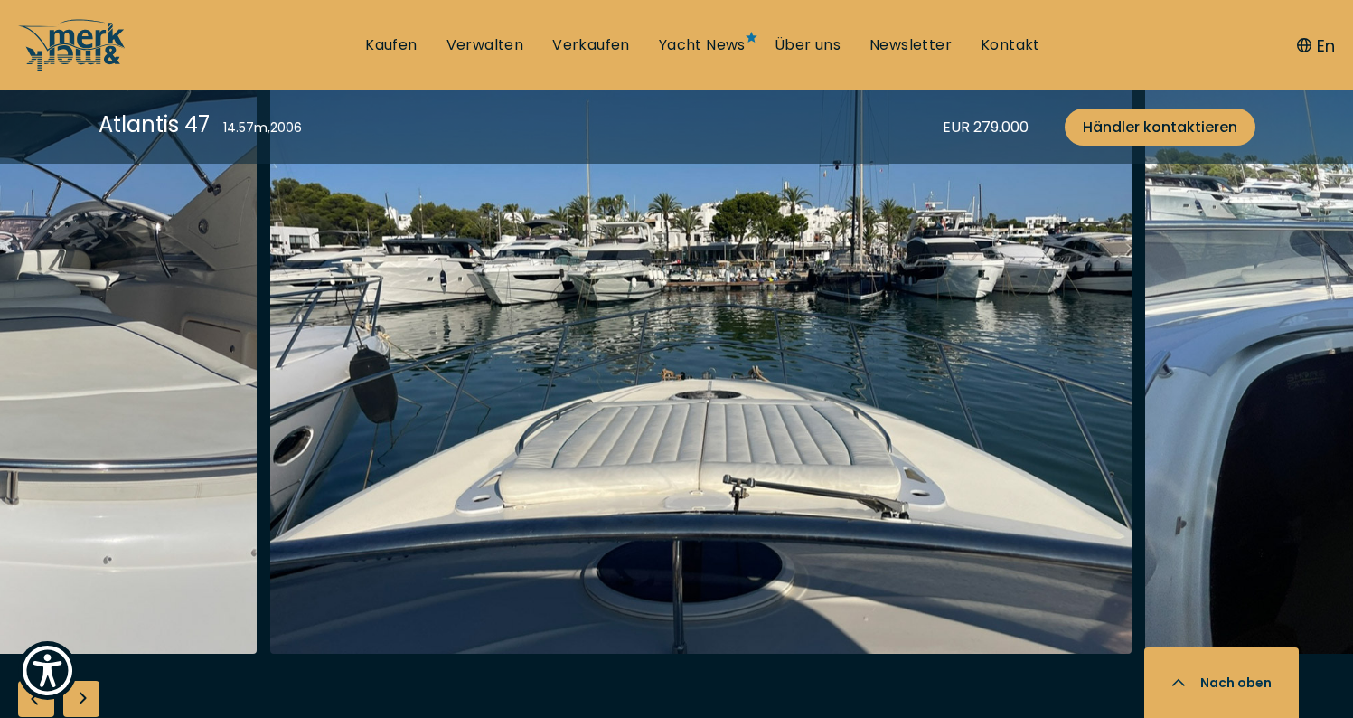
scroll to position [2417, 0]
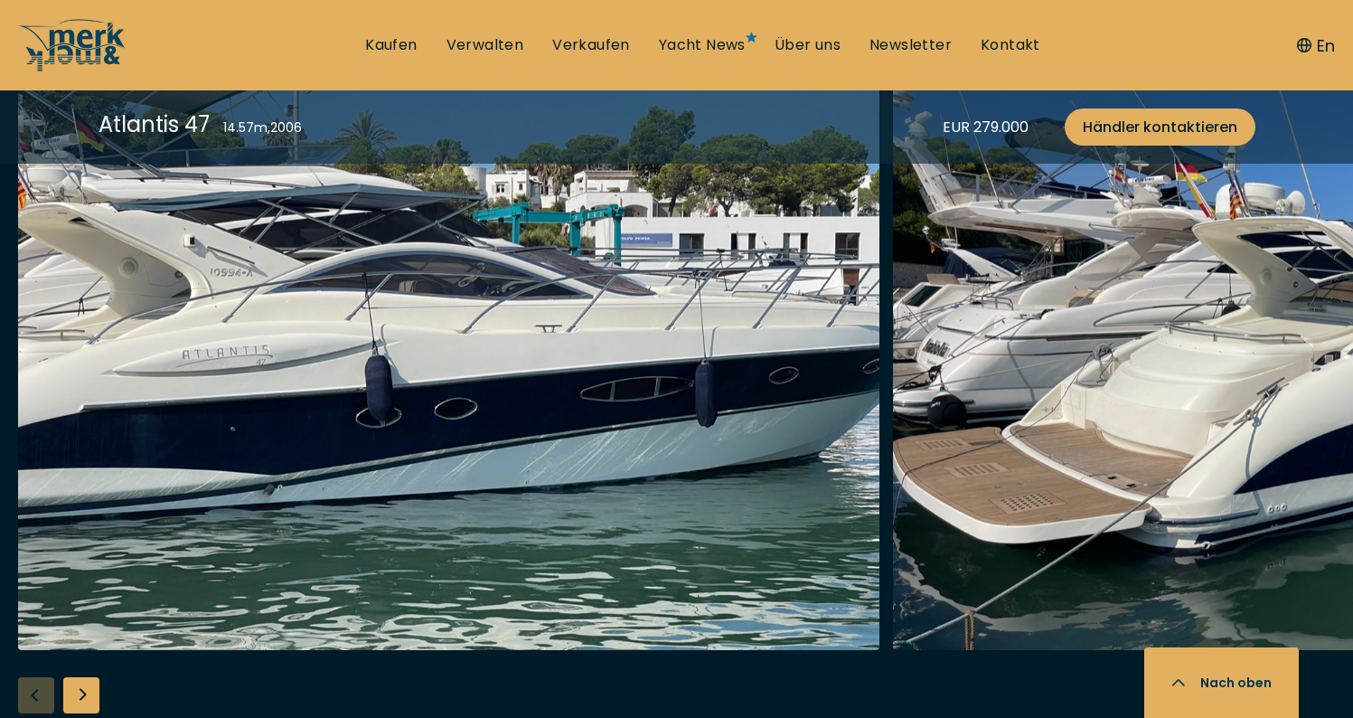
scroll to position [2417, 0]
